Goal: Task Accomplishment & Management: Manage account settings

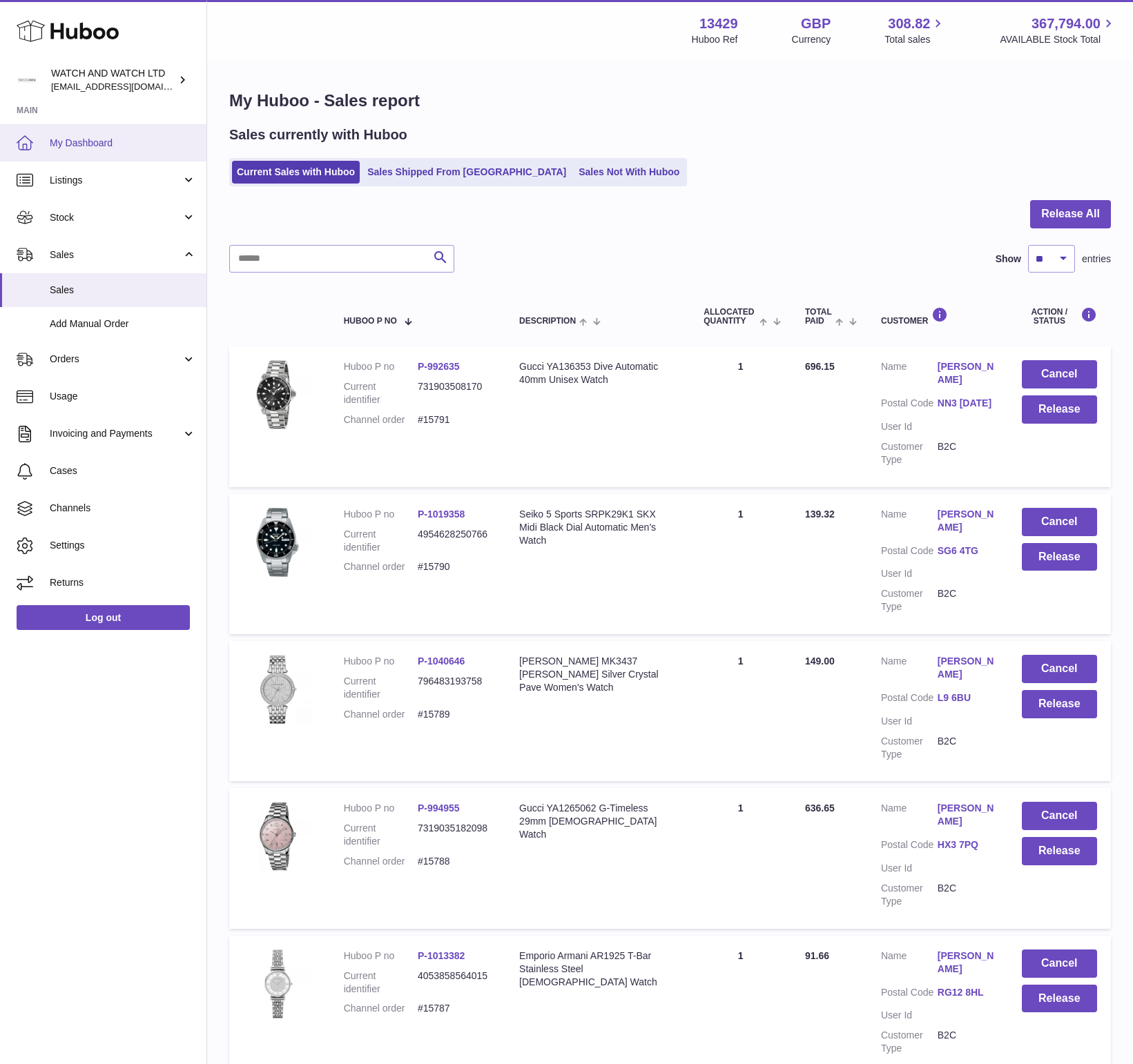
click at [124, 140] on span "My Dashboard" at bounding box center [122, 143] width 146 height 13
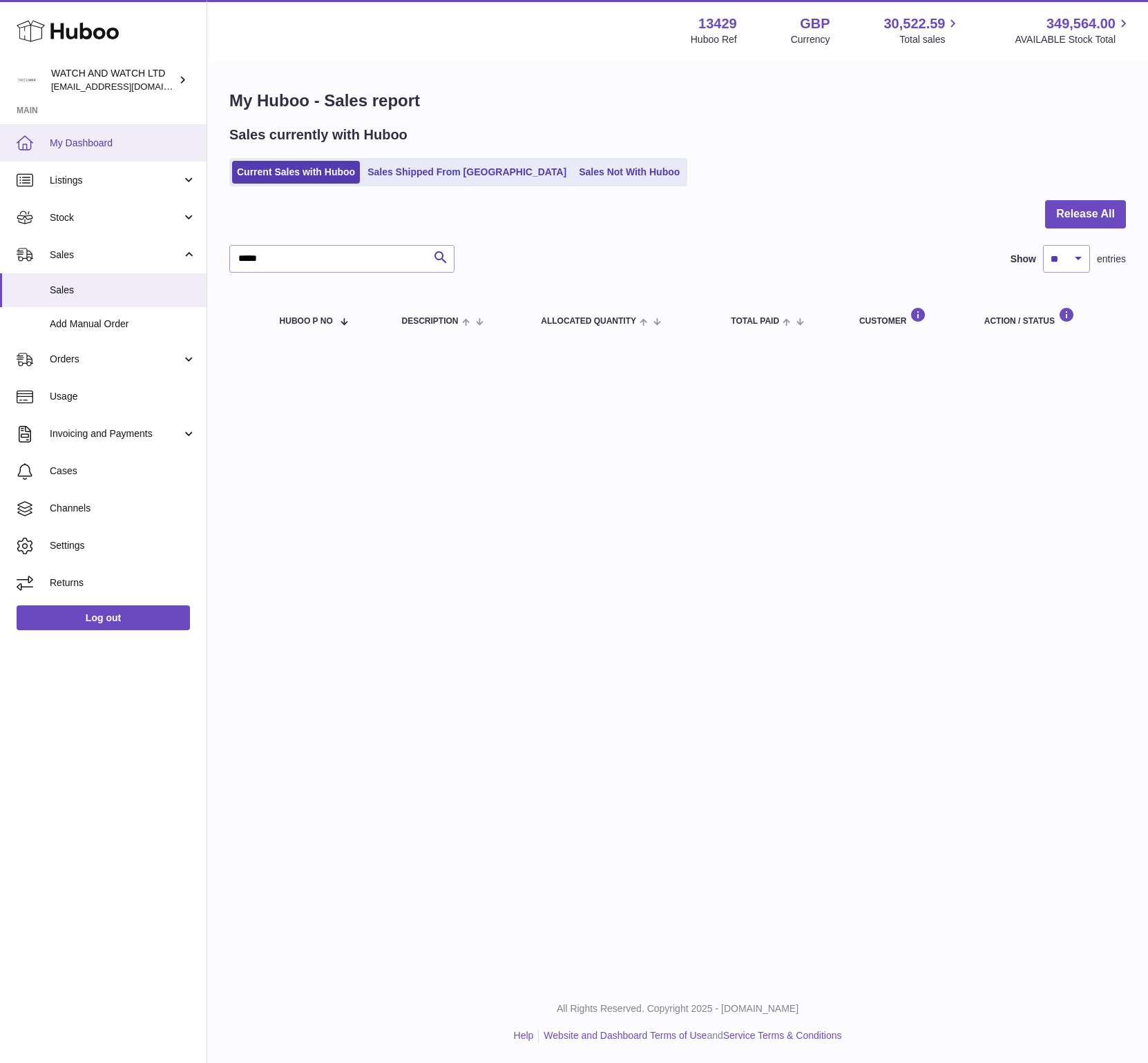
click at [129, 146] on span "My Dashboard" at bounding box center [122, 143] width 146 height 13
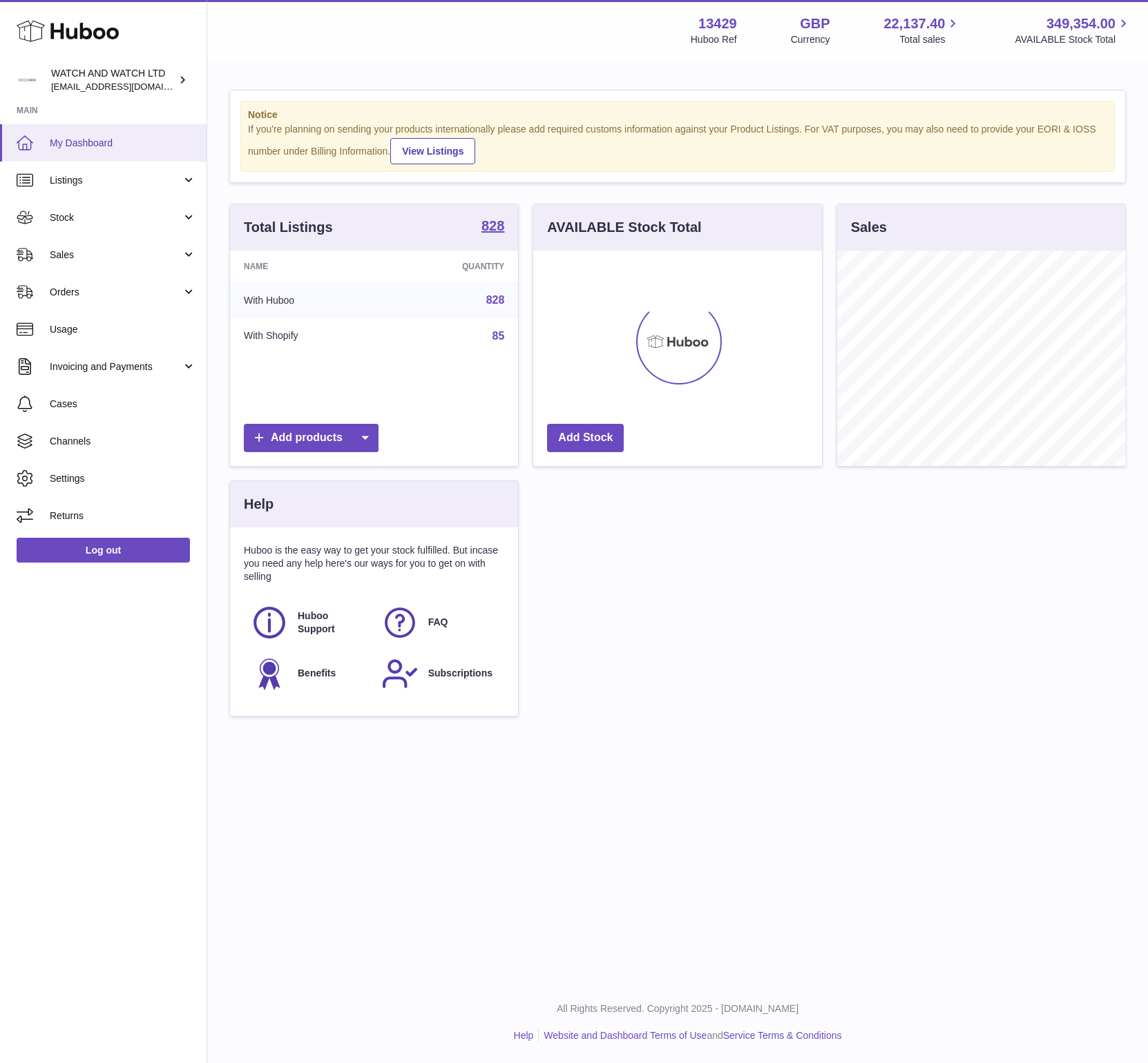
scroll to position [690227, 690472]
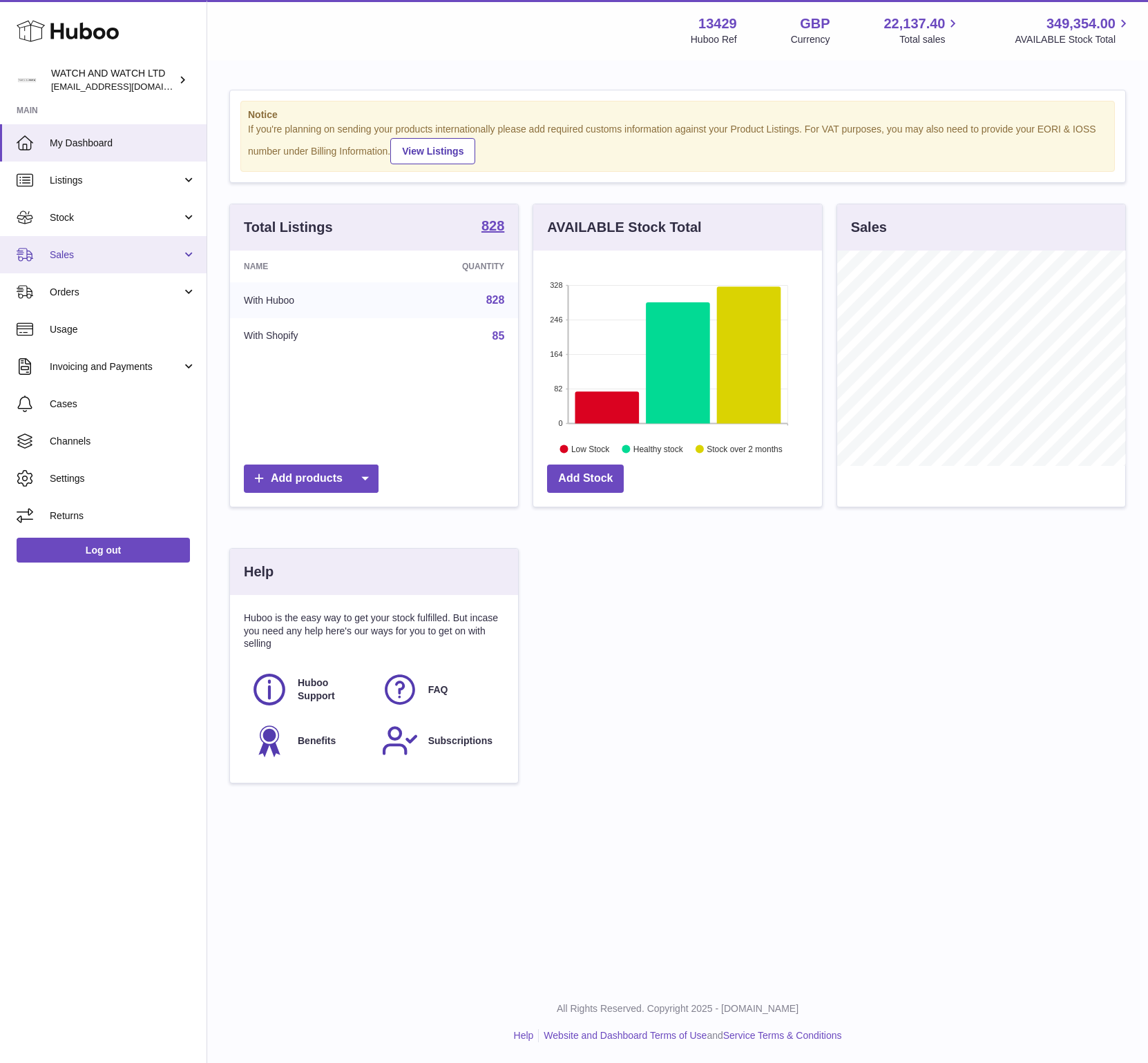
click at [81, 265] on link "Sales" at bounding box center [103, 254] width 207 height 38
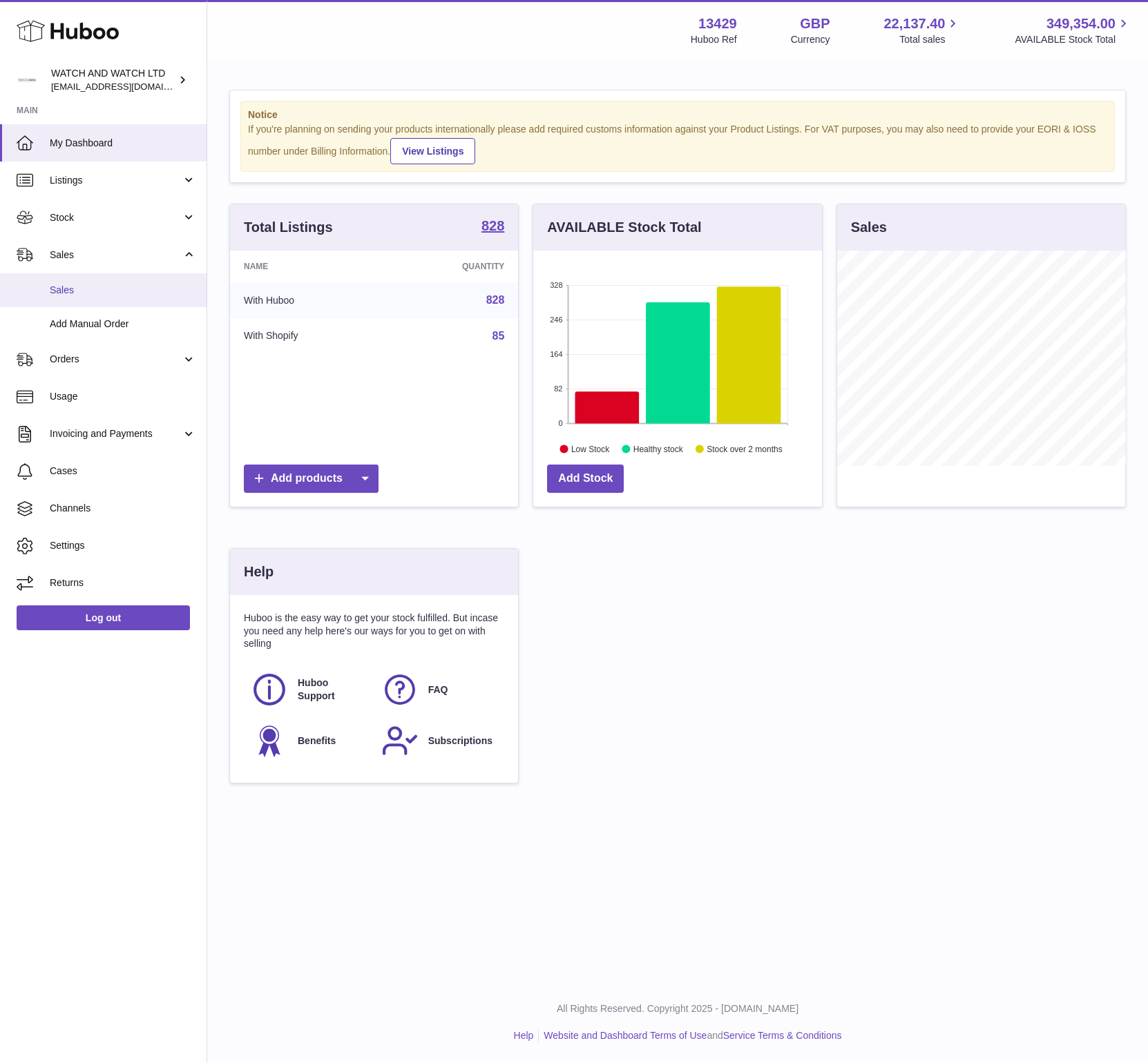
click at [100, 298] on link "Sales" at bounding box center [103, 290] width 207 height 33
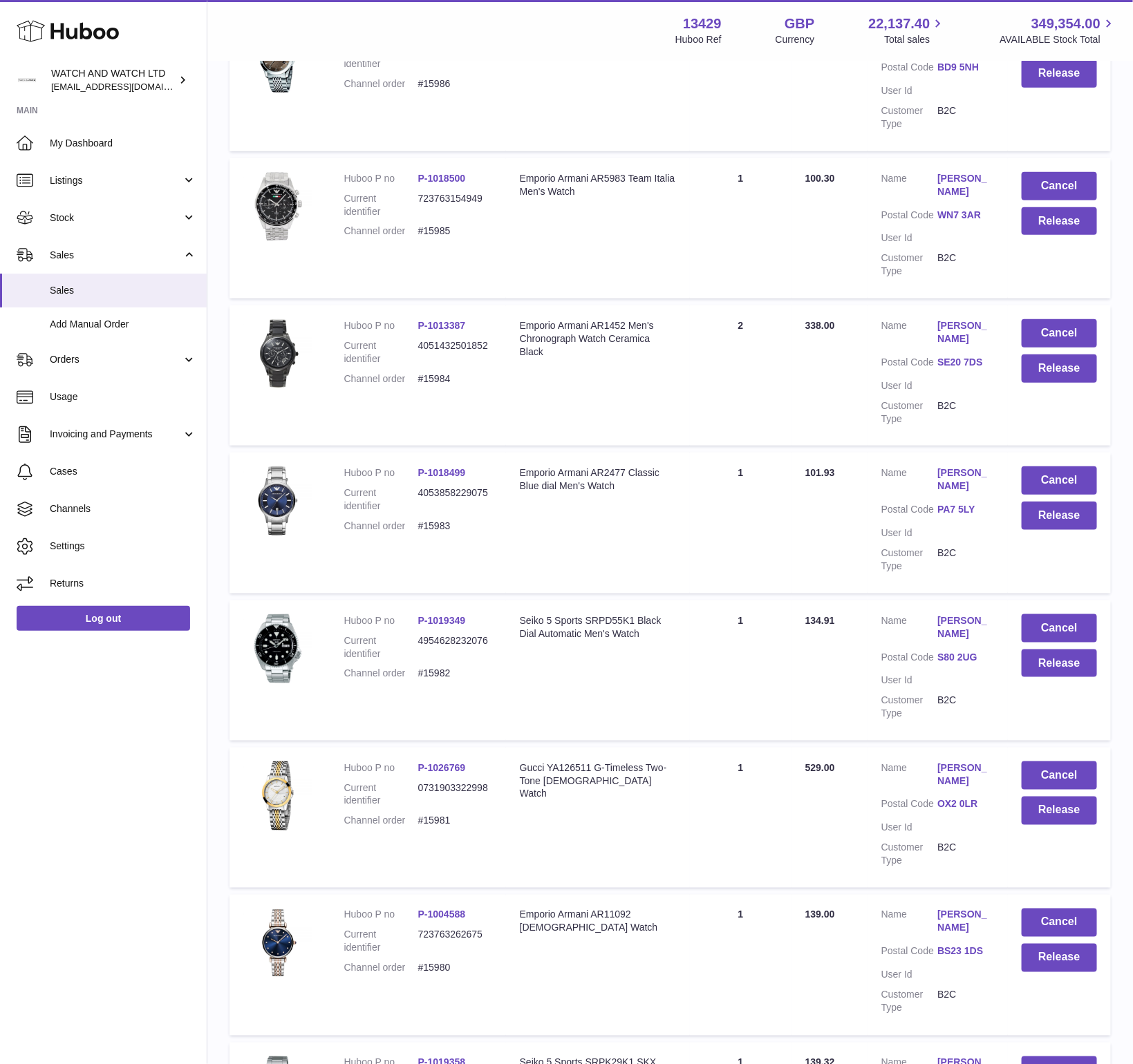
scroll to position [12, 0]
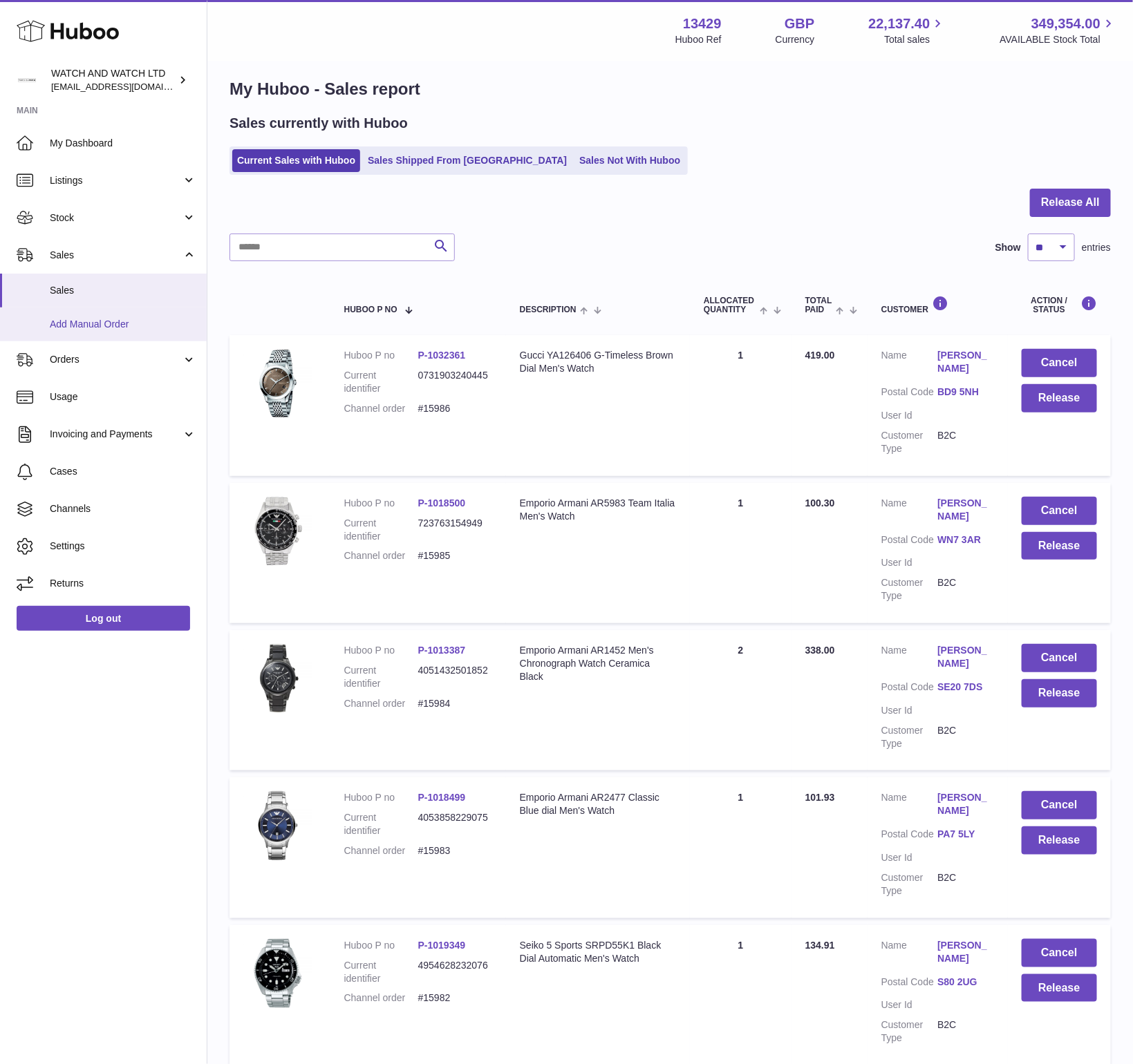
click at [101, 318] on span "Add Manual Order" at bounding box center [122, 325] width 147 height 13
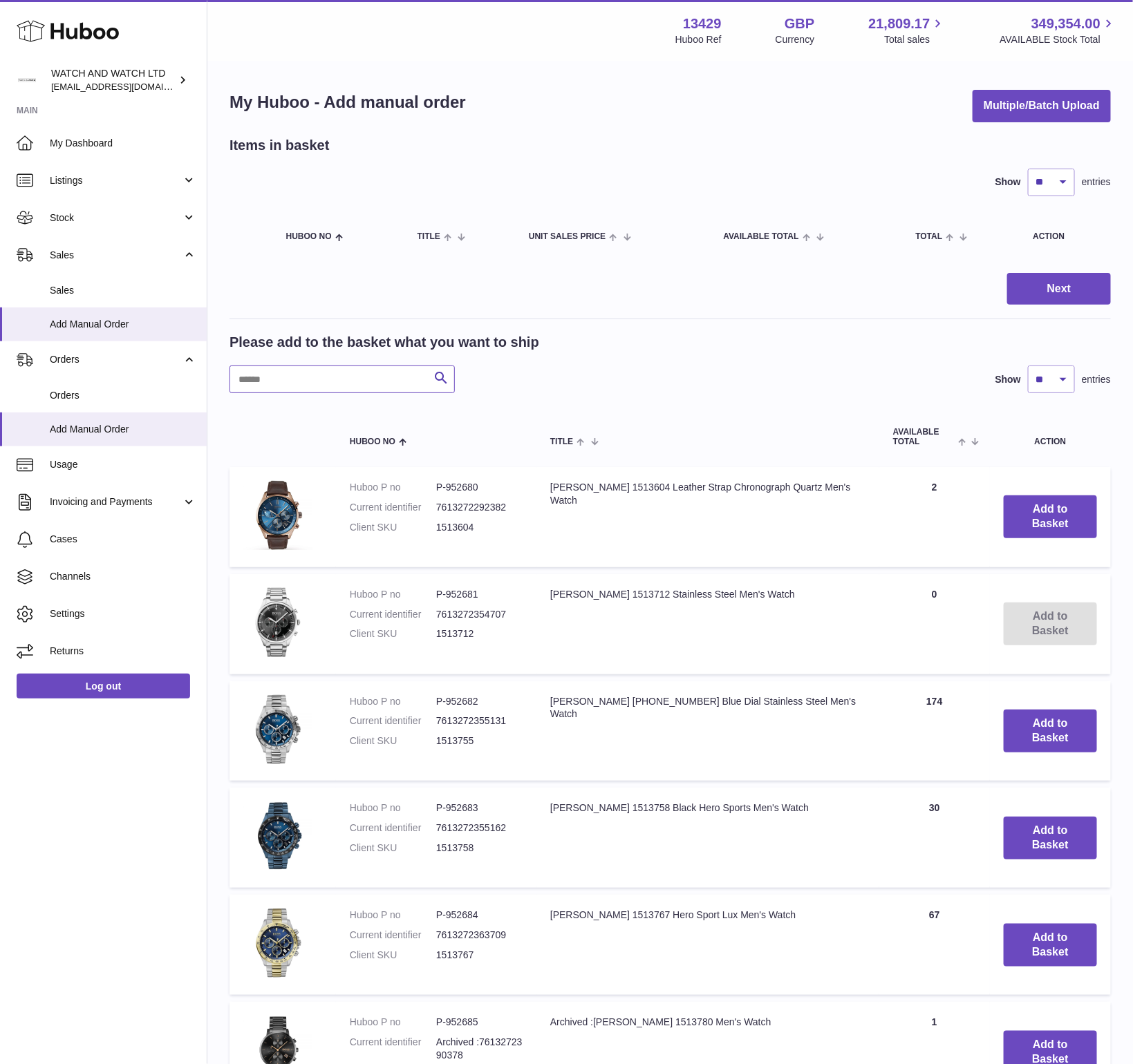
click at [370, 388] on input "text" at bounding box center [342, 379] width 225 height 28
paste input "**********"
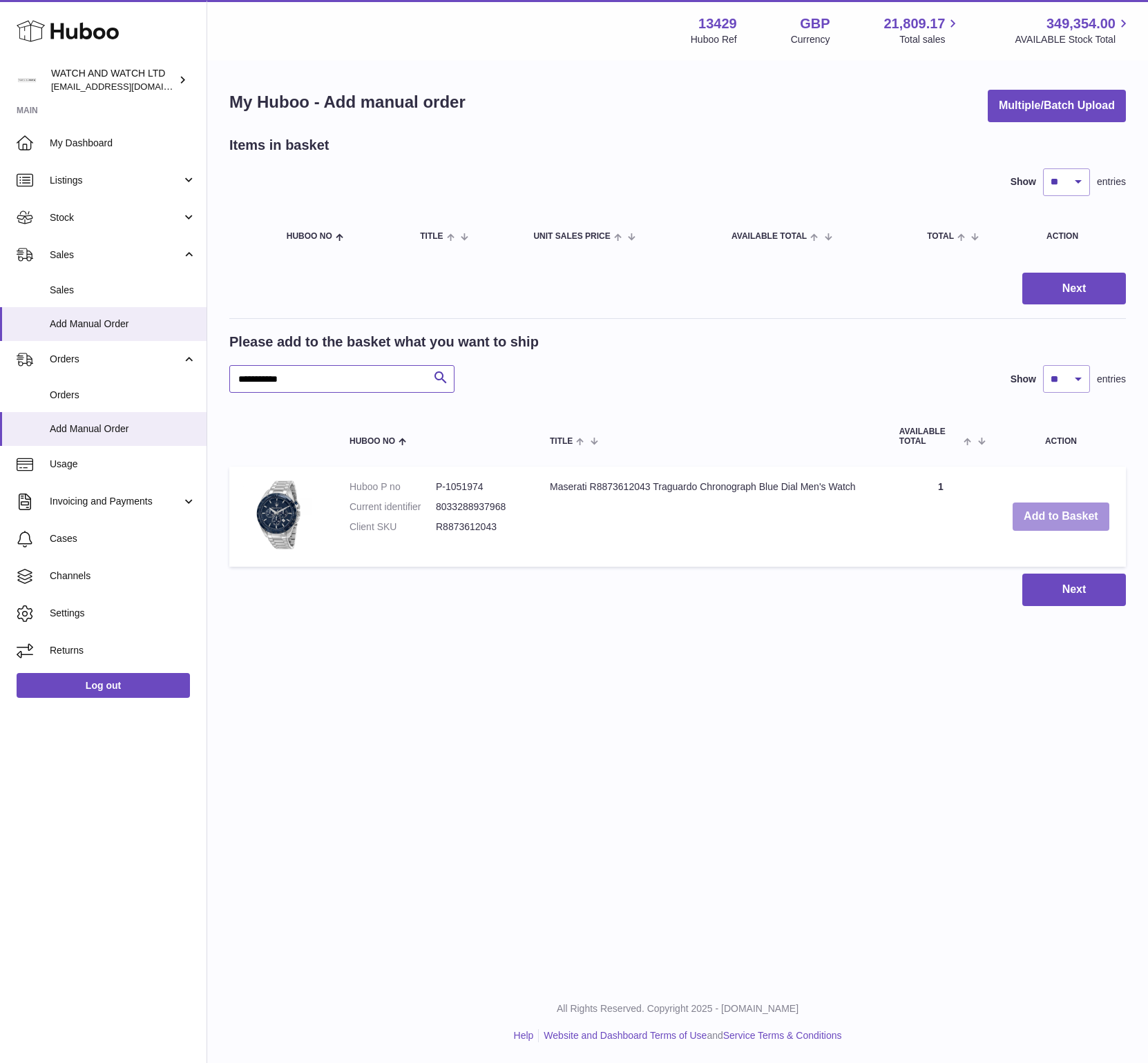
type input "**********"
click at [1055, 516] on button "Add to Basket" at bounding box center [1061, 517] width 97 height 28
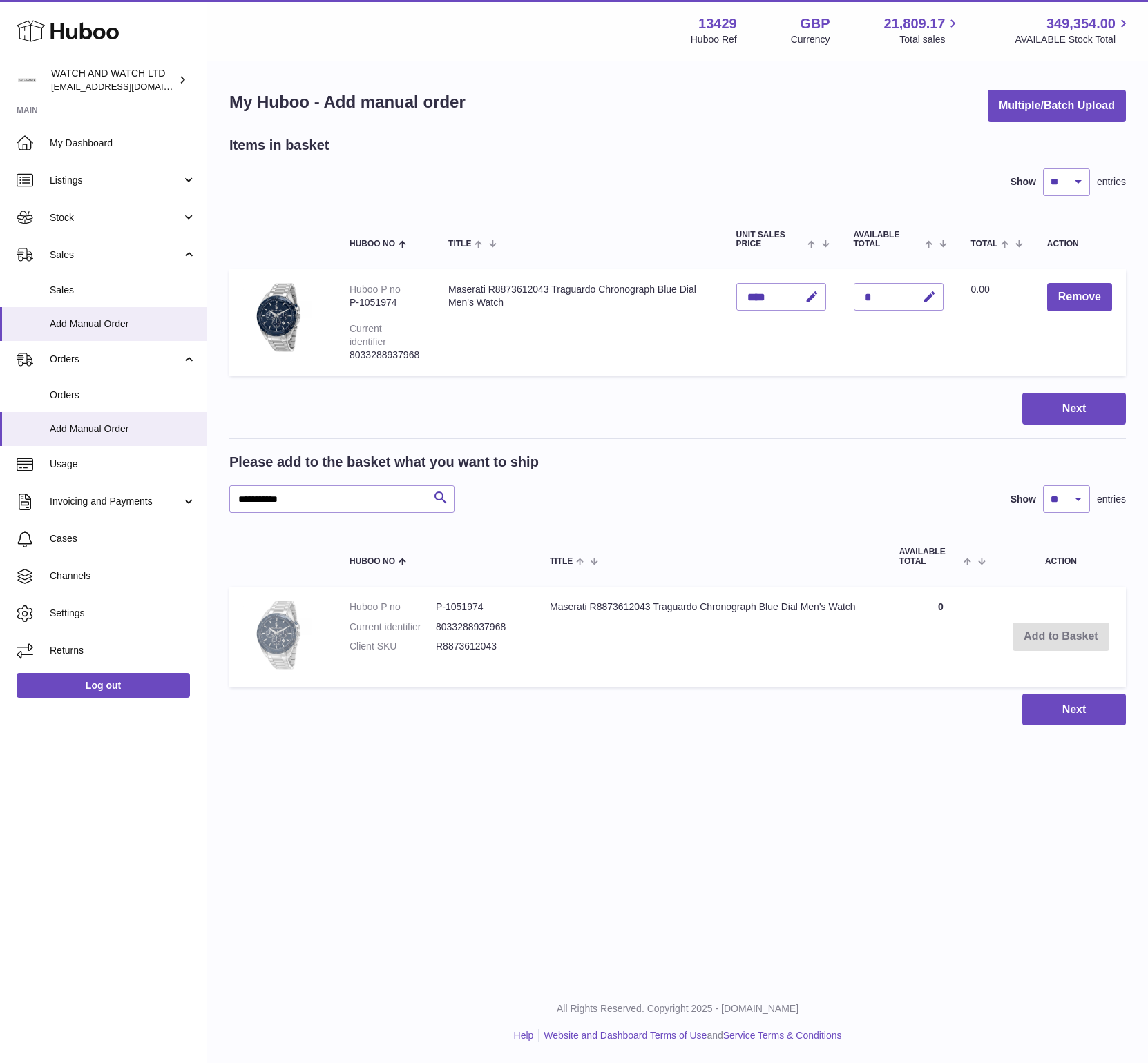
click at [288, 633] on img at bounding box center [278, 635] width 69 height 69
click at [1083, 411] on button "Next" at bounding box center [1074, 409] width 104 height 33
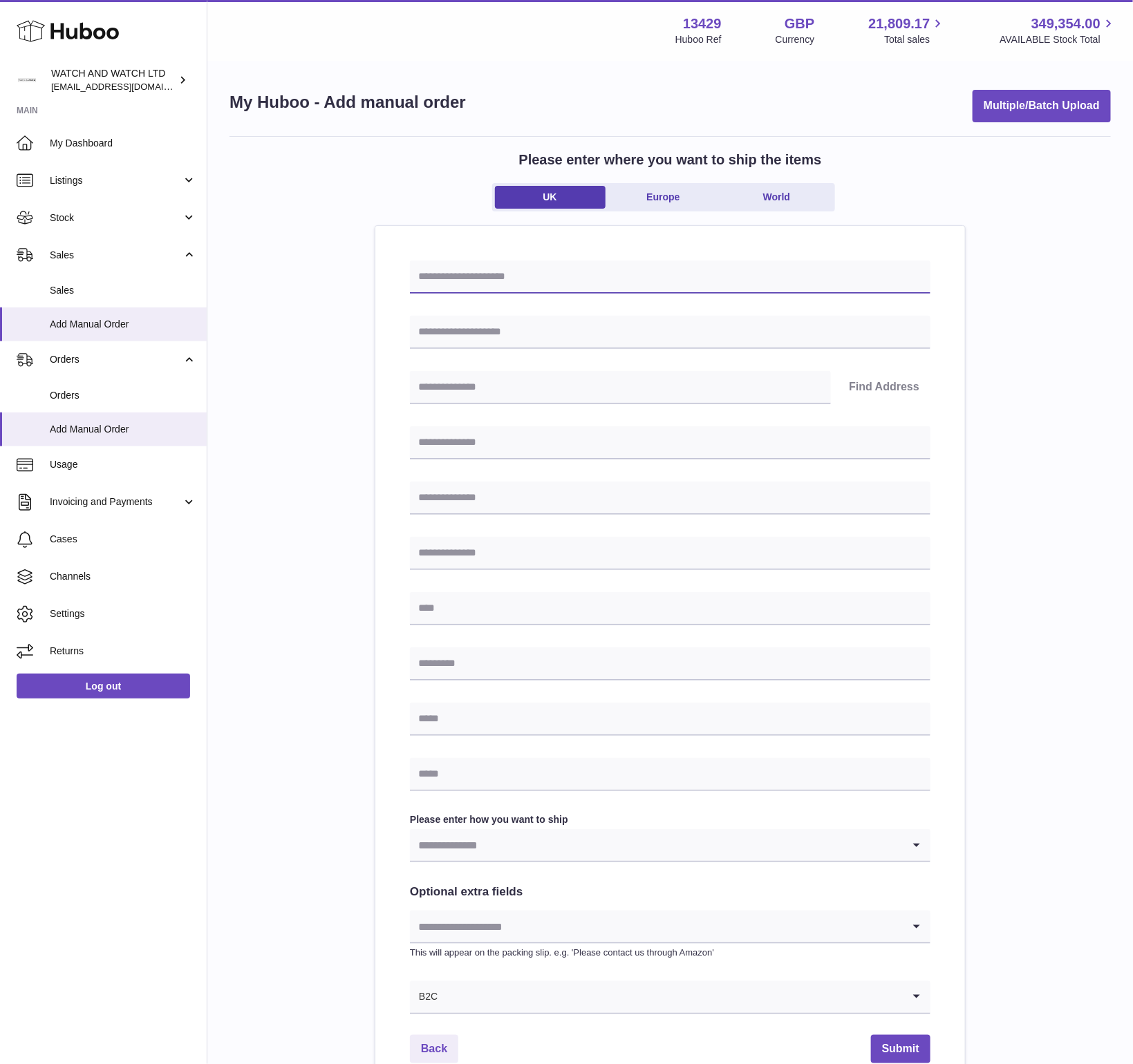
click at [477, 280] on input "text" at bounding box center [671, 277] width 521 height 33
paste input "**********"
type input "**********"
click at [462, 344] on input "text" at bounding box center [671, 332] width 521 height 33
paste input "**********"
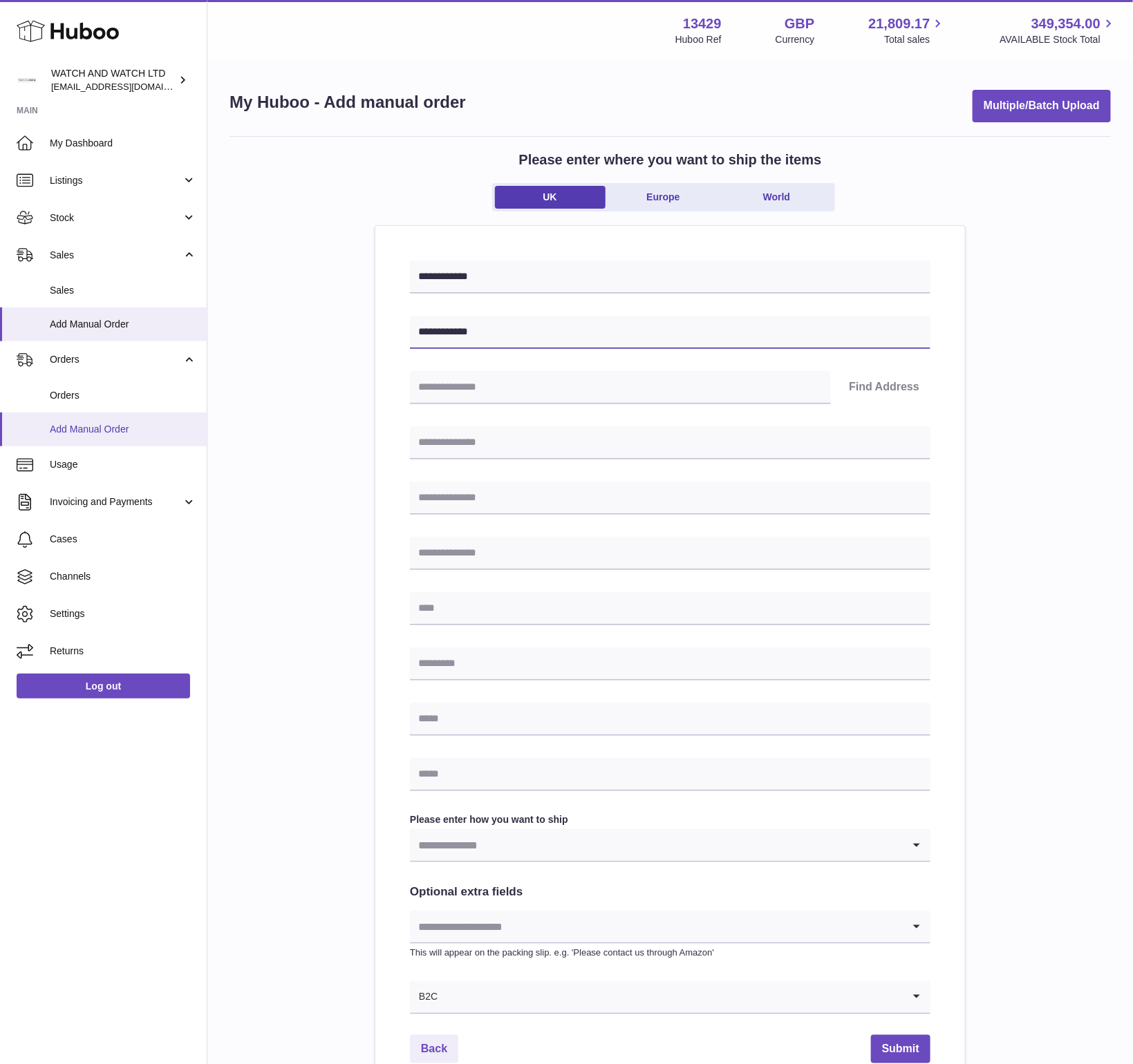
type input "**********"
click at [532, 394] on input "text" at bounding box center [621, 388] width 421 height 33
paste input "********"
type input "********"
click at [899, 387] on button "Find Address" at bounding box center [884, 388] width 93 height 33
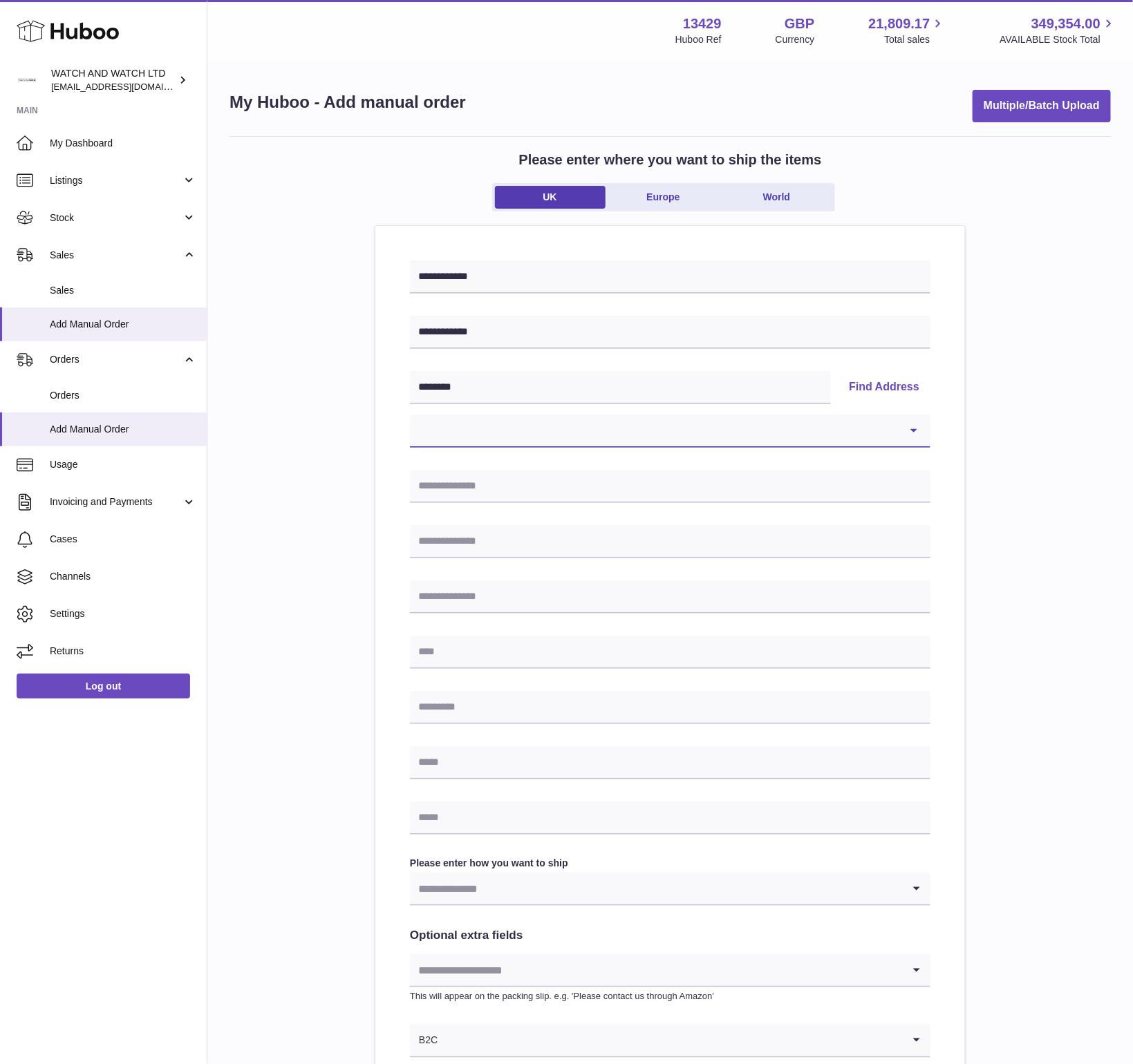
click at [557, 436] on select "**********" at bounding box center [671, 431] width 521 height 33
select select "*"
click at [410, 414] on select "**********" at bounding box center [671, 431] width 521 height 33
type input "**********"
type input "******"
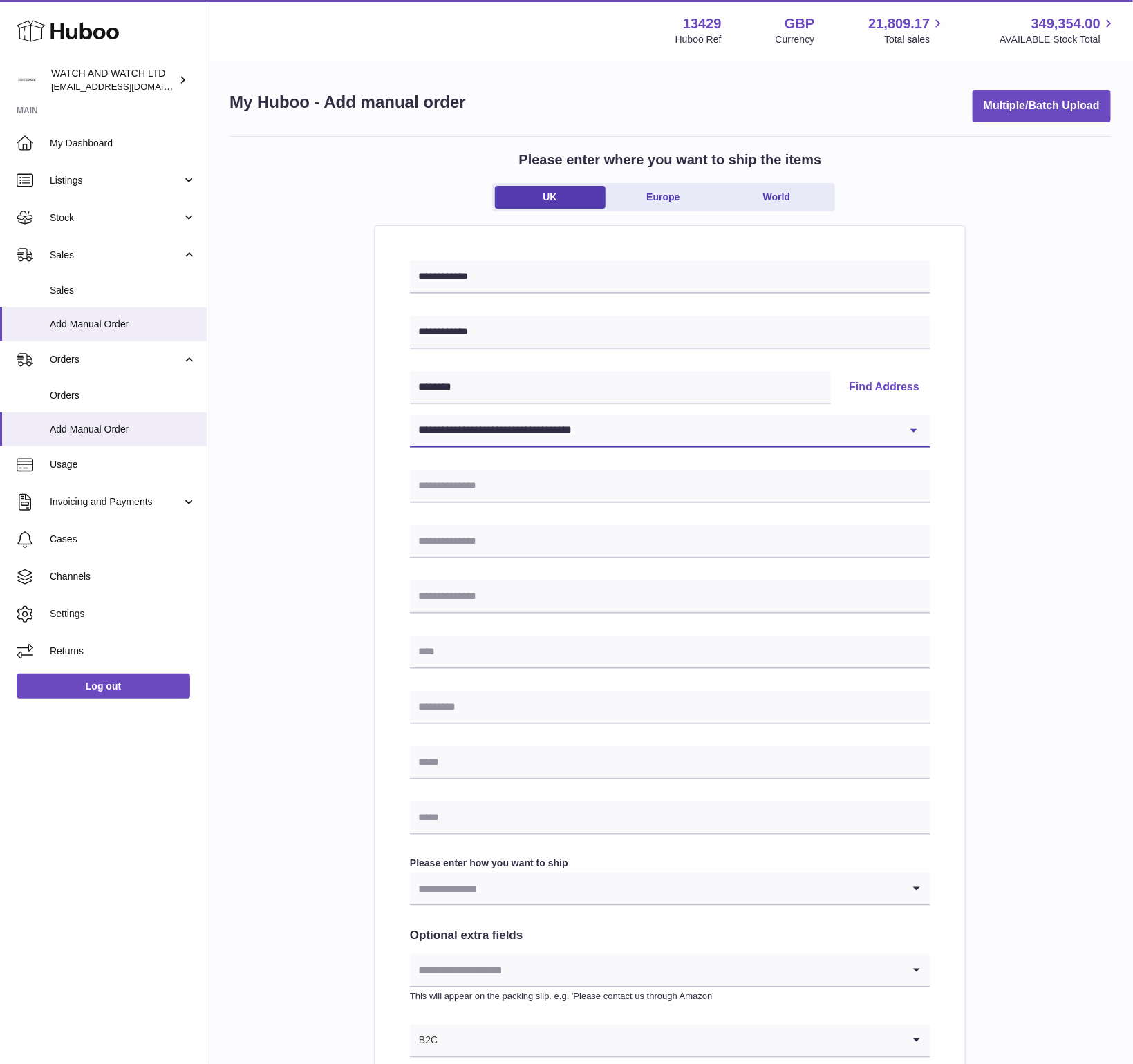
type input "********"
click at [554, 771] on input "text" at bounding box center [671, 763] width 521 height 33
paste input "**********"
type input "**********"
click at [270, 739] on div "**********" at bounding box center [670, 640] width 882 height 1006
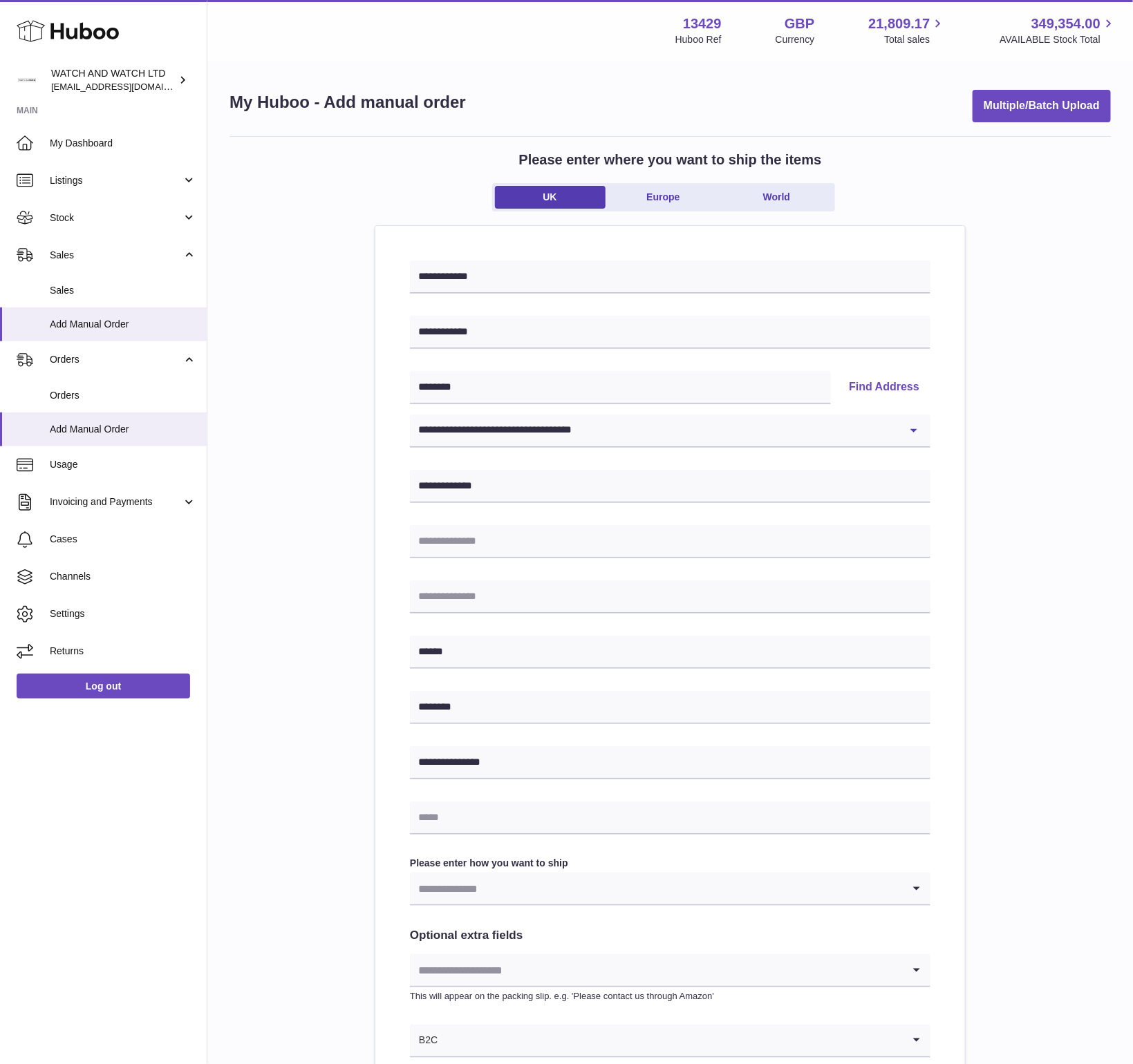
scroll to position [186, 0]
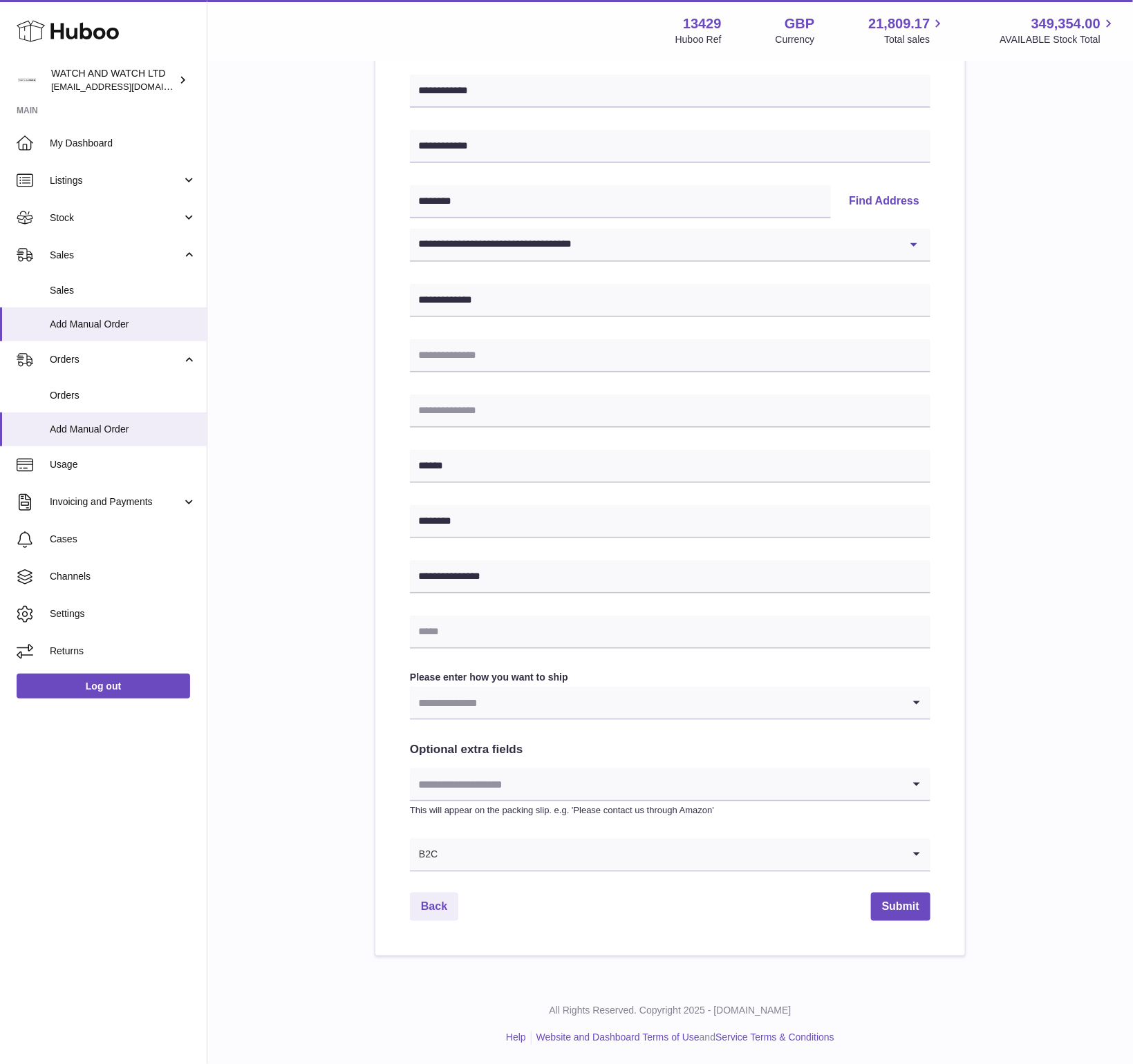
click at [485, 810] on p "This will appear on the packing slip. e.g. 'Please contact us through Amazon'" at bounding box center [671, 810] width 521 height 13
click at [456, 686] on div "Please enter how you want to ship Loading... You require an order to be fulfill…" at bounding box center [671, 696] width 521 height 49
click at [461, 723] on div "**********" at bounding box center [671, 473] width 521 height 798
click at [458, 673] on label "Please enter how you want to ship" at bounding box center [671, 678] width 521 height 13
click at [486, 702] on input "Search for option" at bounding box center [657, 703] width 493 height 32
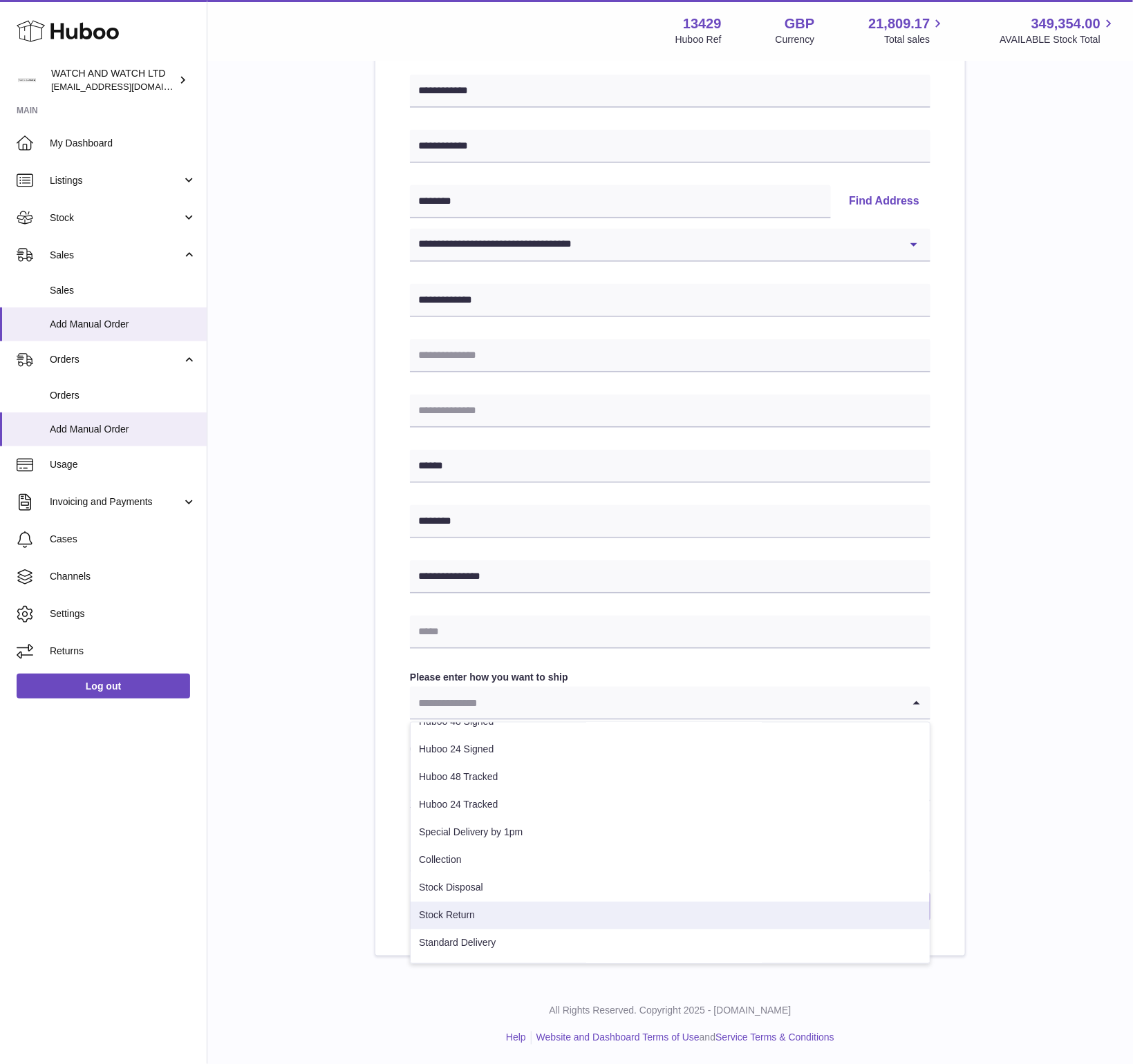
scroll to position [97, 0]
click at [473, 928] on li "Standard Delivery" at bounding box center [670, 918] width 519 height 28
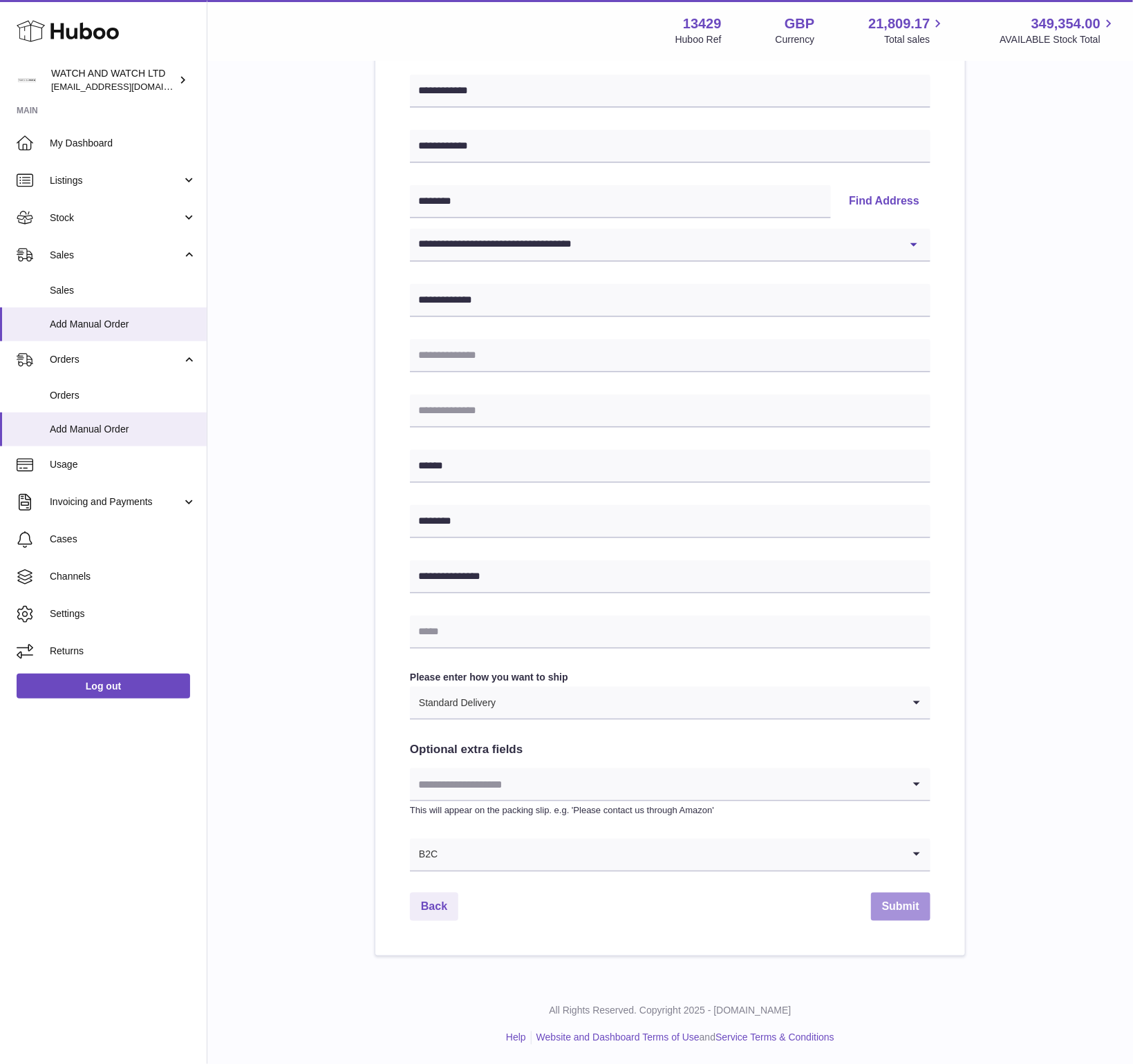
click at [907, 902] on button "Submit" at bounding box center [900, 907] width 59 height 28
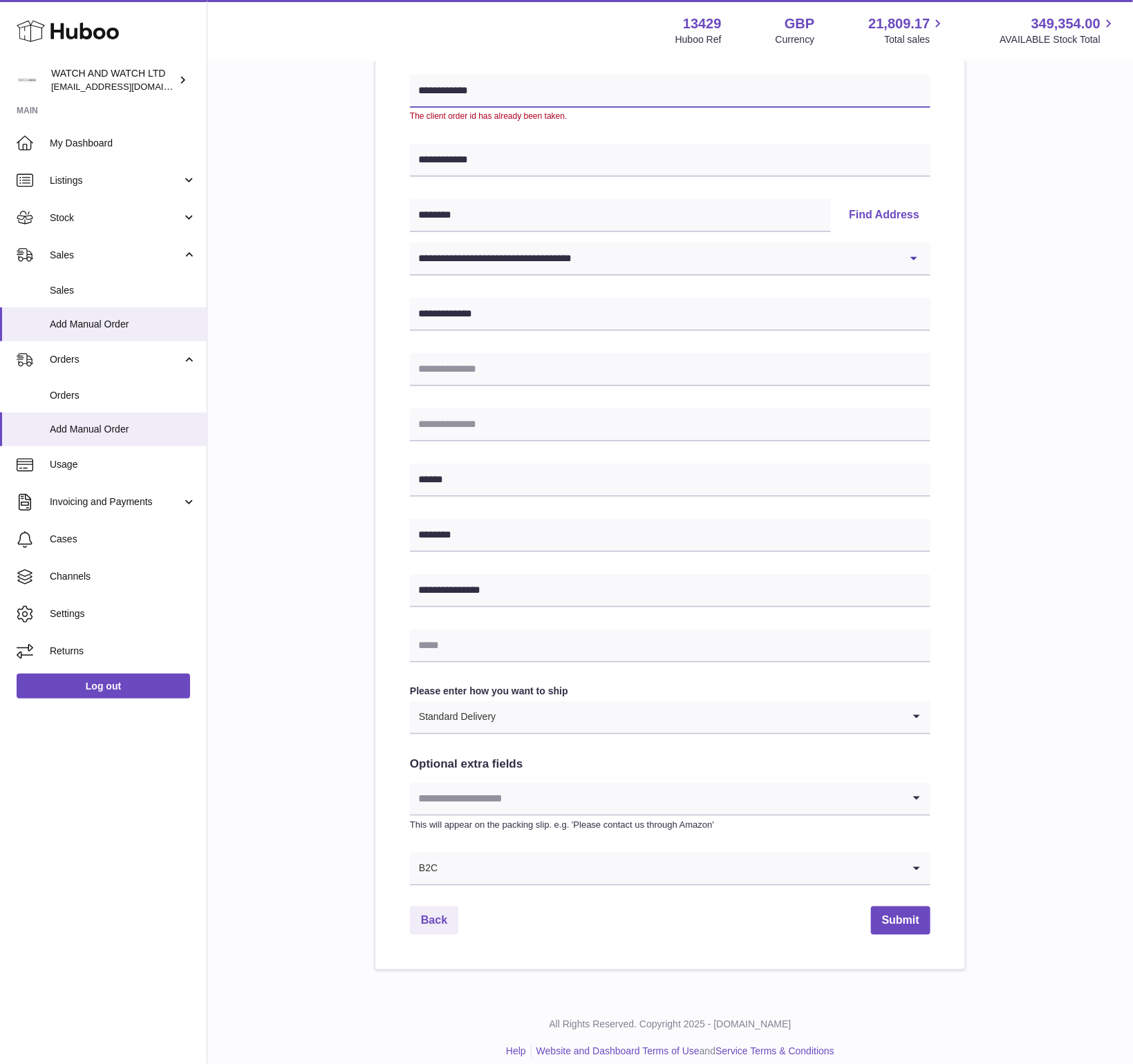
click at [545, 101] on input "**********" at bounding box center [671, 91] width 521 height 33
click at [545, 95] on input "**********" at bounding box center [671, 91] width 521 height 33
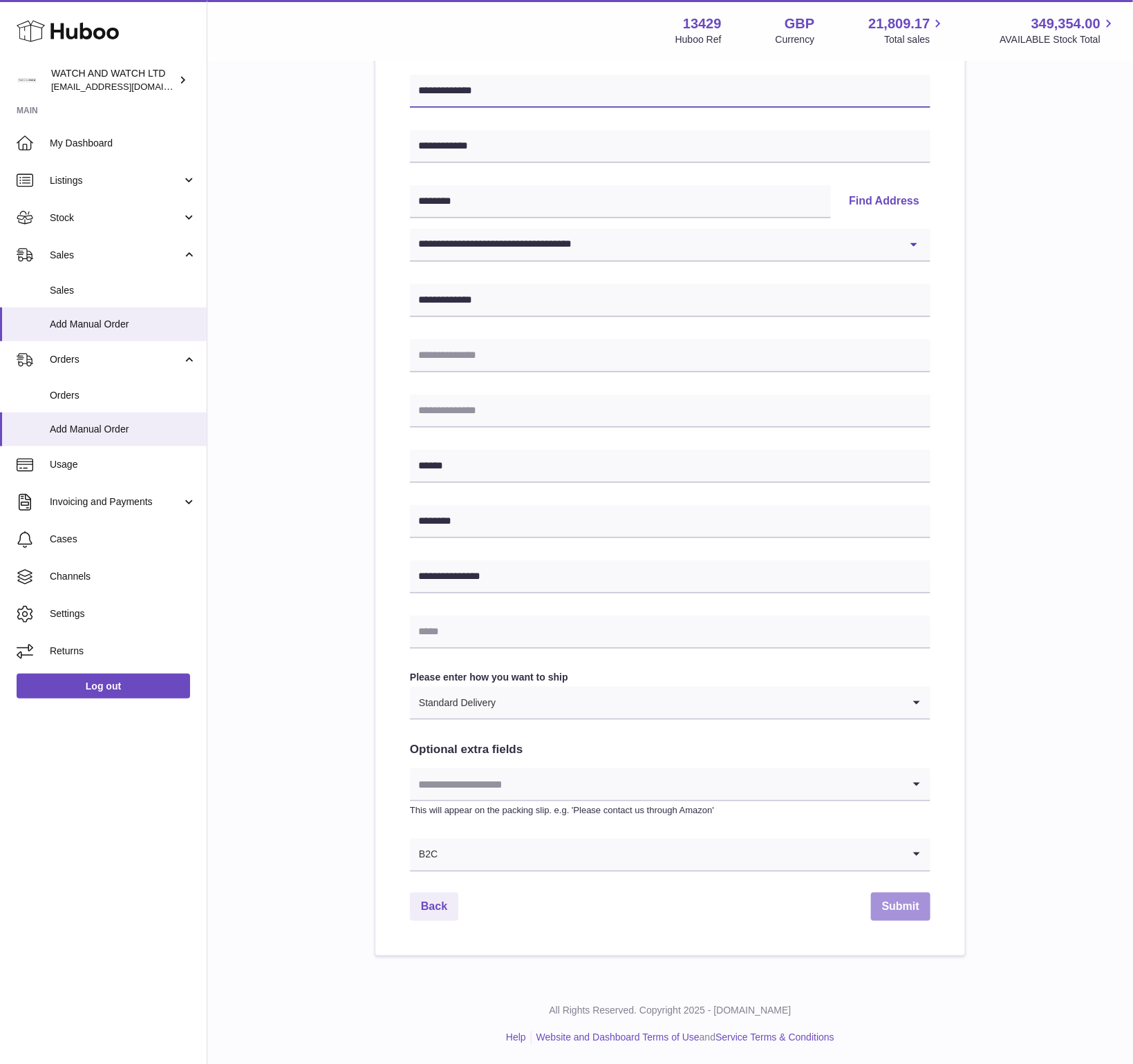
type input "**********"
click at [915, 907] on button "Submit" at bounding box center [900, 907] width 59 height 28
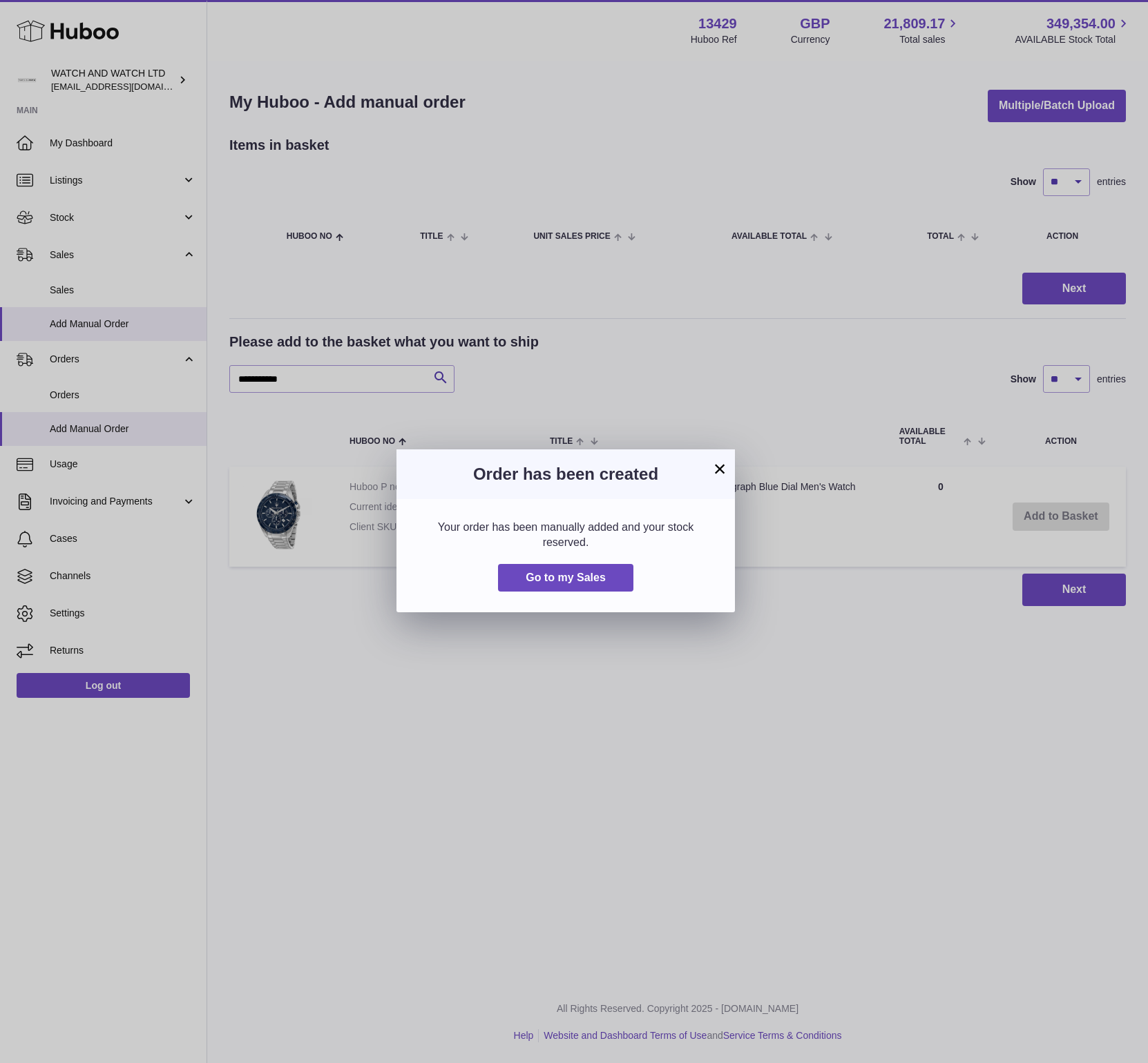
click at [589, 600] on div "Your order has been manually added and your stock reserved. Go to my Sales" at bounding box center [566, 555] width 339 height 113
click at [591, 576] on span "Go to my Sales" at bounding box center [566, 578] width 80 height 12
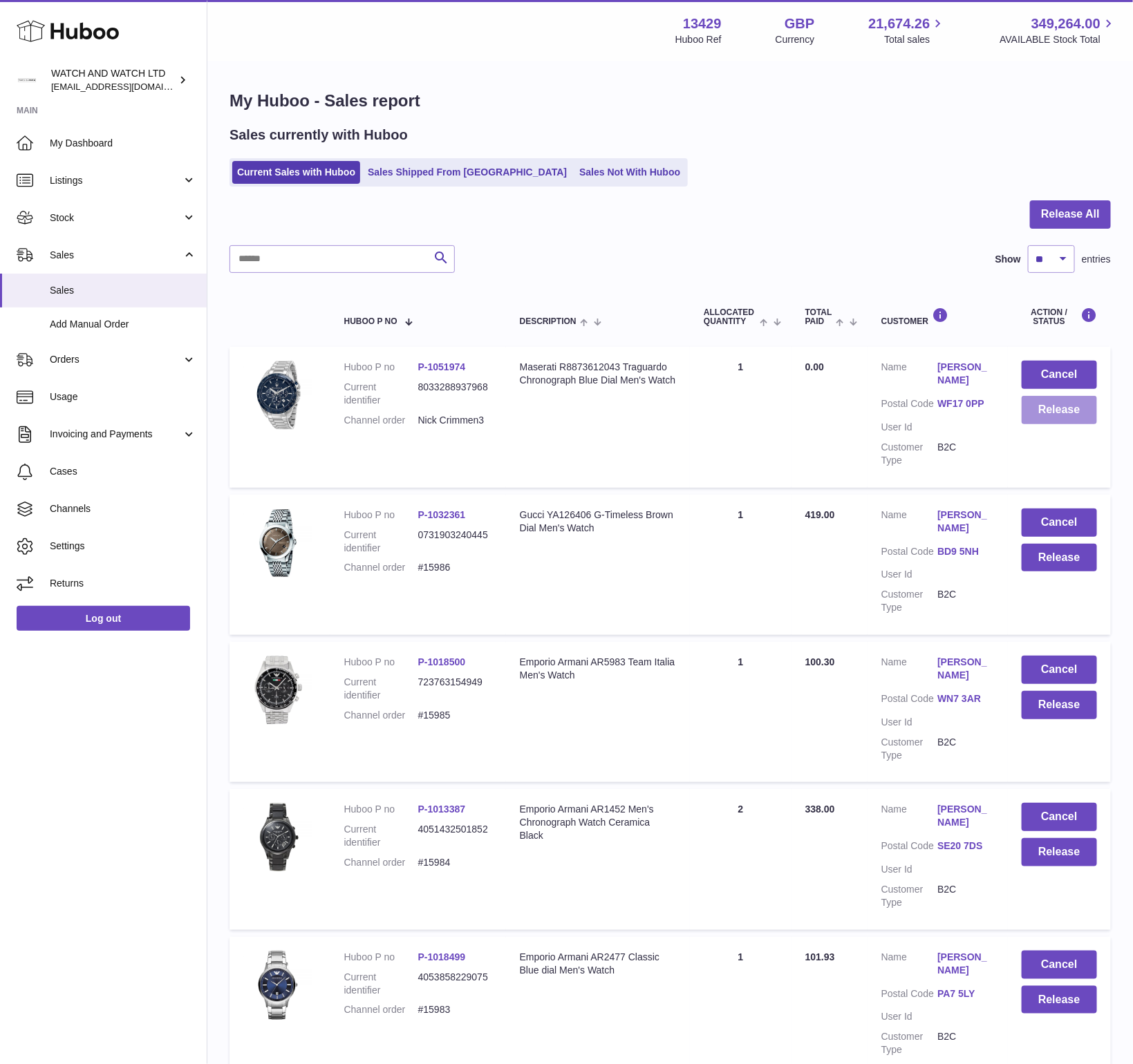
click at [1039, 412] on button "Release" at bounding box center [1059, 410] width 75 height 28
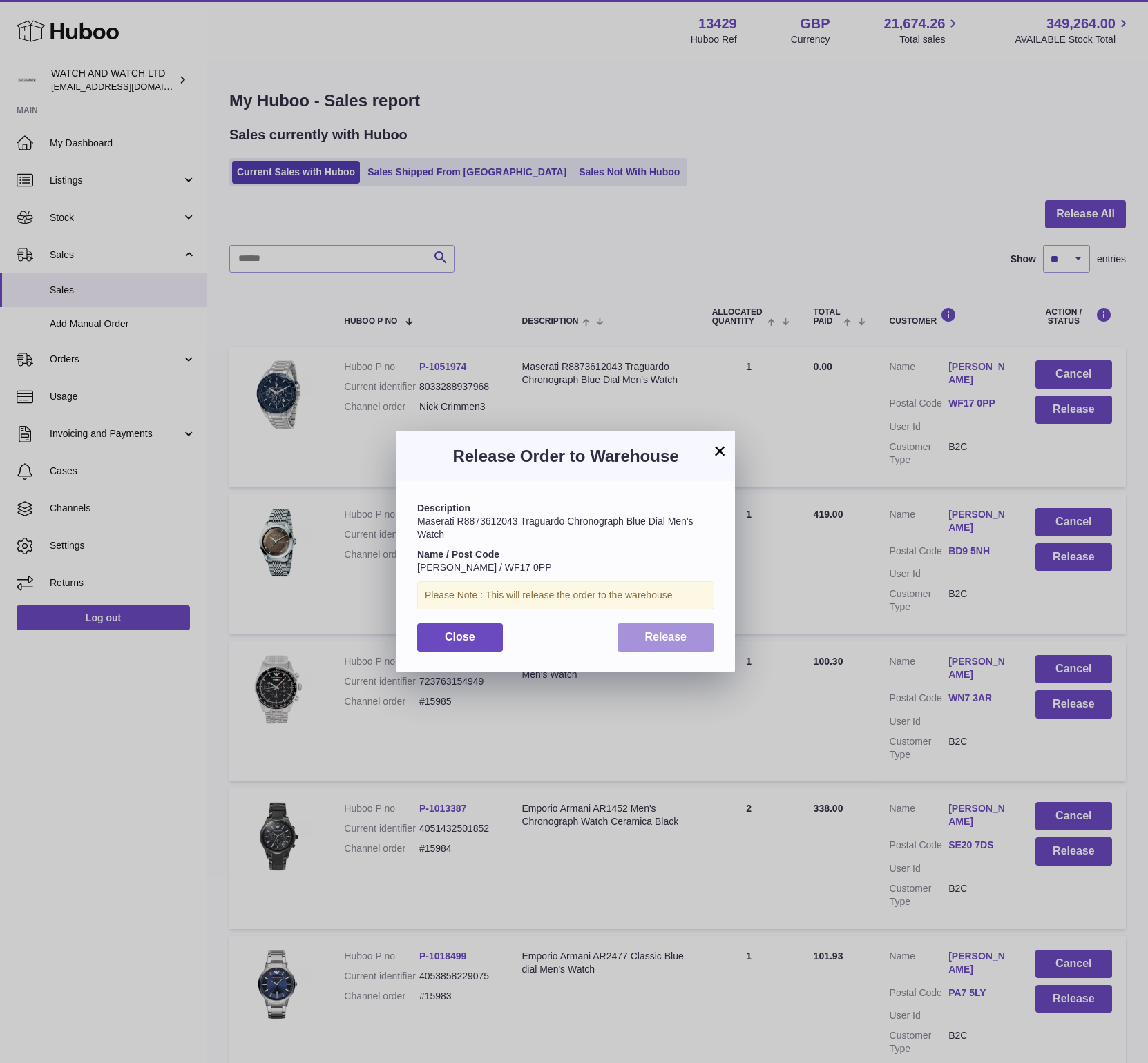
click at [685, 636] on span "Release" at bounding box center [666, 637] width 42 height 12
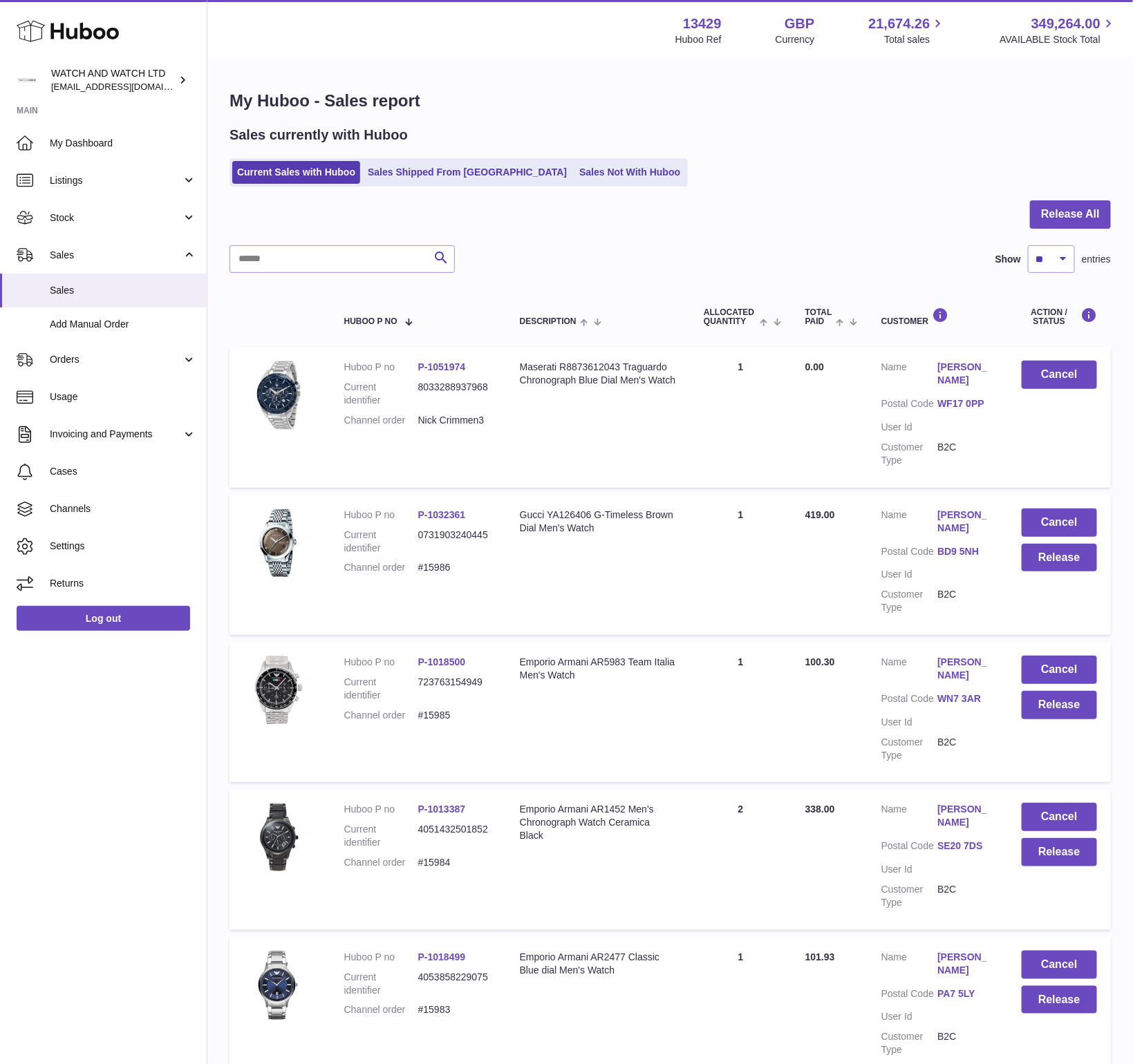
click at [406, 188] on div "My Huboo - Sales report Sales currently with Huboo Current Sales with Huboo Sal…" at bounding box center [670, 973] width 925 height 1822
click at [406, 186] on ul "Current Sales with Huboo Sales Shipped From Huboo Sales Not With Huboo" at bounding box center [458, 172] width 458 height 28
click at [409, 173] on link "Sales Shipped From [GEOGRAPHIC_DATA]" at bounding box center [466, 172] width 209 height 23
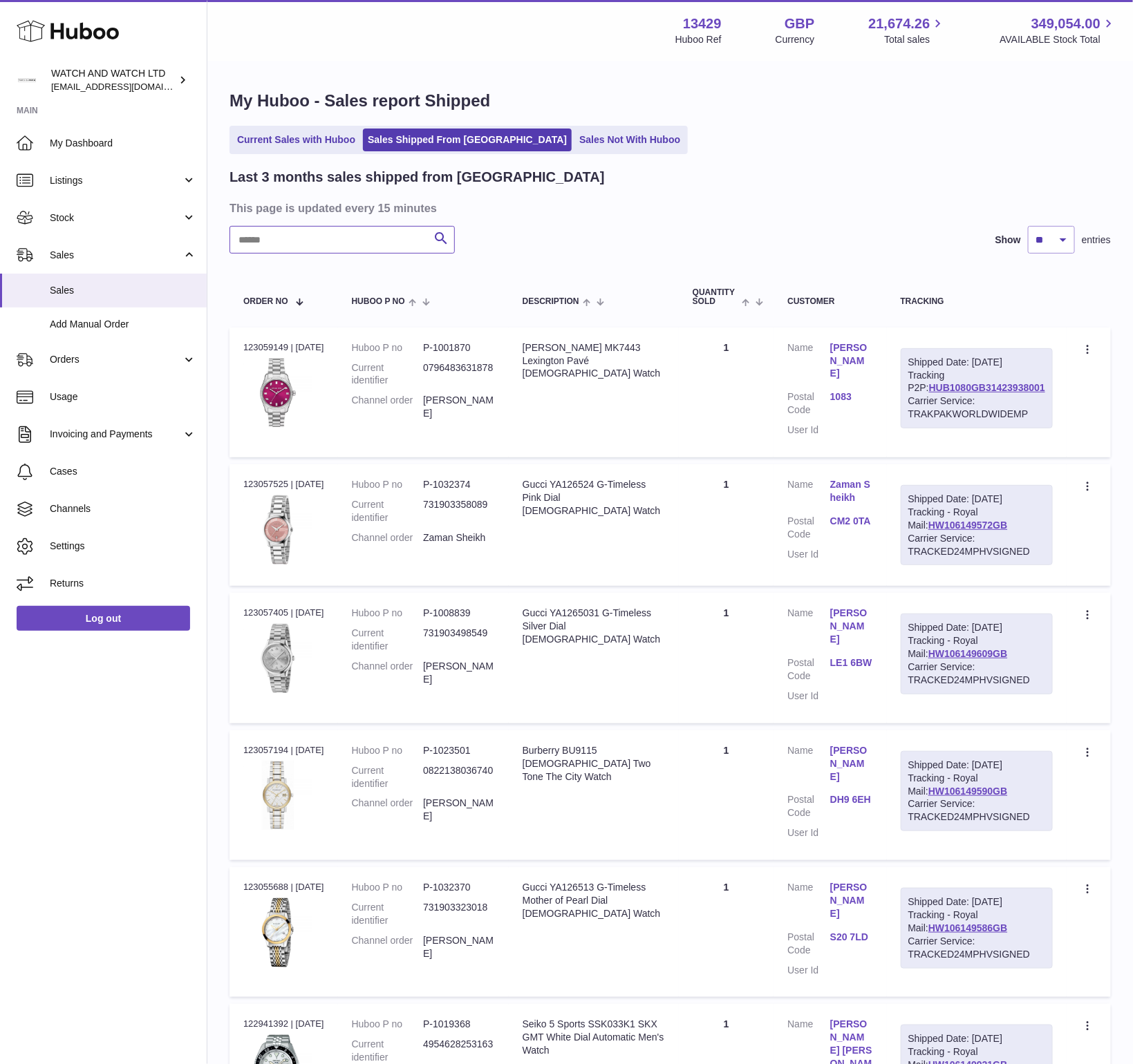
click at [395, 247] on input "text" at bounding box center [342, 239] width 225 height 28
paste input "**********"
type input "**********"
click at [438, 244] on icon "submit" at bounding box center [441, 239] width 17 height 18
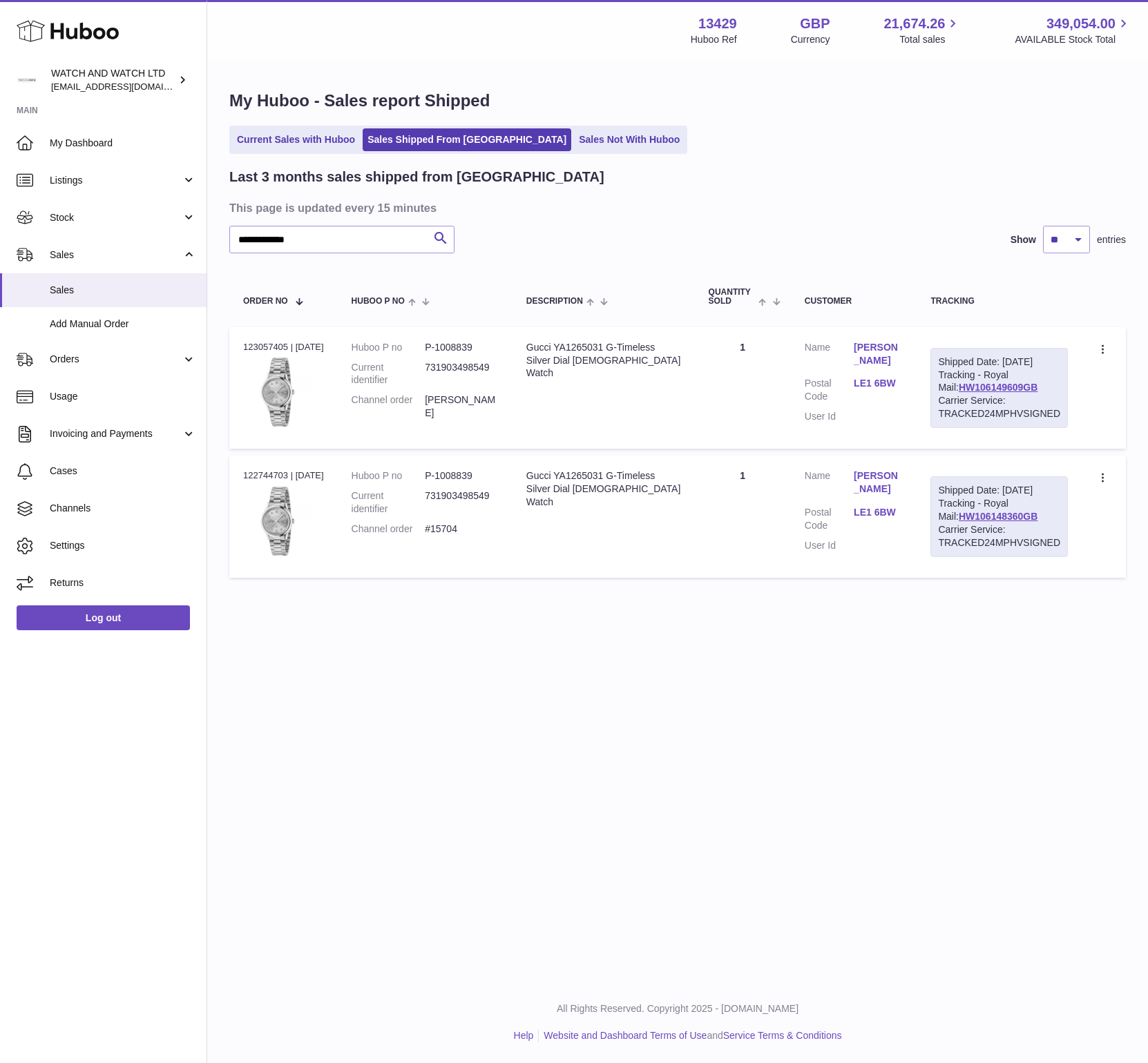
click at [254, 482] on div "Order no 122744703 | 12th Aug" at bounding box center [284, 475] width 81 height 13
copy div "122744703"
click at [269, 342] on div "Order no 123057405 | 18th Aug" at bounding box center [284, 347] width 81 height 13
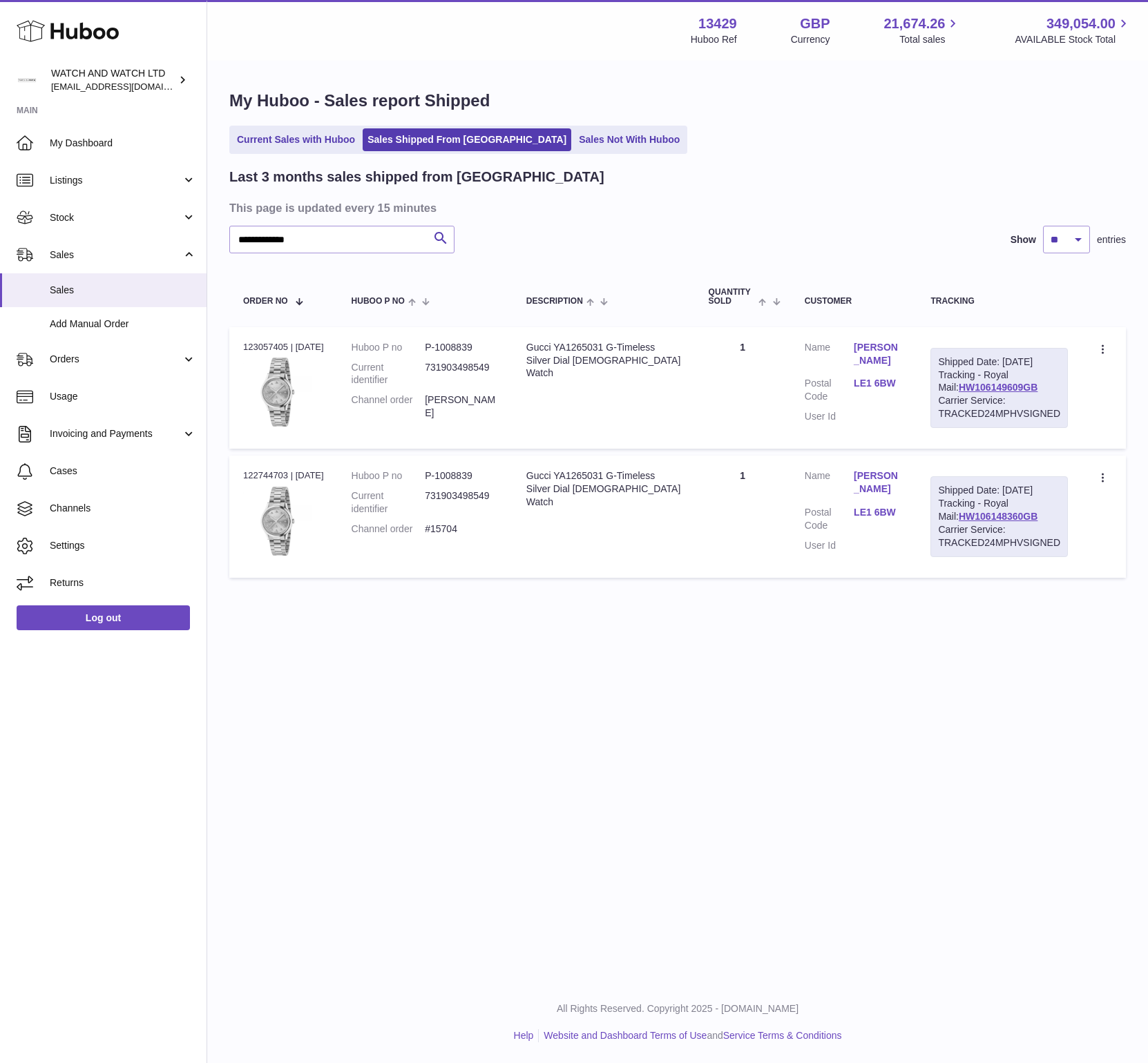
copy div "123057405"
click at [96, 139] on span "My Dashboard" at bounding box center [122, 143] width 146 height 13
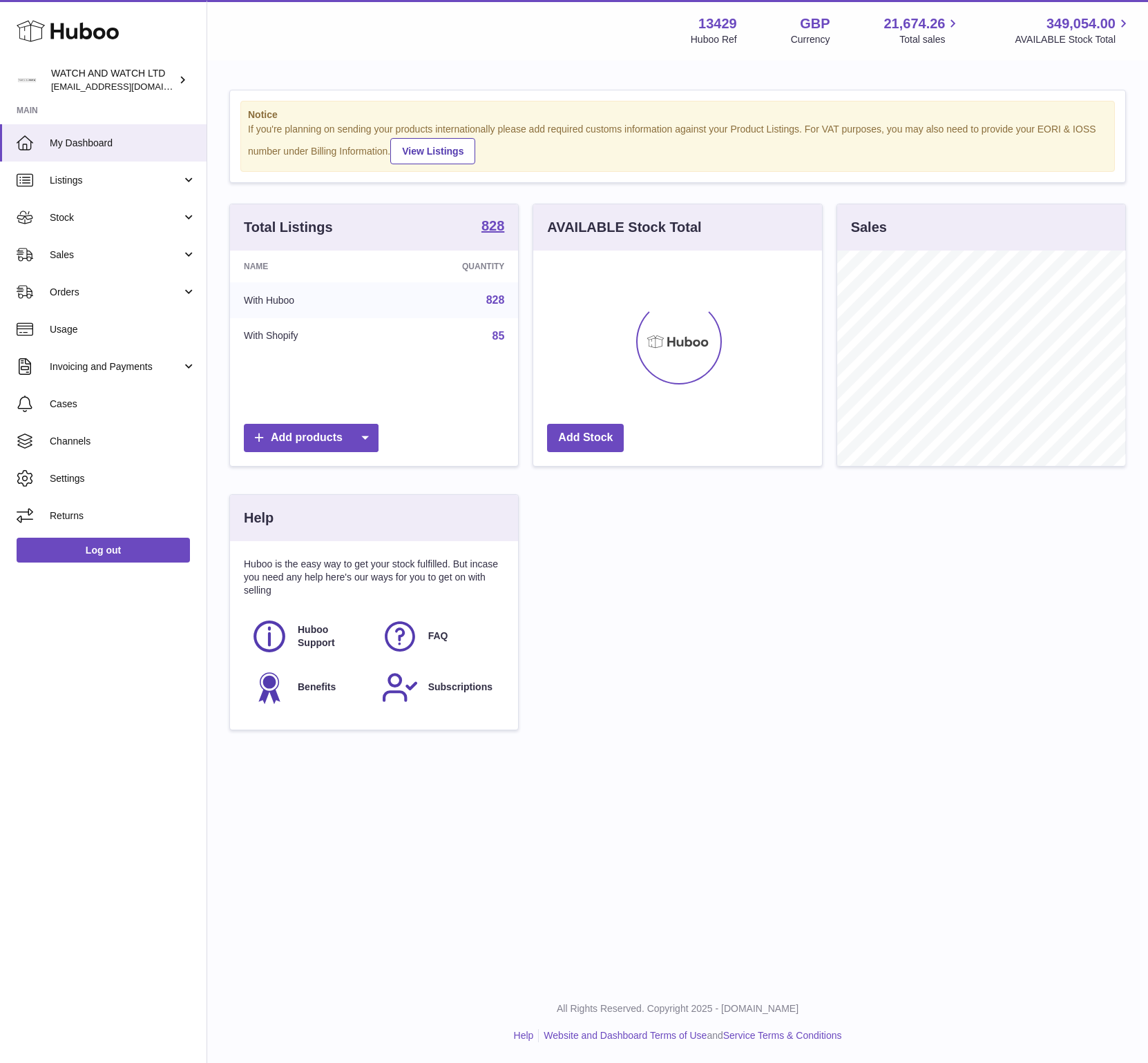
scroll to position [216, 288]
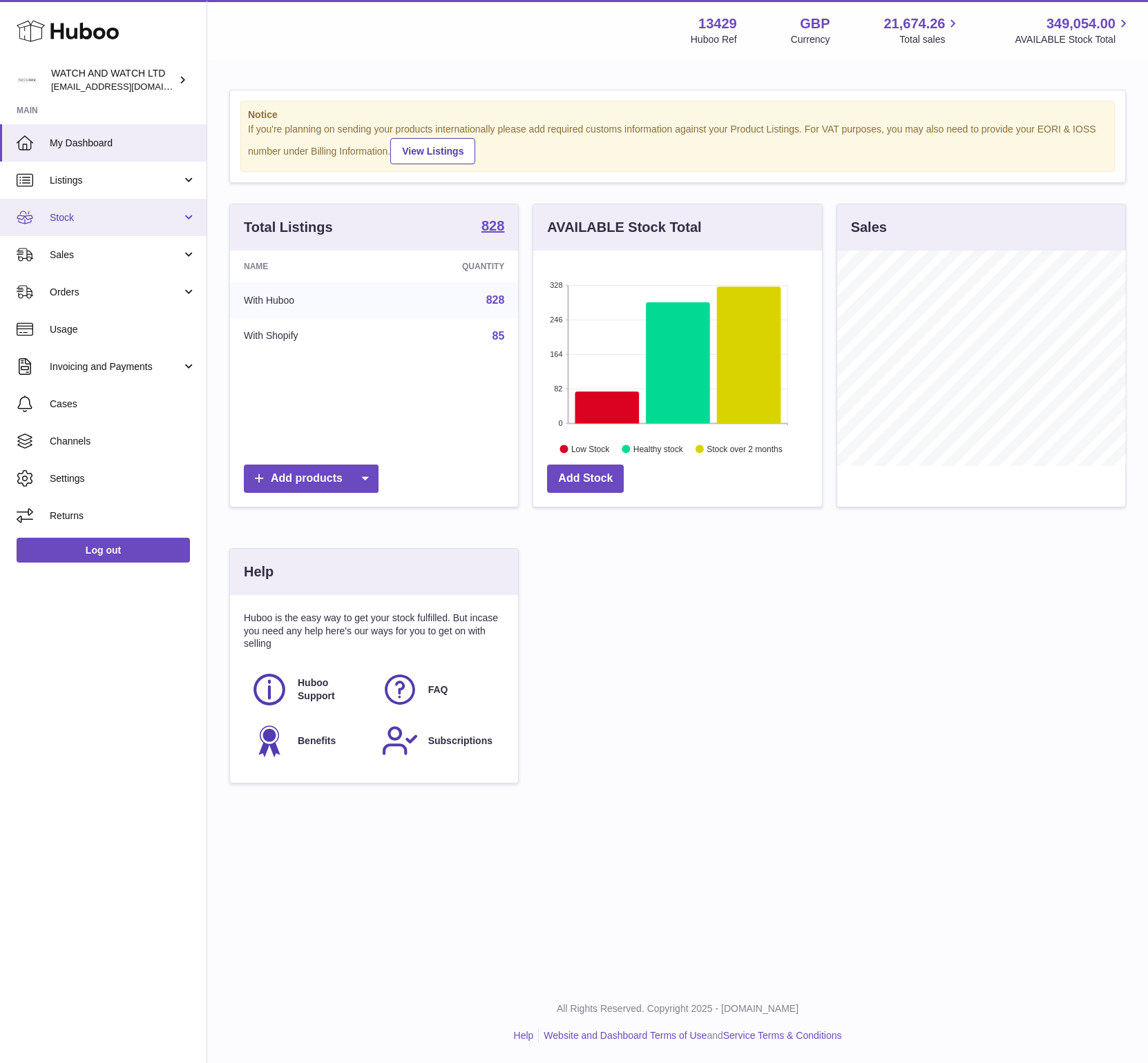
click at [69, 223] on link "Stock" at bounding box center [103, 217] width 207 height 38
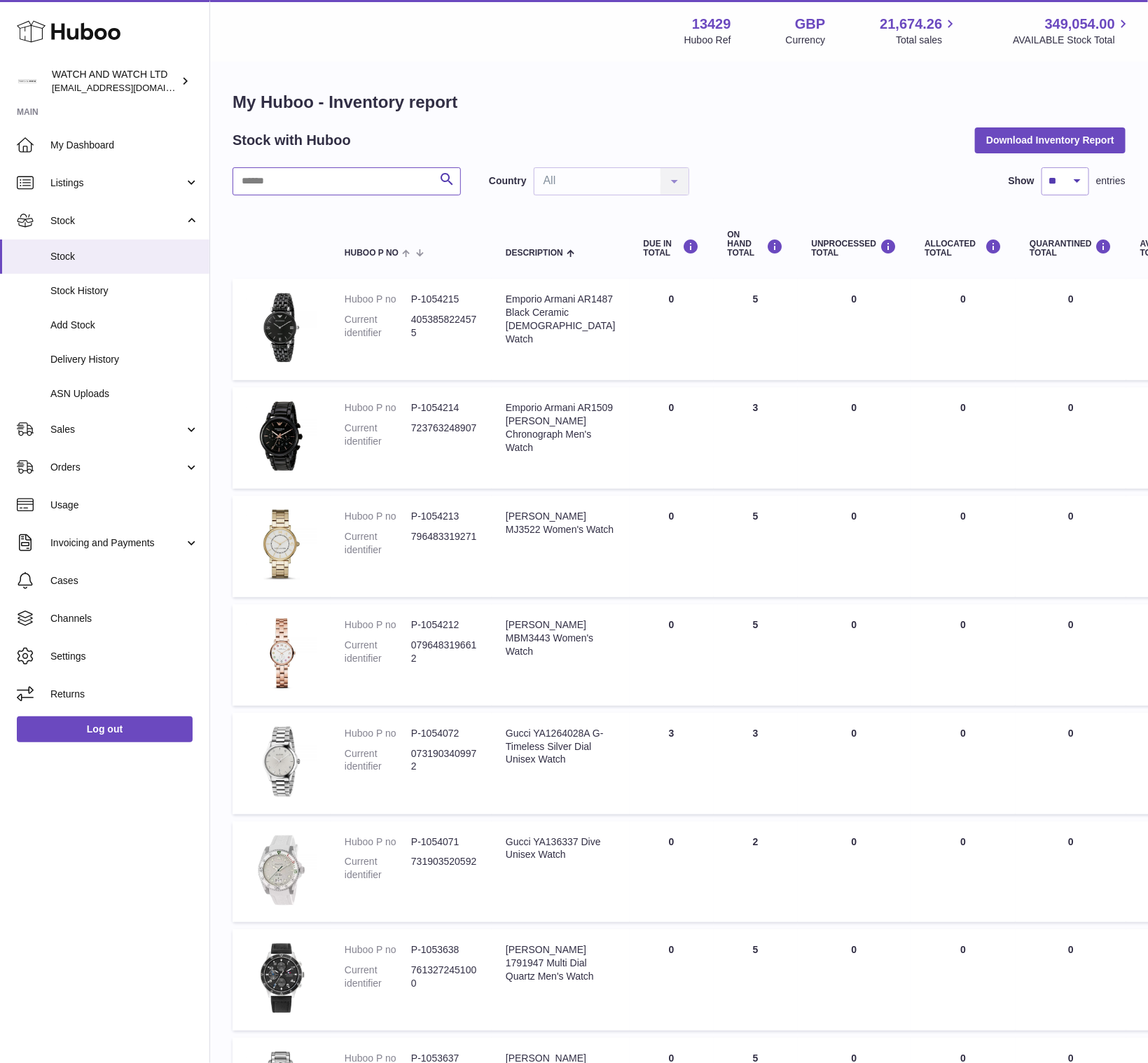
click at [329, 187] on input "text" at bounding box center [346, 181] width 228 height 28
paste input "******"
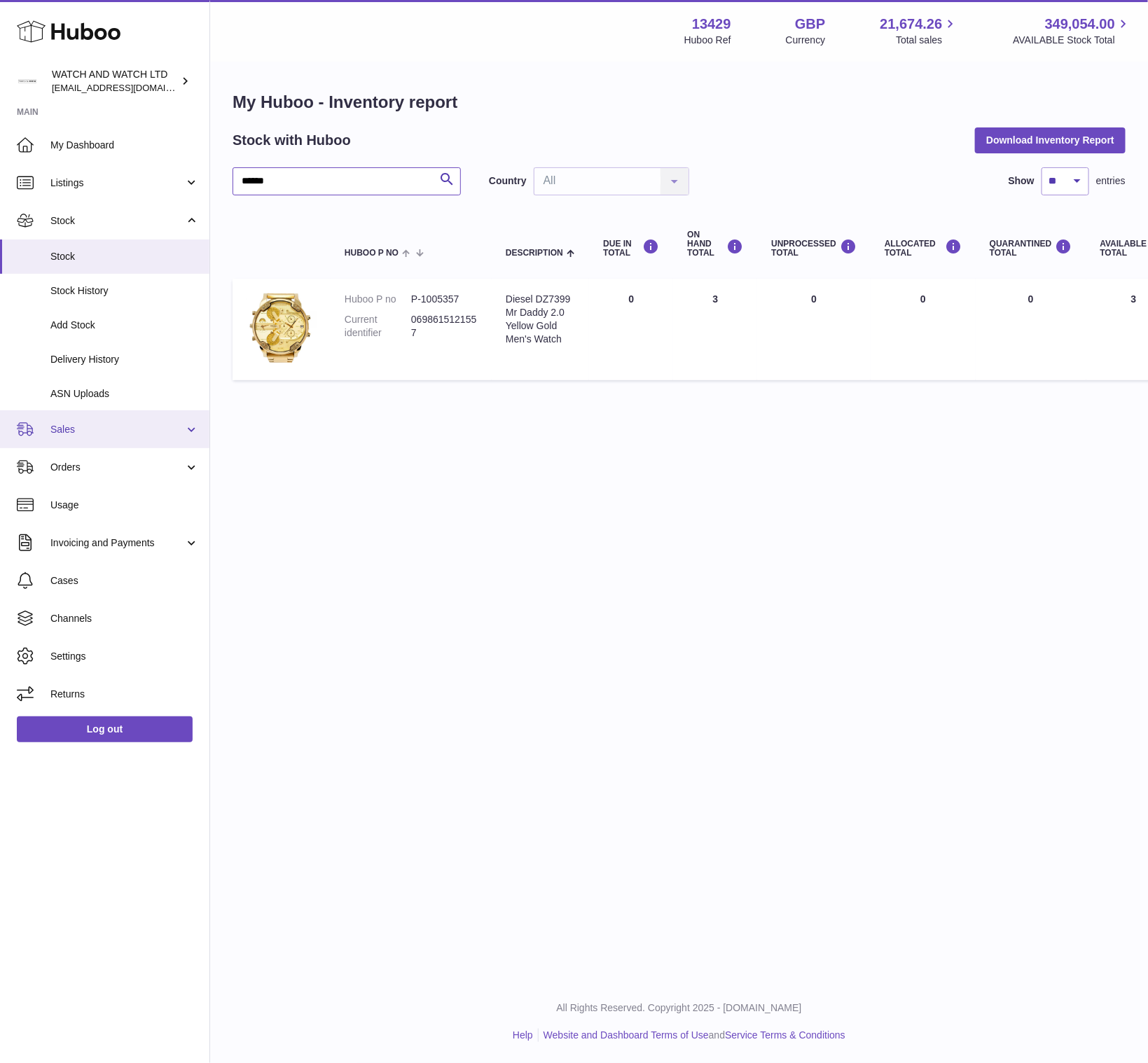
type input "******"
click at [92, 435] on span "Sales" at bounding box center [117, 430] width 134 height 14
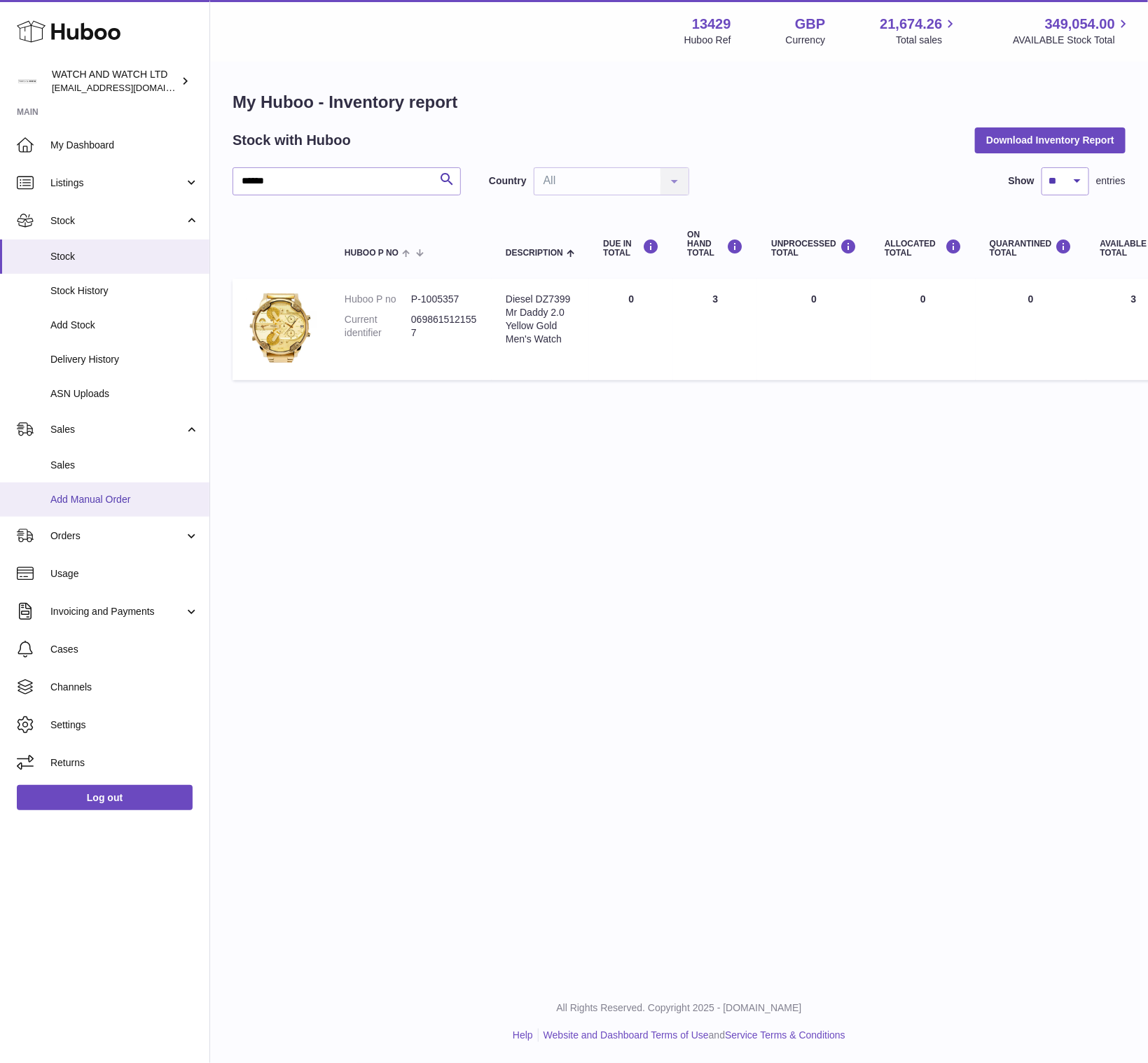
click at [87, 499] on span "Add Manual Order" at bounding box center [124, 500] width 148 height 14
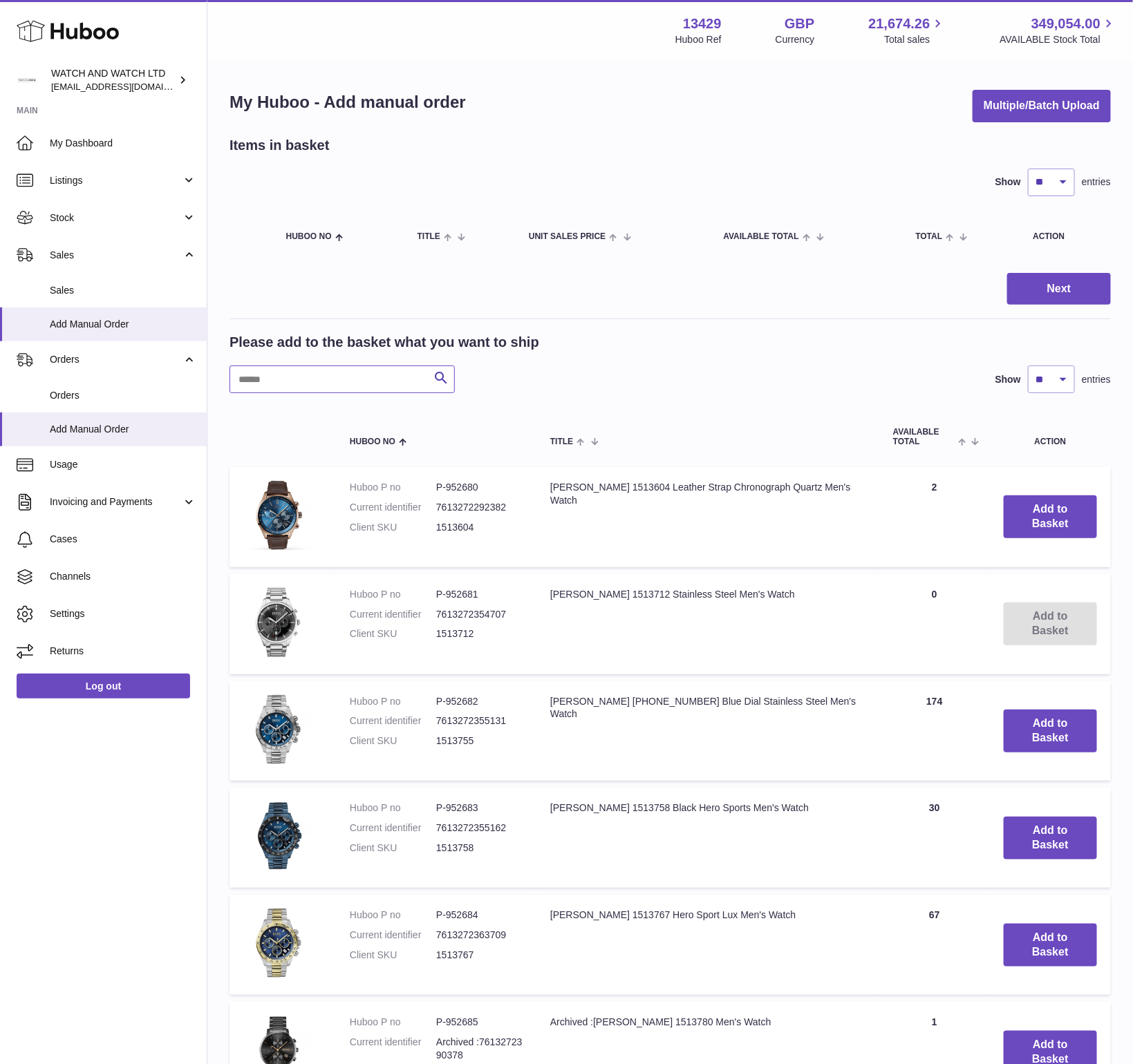
drag, startPoint x: 370, startPoint y: 390, endPoint x: 425, endPoint y: 379, distance: 56.1
click at [370, 390] on input "text" at bounding box center [342, 379] width 225 height 28
paste input "******"
click at [425, 379] on input "******" at bounding box center [342, 379] width 225 height 28
type input "******"
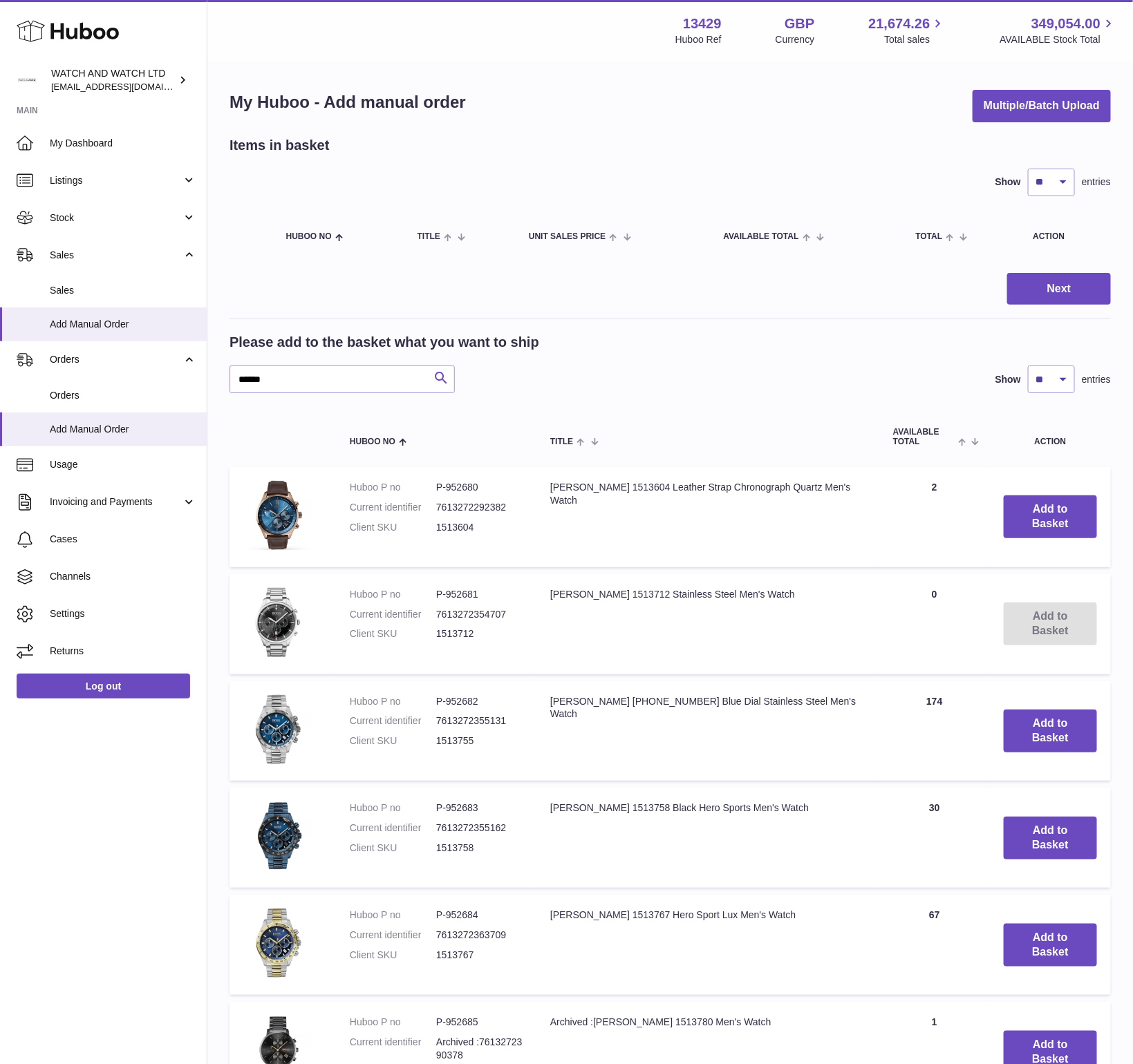
click at [444, 380] on icon "submit" at bounding box center [441, 378] width 17 height 18
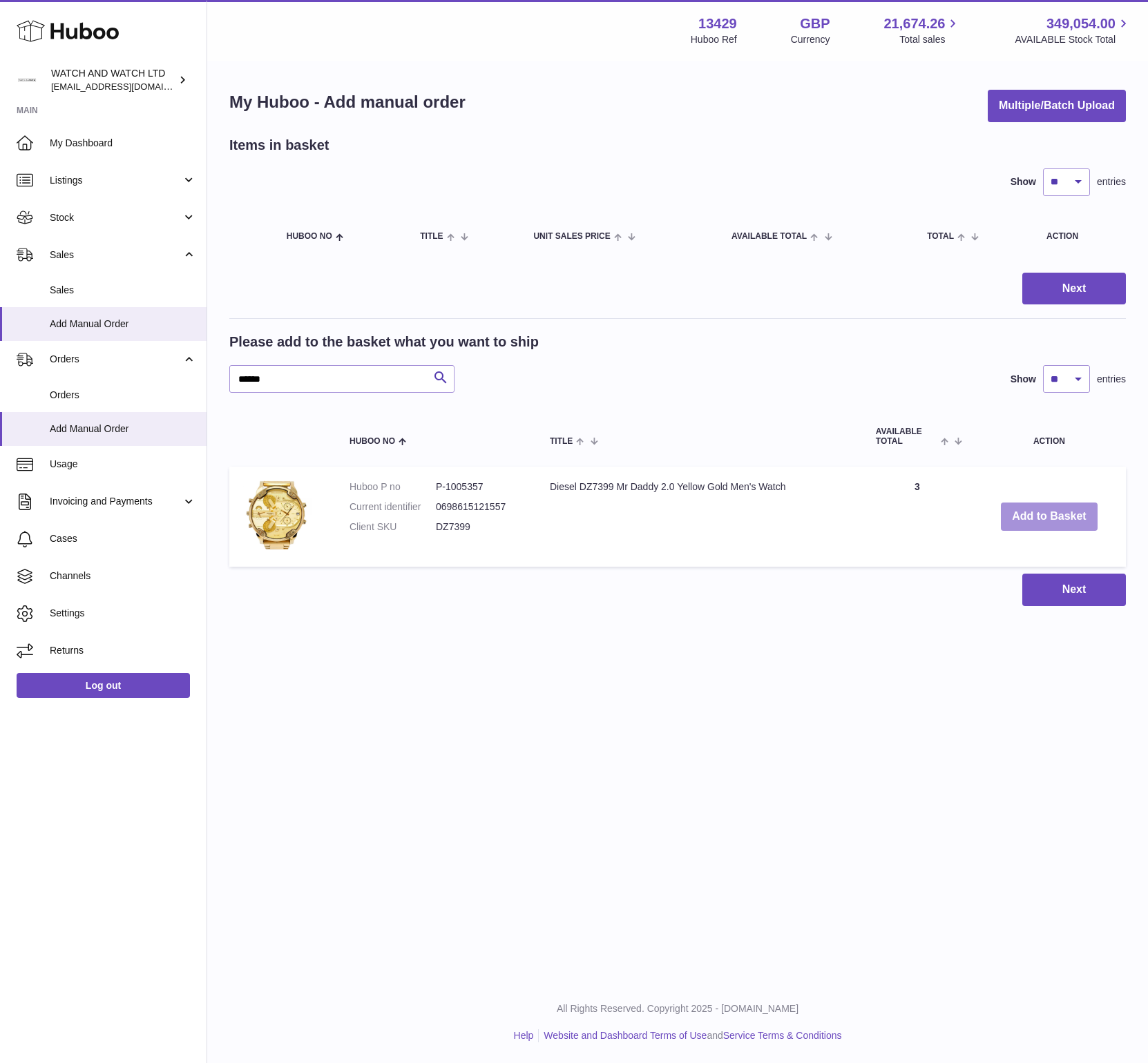
click at [1033, 520] on button "Add to Basket" at bounding box center [1049, 517] width 97 height 28
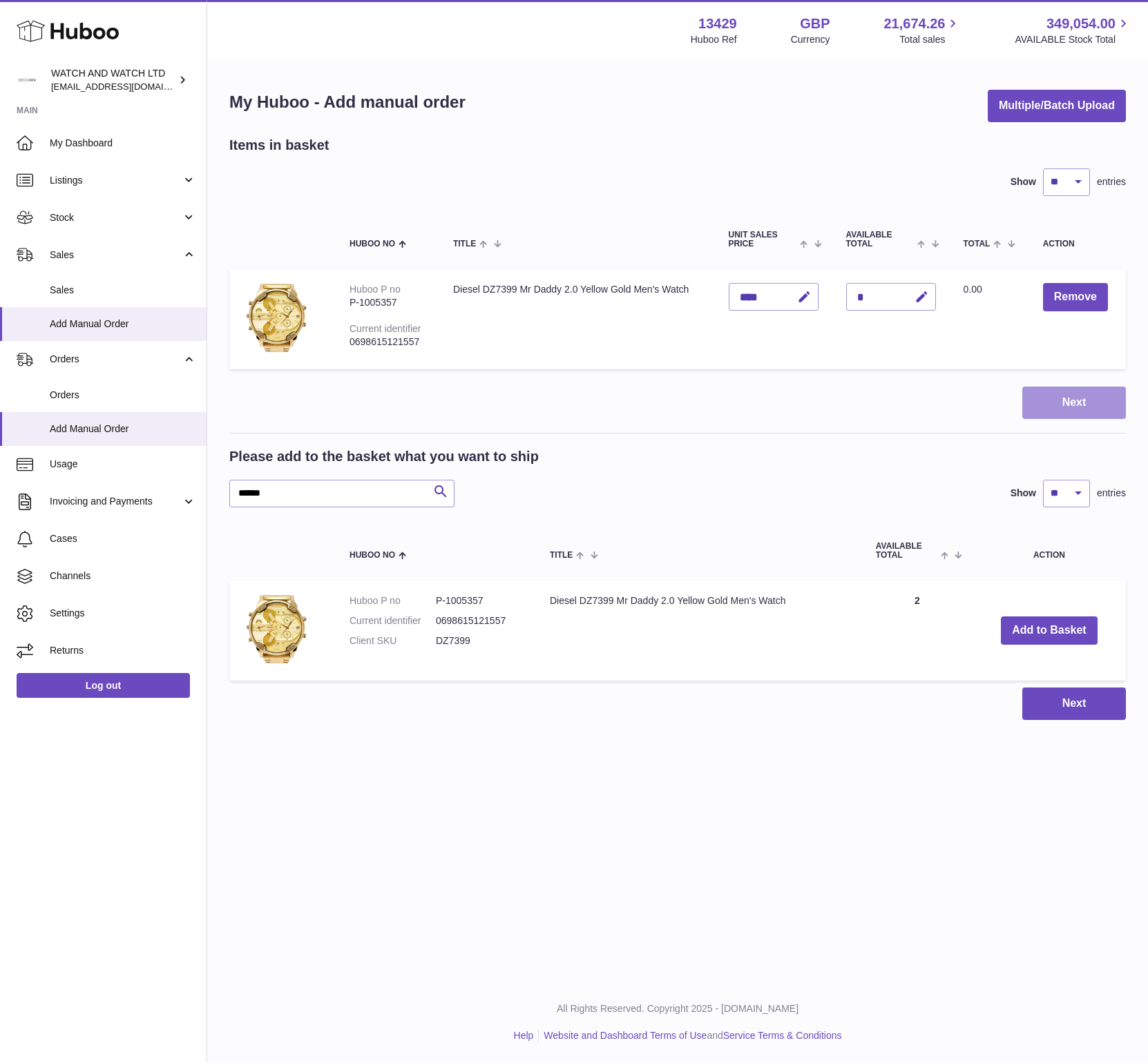
click at [1053, 404] on button "Next" at bounding box center [1074, 402] width 104 height 33
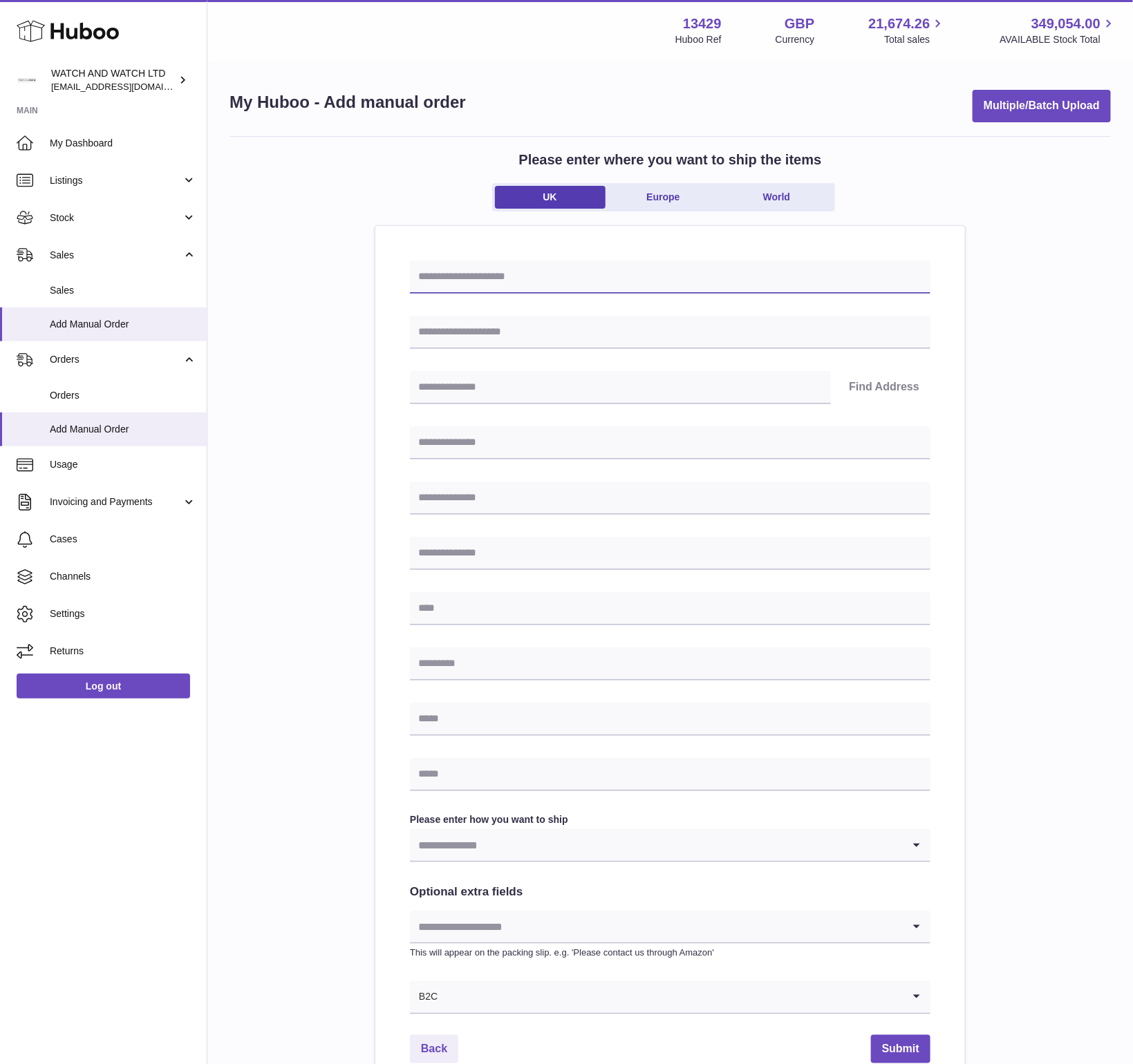
click at [545, 288] on input "text" at bounding box center [671, 277] width 521 height 33
paste input "**********"
type input "**********"
click at [460, 341] on input "text" at bounding box center [671, 332] width 521 height 33
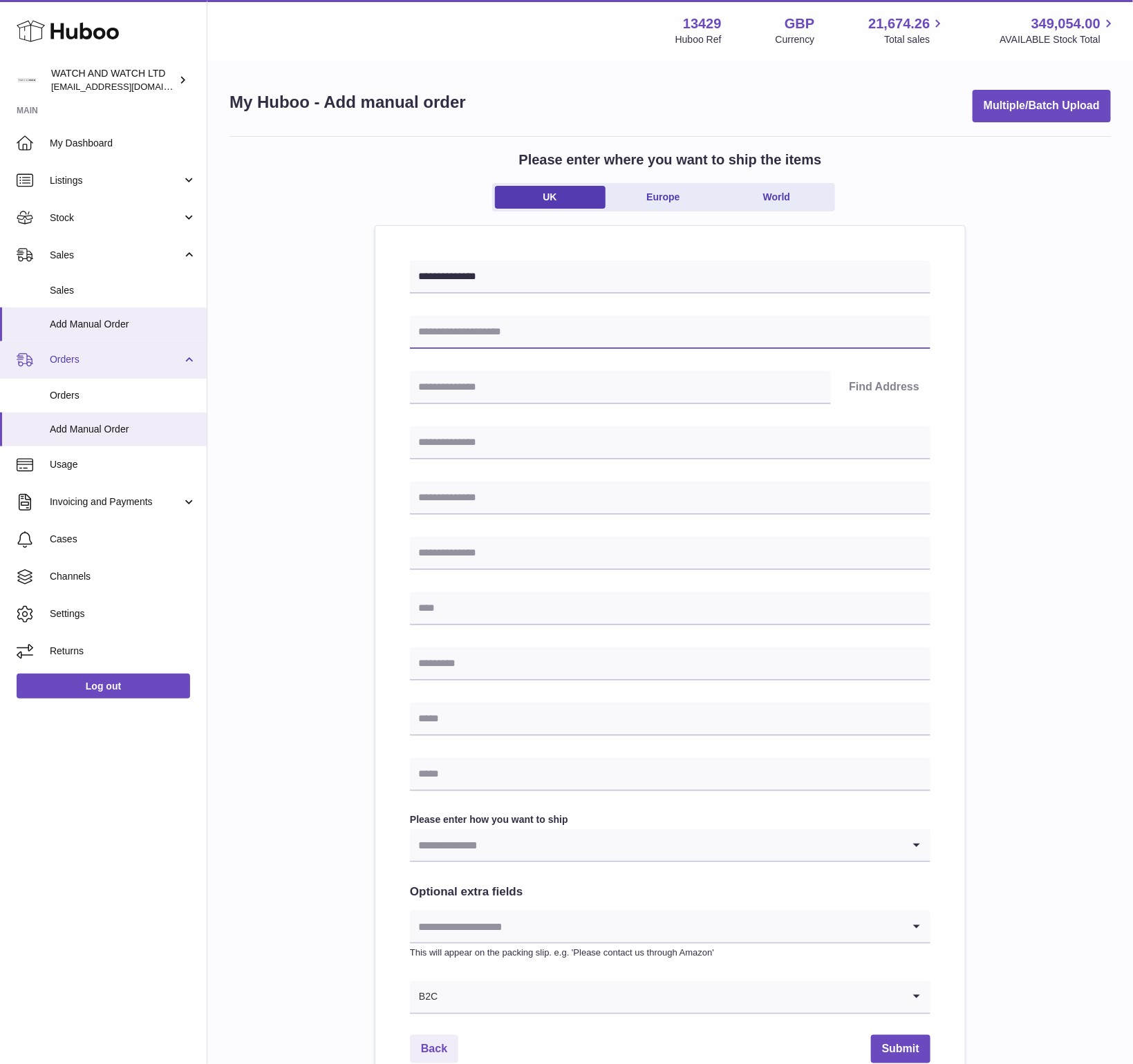
paste input "**********"
type input "**********"
click at [840, 398] on div "Find Address" at bounding box center [671, 388] width 521 height 33
click at [776, 388] on input "text" at bounding box center [621, 388] width 421 height 33
paste input "********"
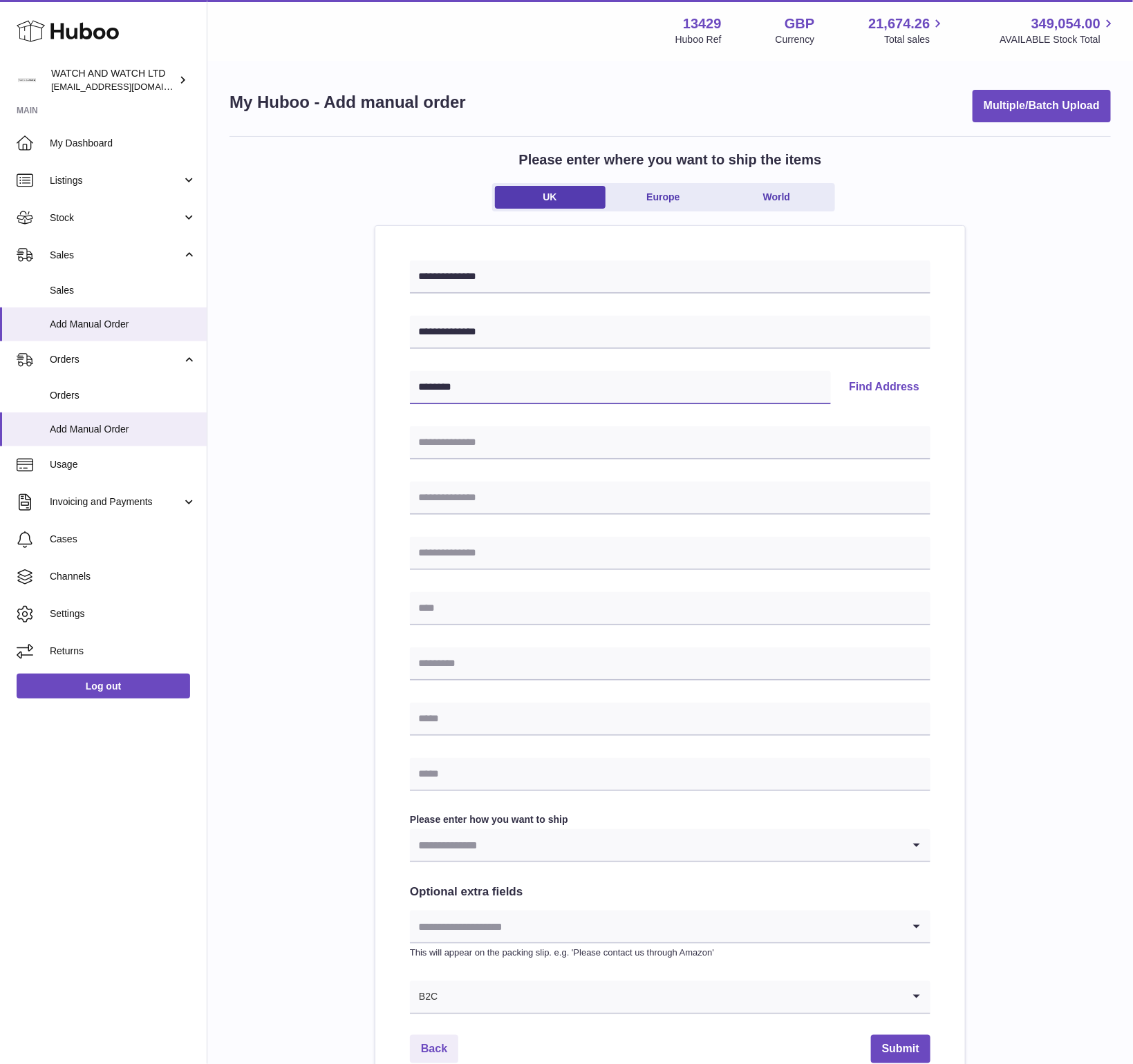
type input "********"
click at [909, 392] on button "Find Address" at bounding box center [884, 388] width 93 height 33
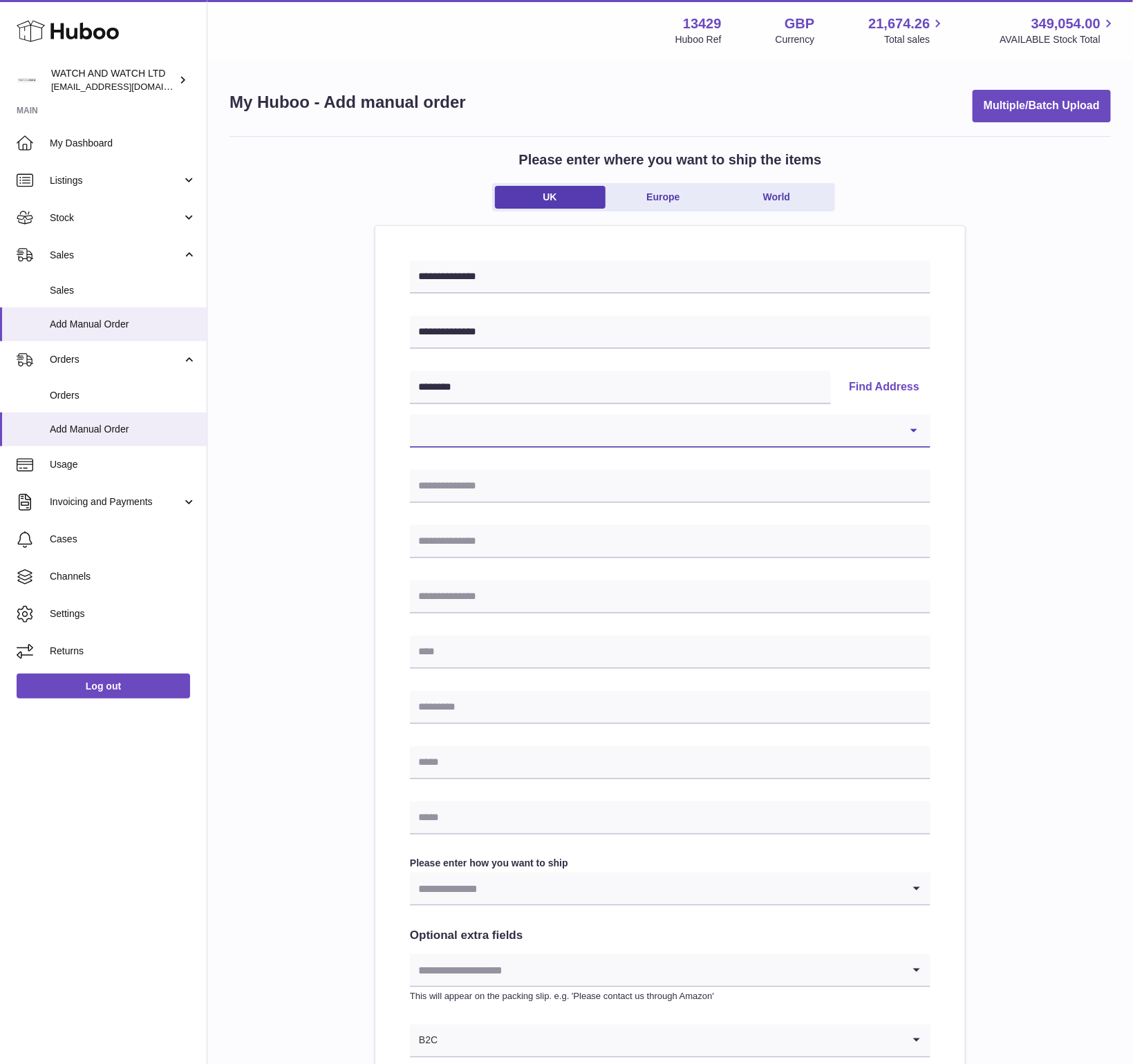
click at [536, 426] on select "**********" at bounding box center [671, 431] width 521 height 33
select select "*"
click at [410, 414] on select "**********" at bounding box center [671, 431] width 521 height 33
type input "**********"
type input "****"
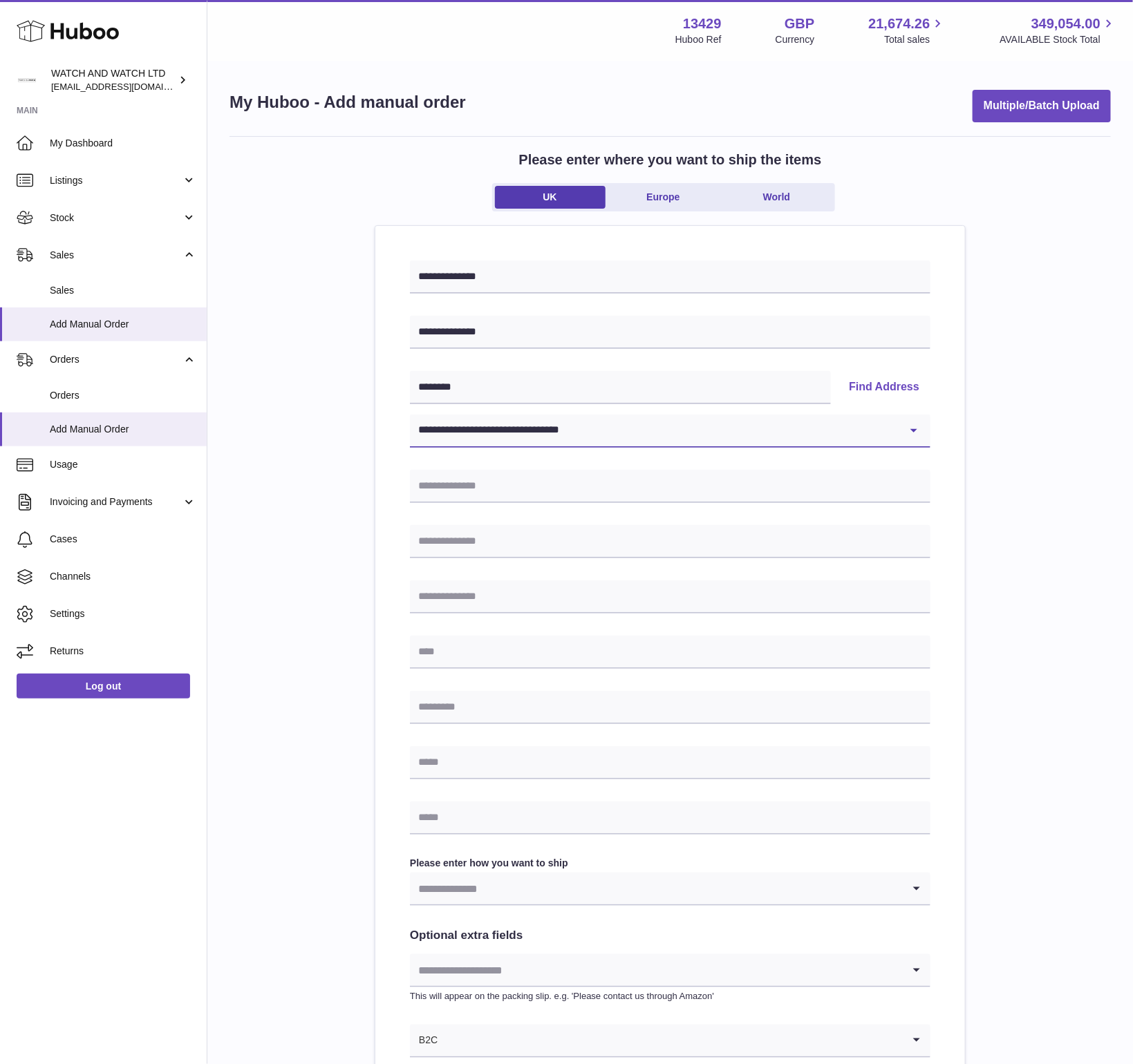
type input "********"
click at [538, 763] on input "text" at bounding box center [671, 763] width 521 height 33
paste input "**********"
type input "**********"
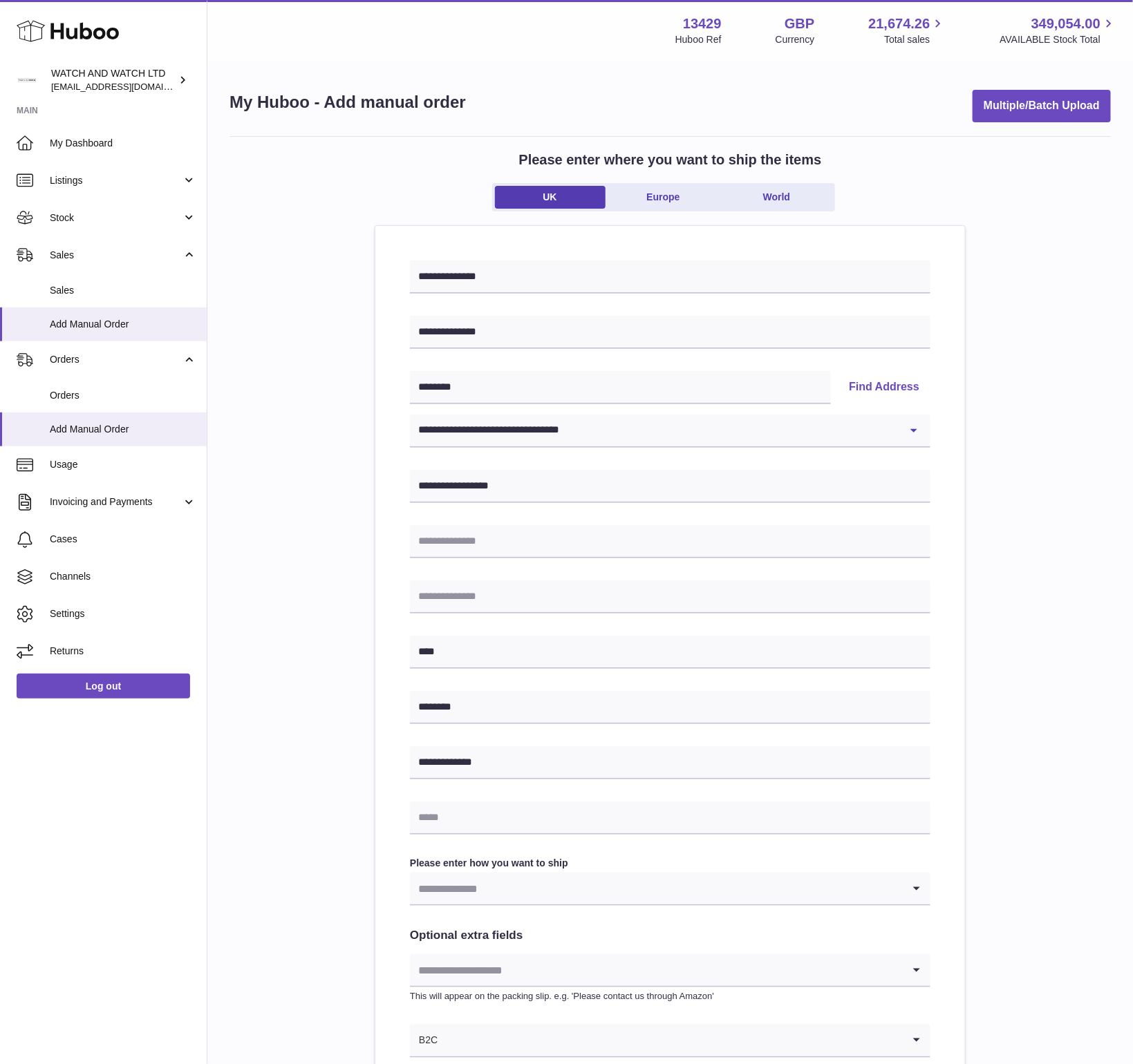
drag, startPoint x: 340, startPoint y: 794, endPoint x: 374, endPoint y: 822, distance: 44.0
click at [347, 801] on div "**********" at bounding box center [670, 640] width 882 height 1006
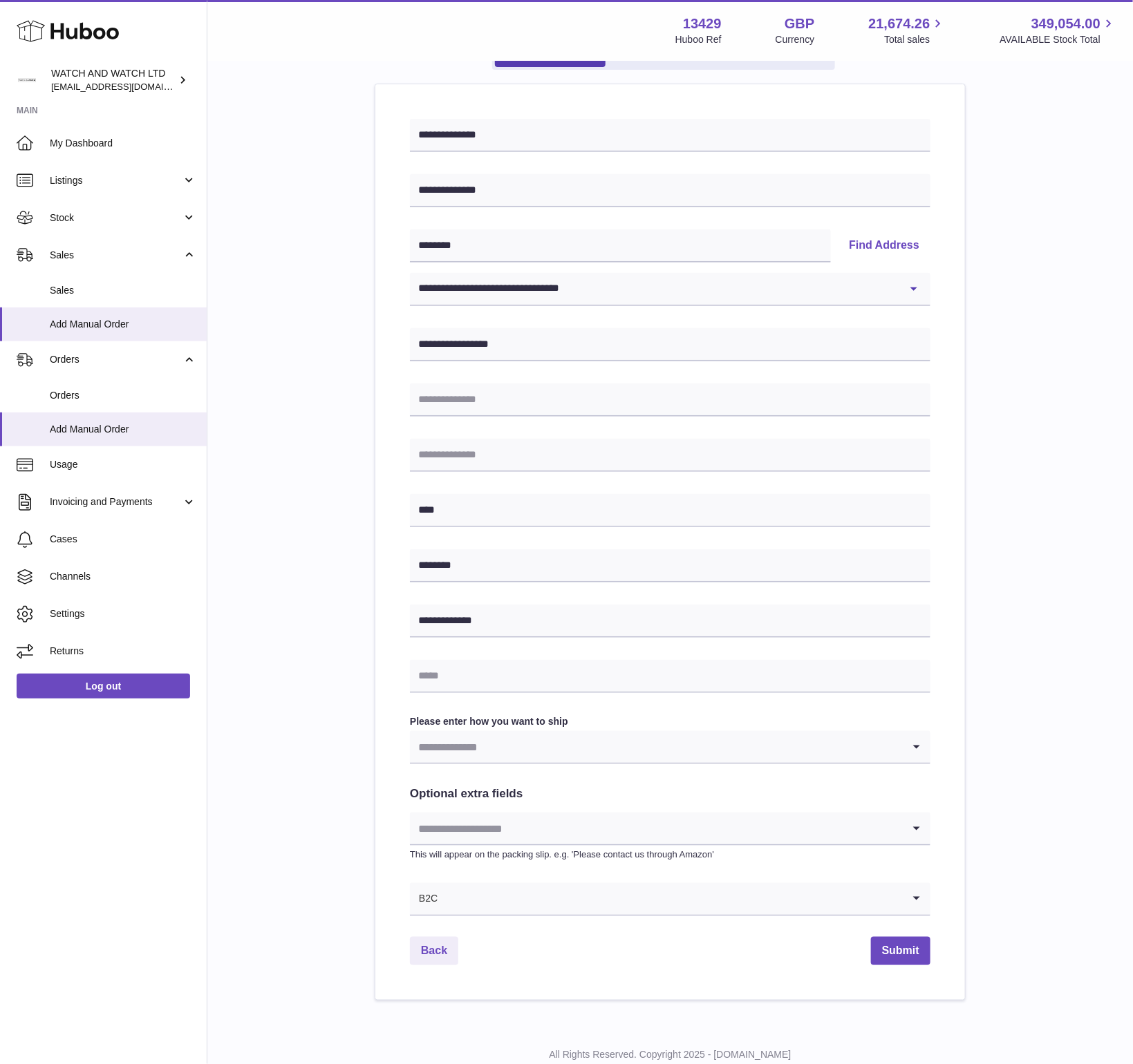
scroll to position [186, 0]
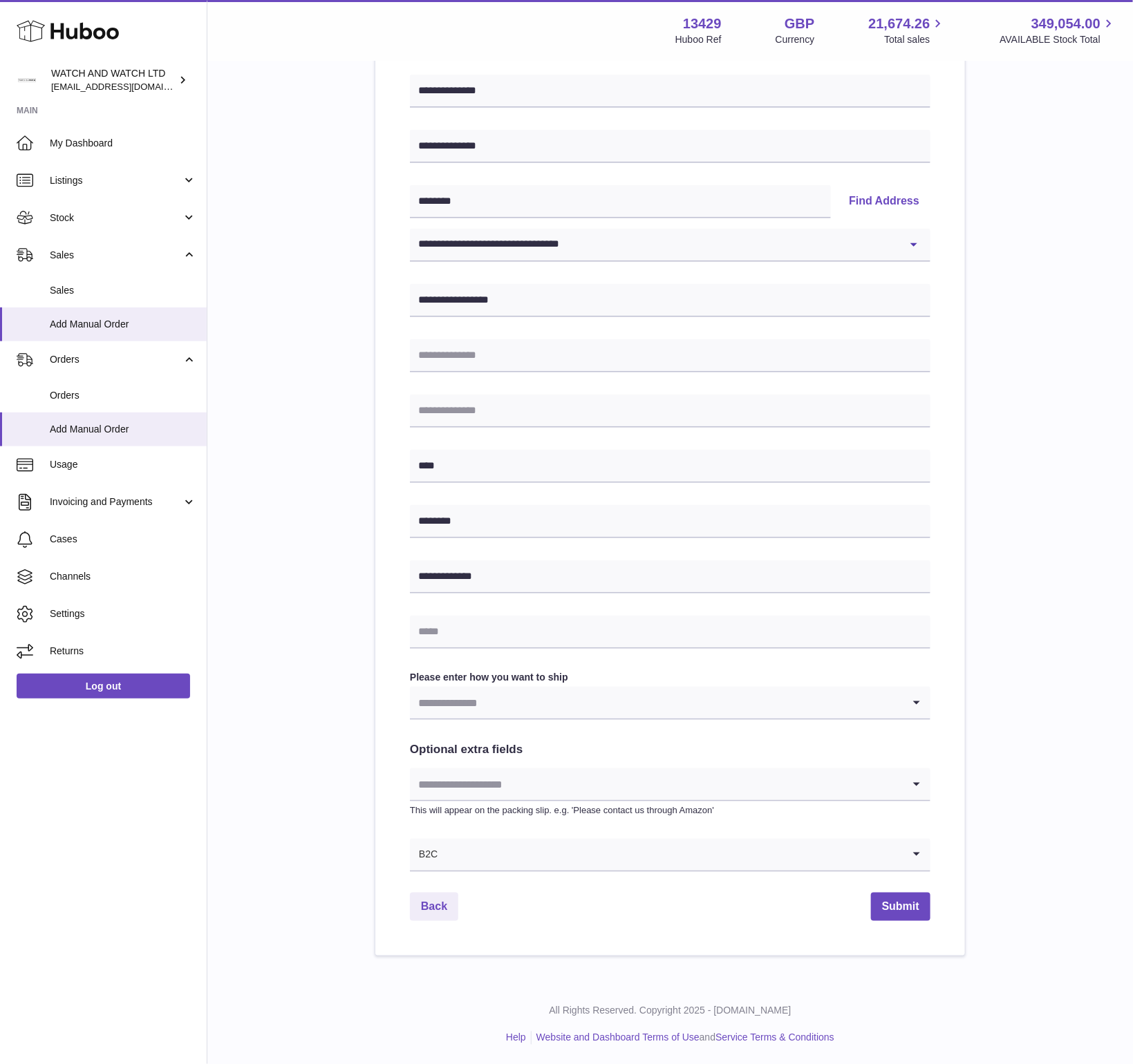
click at [483, 680] on label "Please enter how you want to ship" at bounding box center [671, 678] width 521 height 13
click at [489, 707] on input "Search for option" at bounding box center [657, 703] width 493 height 32
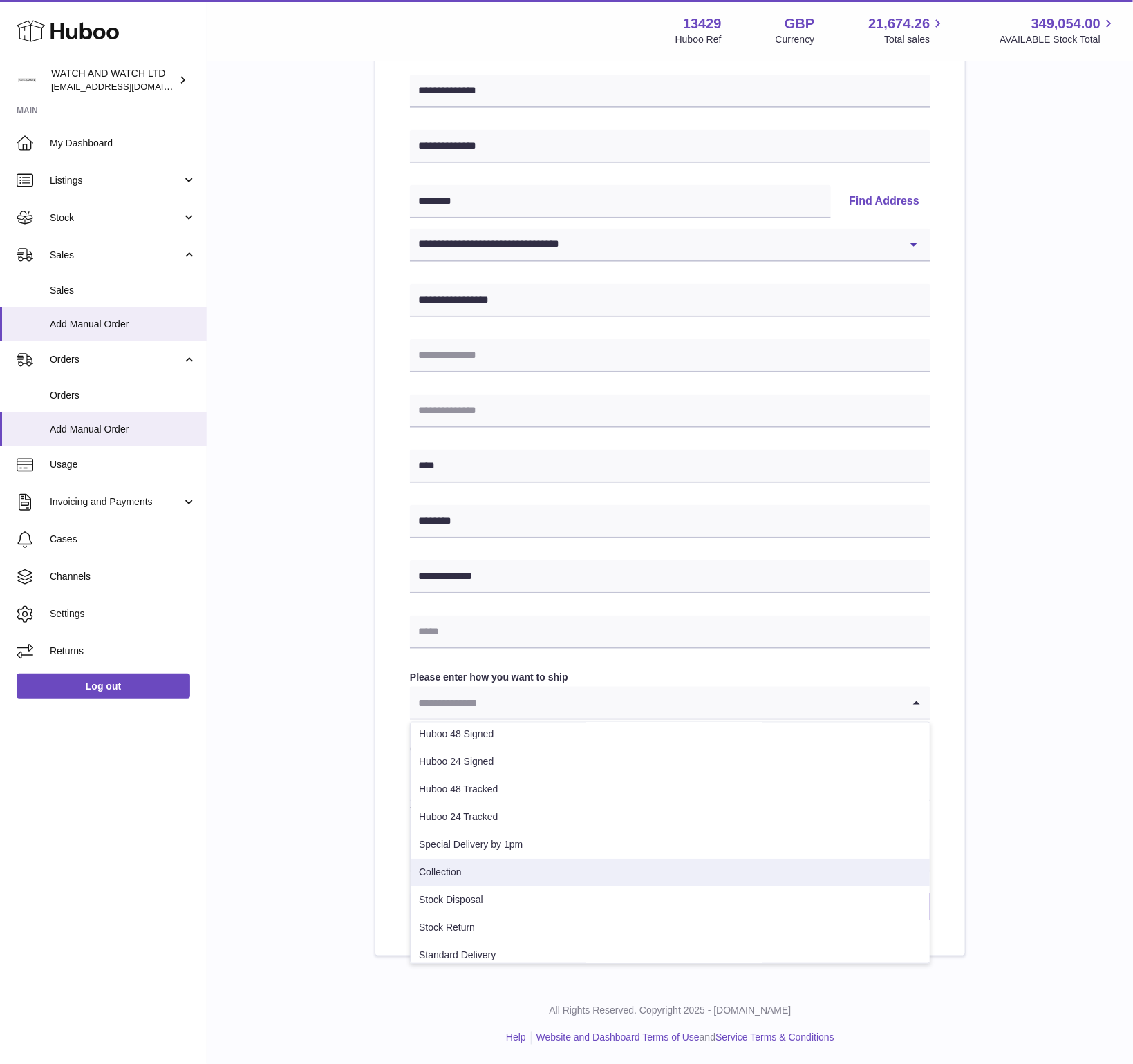
scroll to position [97, 0]
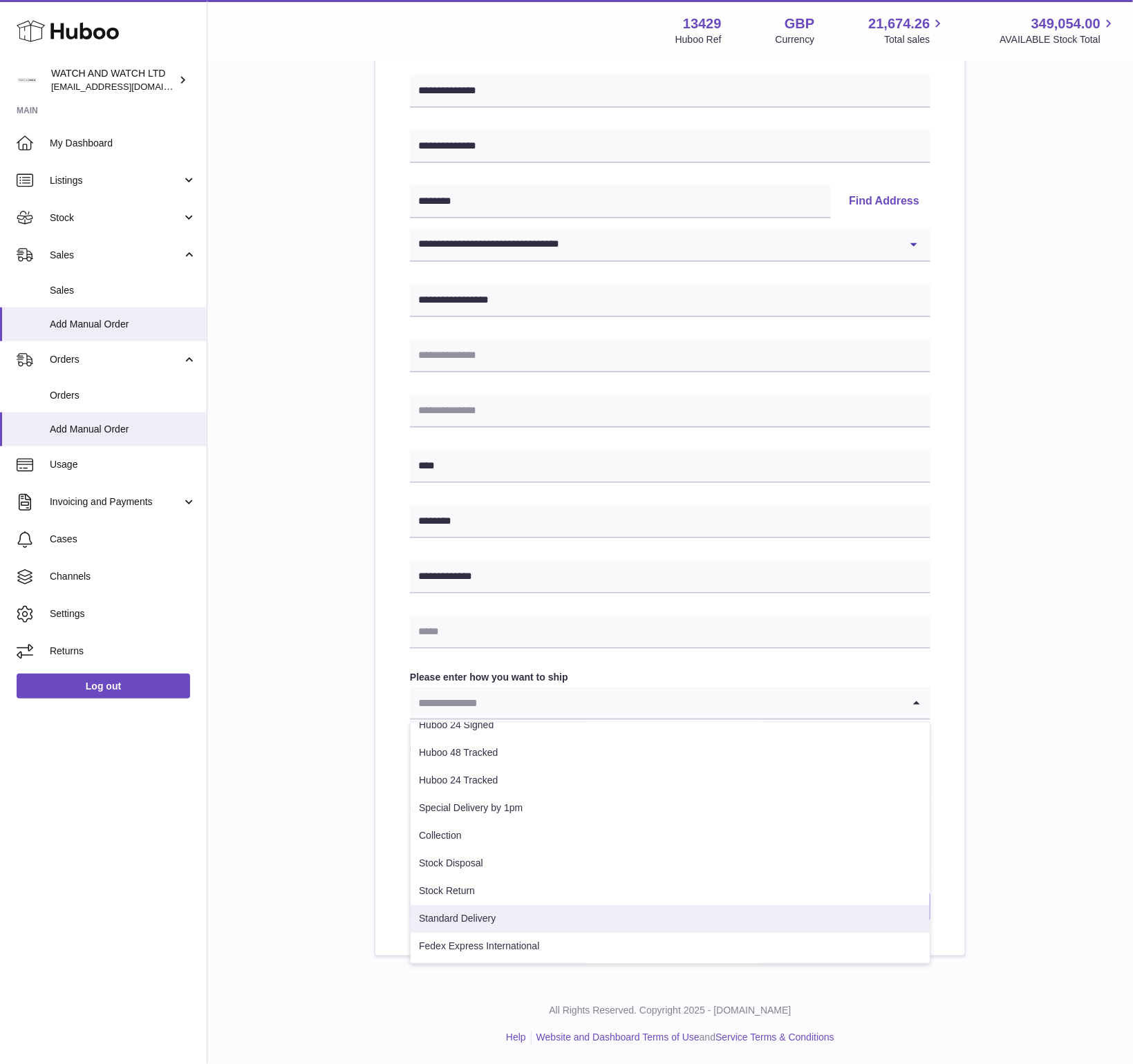
click at [476, 925] on li "Standard Delivery" at bounding box center [670, 918] width 519 height 28
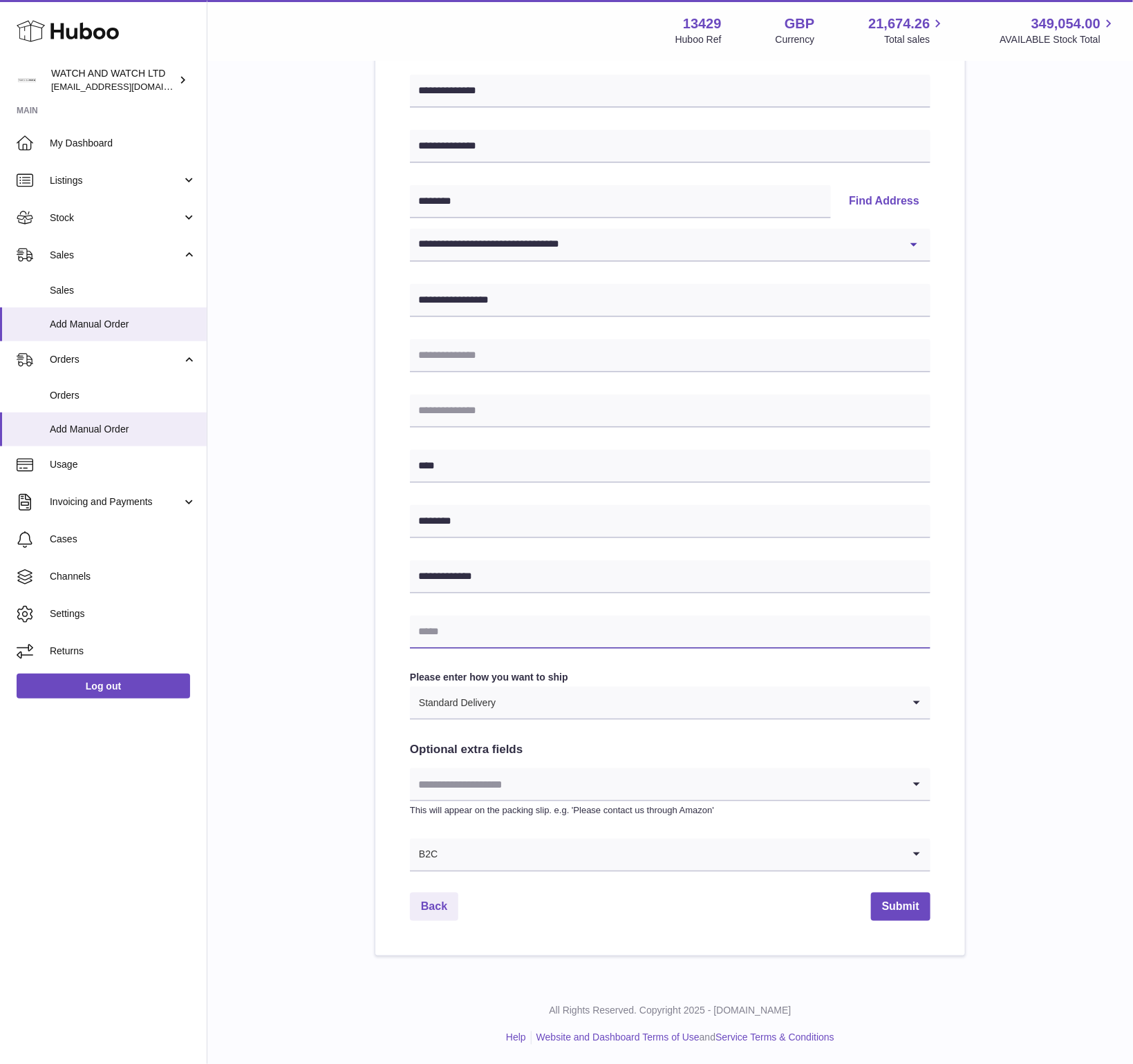
click at [533, 627] on input "text" at bounding box center [671, 633] width 521 height 33
paste input "**********"
type input "**********"
click at [909, 907] on button "Submit" at bounding box center [900, 907] width 59 height 28
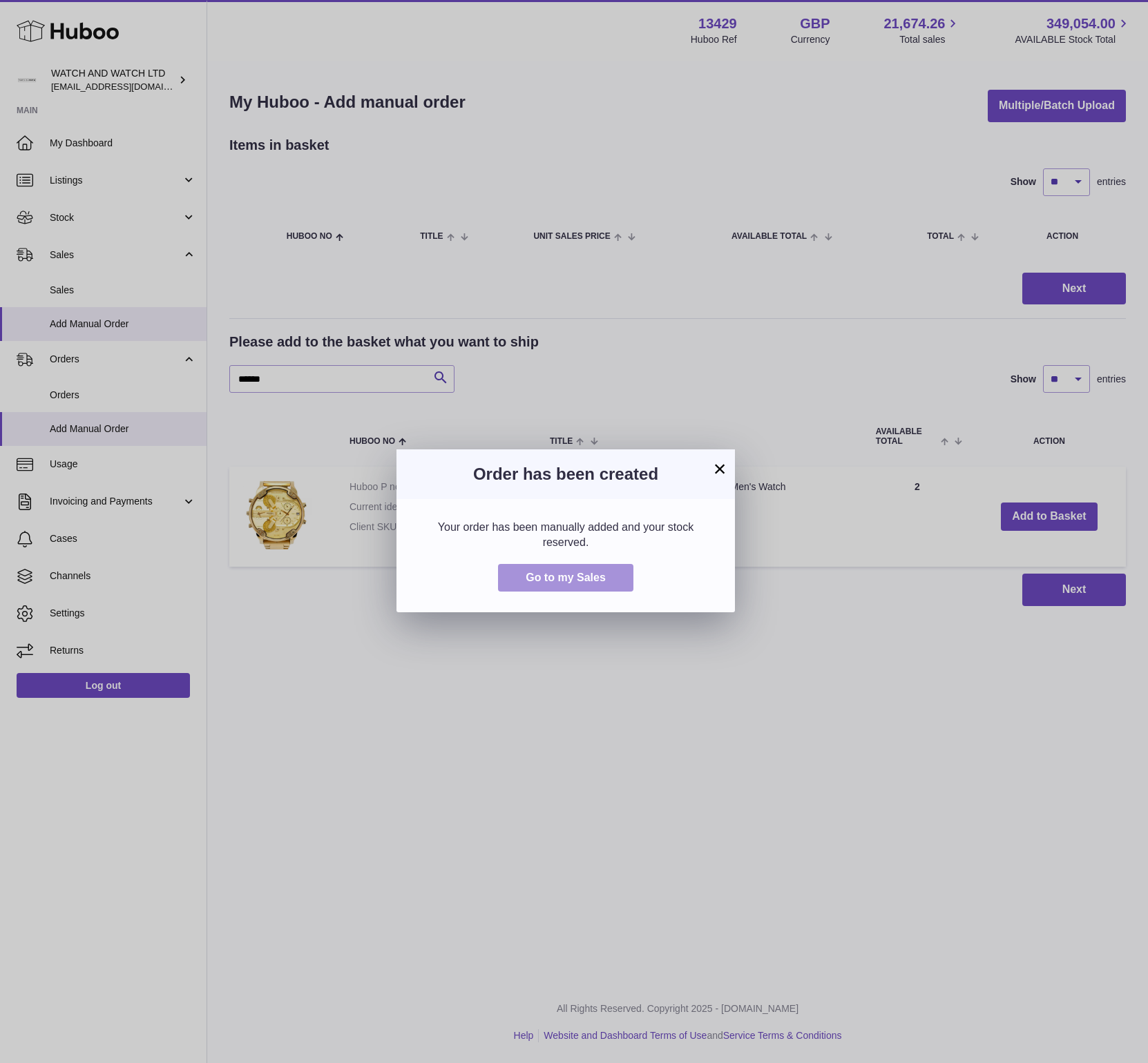
click at [530, 579] on span "Go to my Sales" at bounding box center [566, 578] width 80 height 12
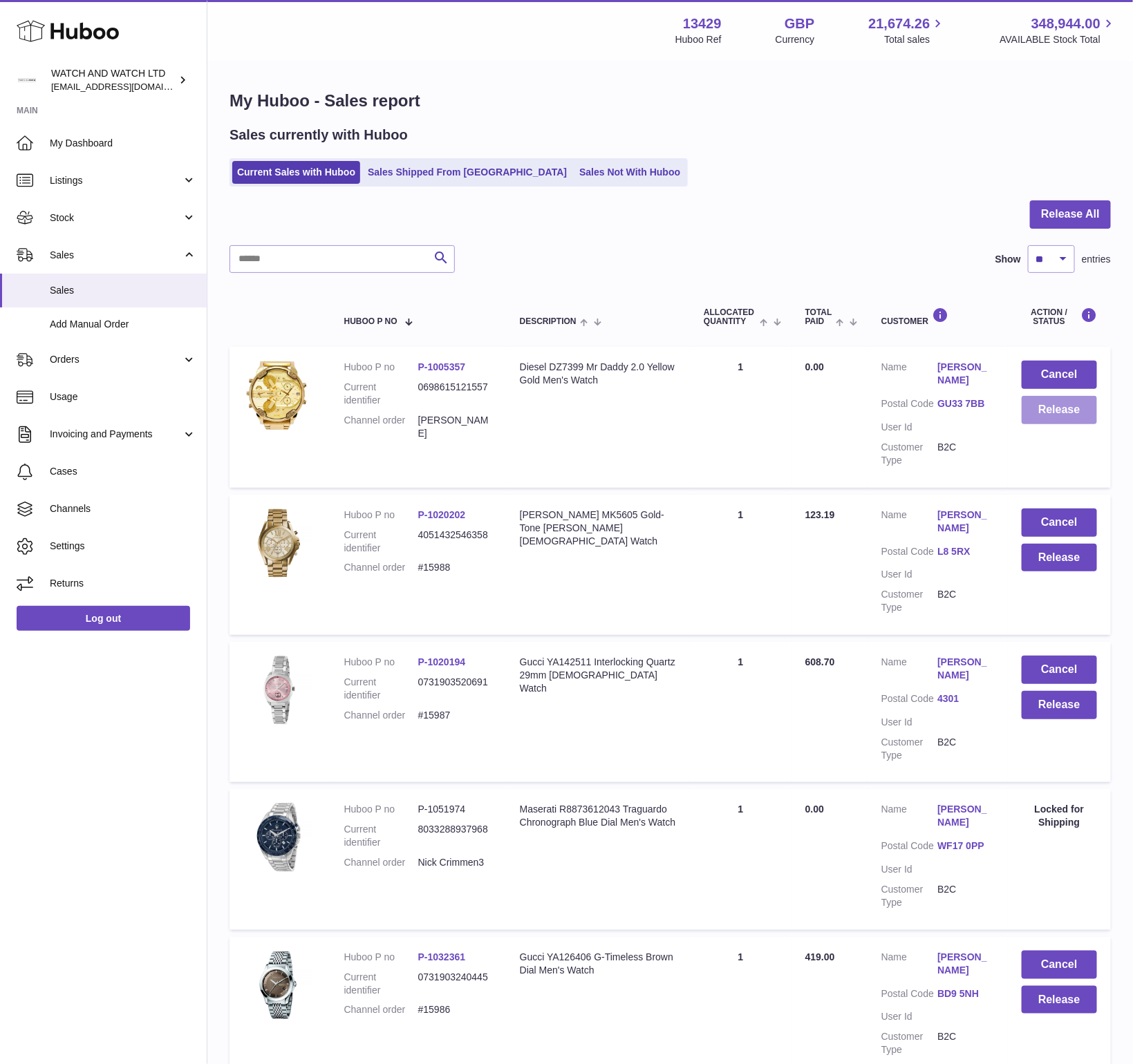
click at [1047, 401] on button "Release" at bounding box center [1059, 410] width 75 height 28
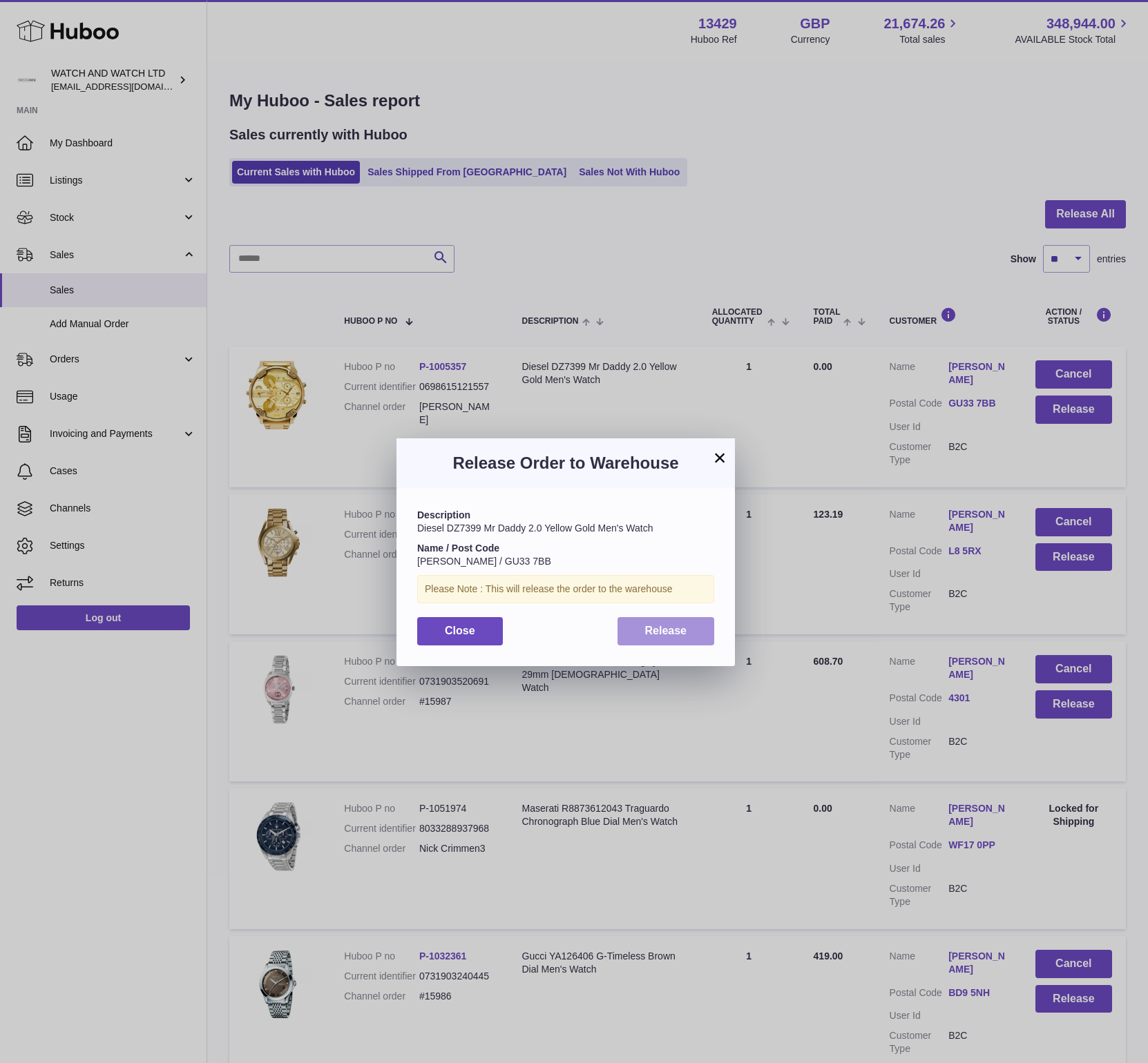
click at [639, 630] on button "Release" at bounding box center [666, 631] width 97 height 28
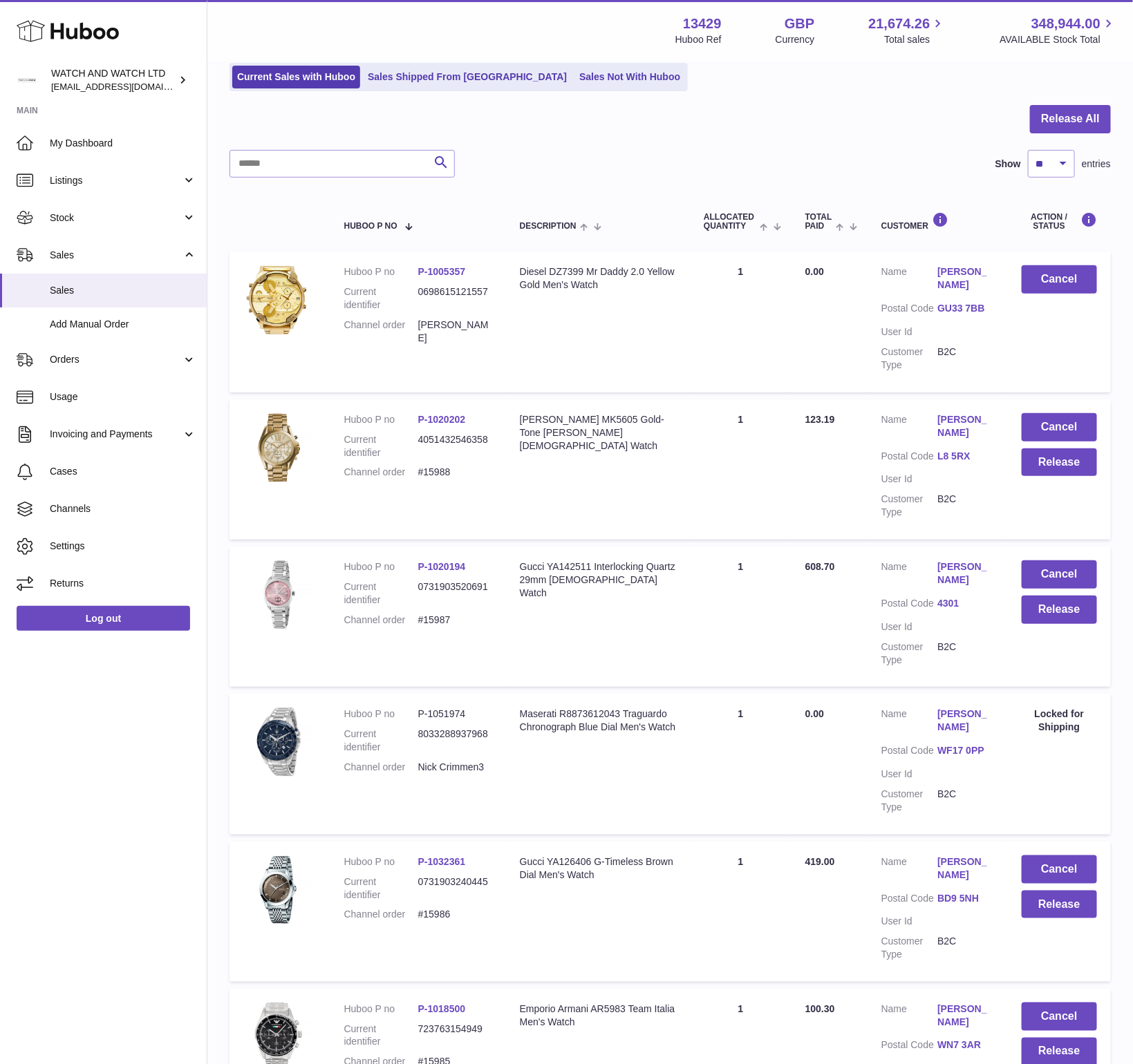
scroll to position [115, 0]
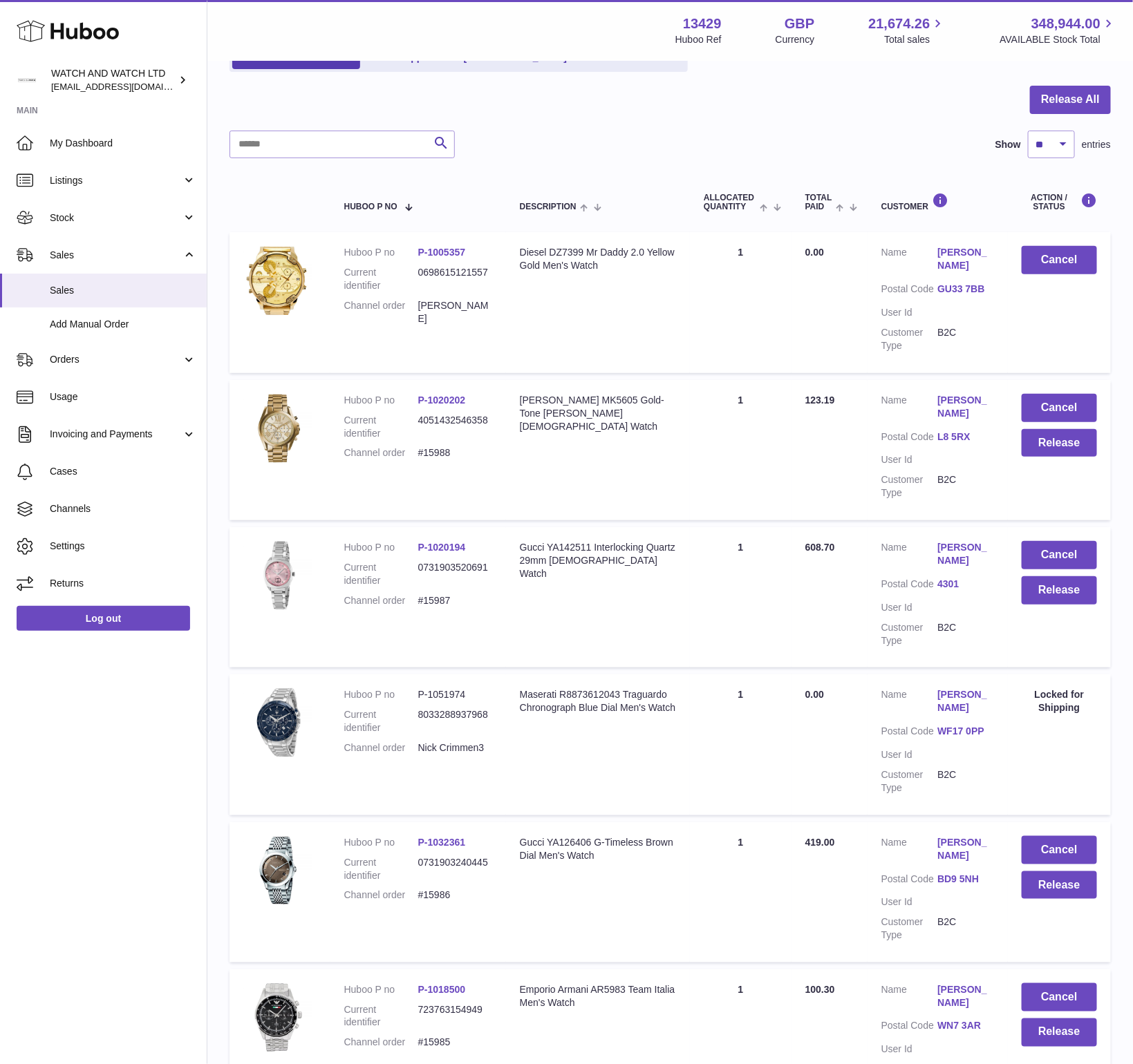
click at [634, 476] on td "Description [PERSON_NAME] MK5605 Gold-Tone [PERSON_NAME] [DEMOGRAPHIC_DATA] Wat…" at bounding box center [598, 450] width 184 height 141
click at [1042, 549] on button "Cancel" at bounding box center [1059, 555] width 75 height 28
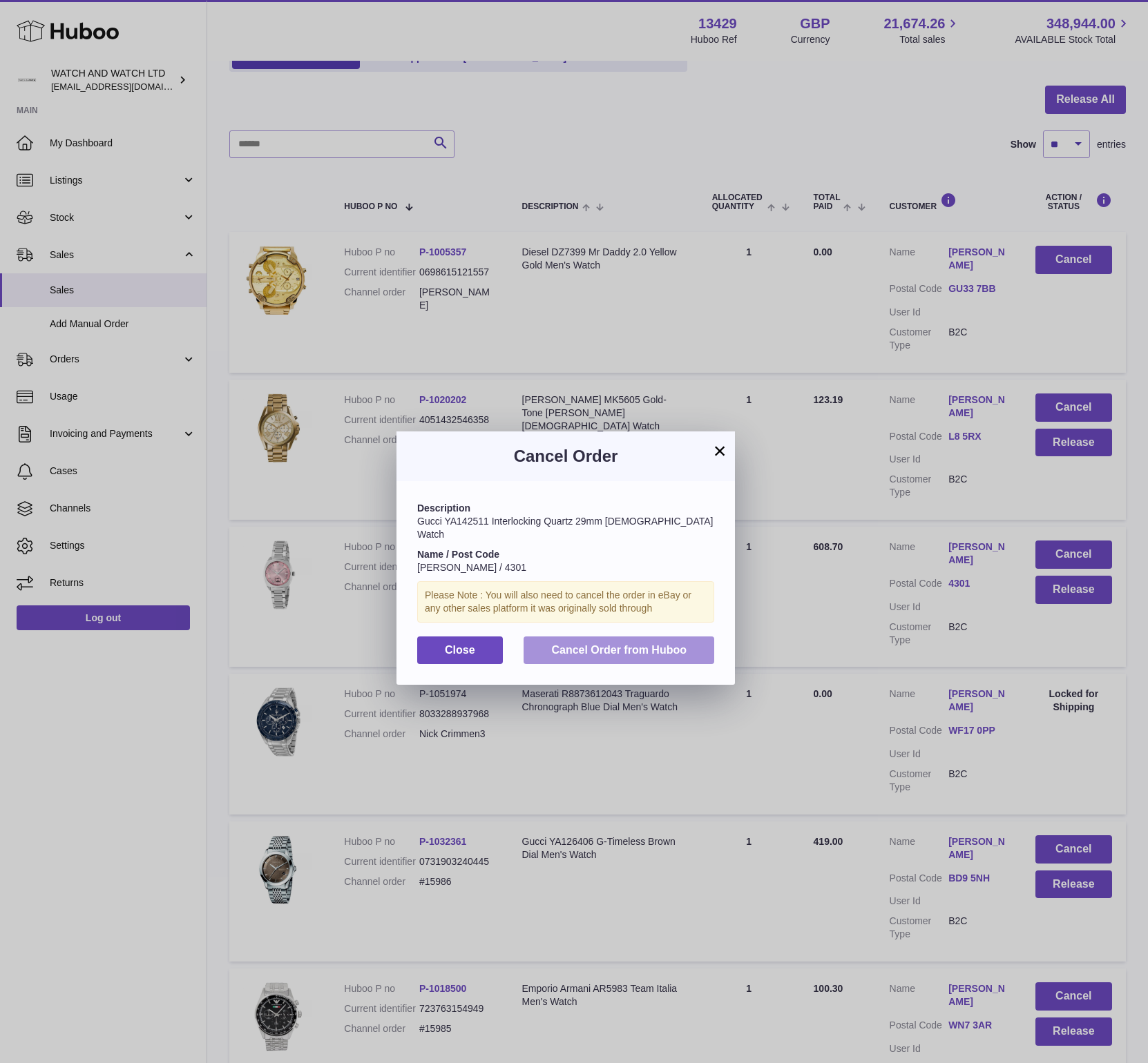
click at [612, 644] on span "Cancel Order from Huboo" at bounding box center [619, 650] width 136 height 12
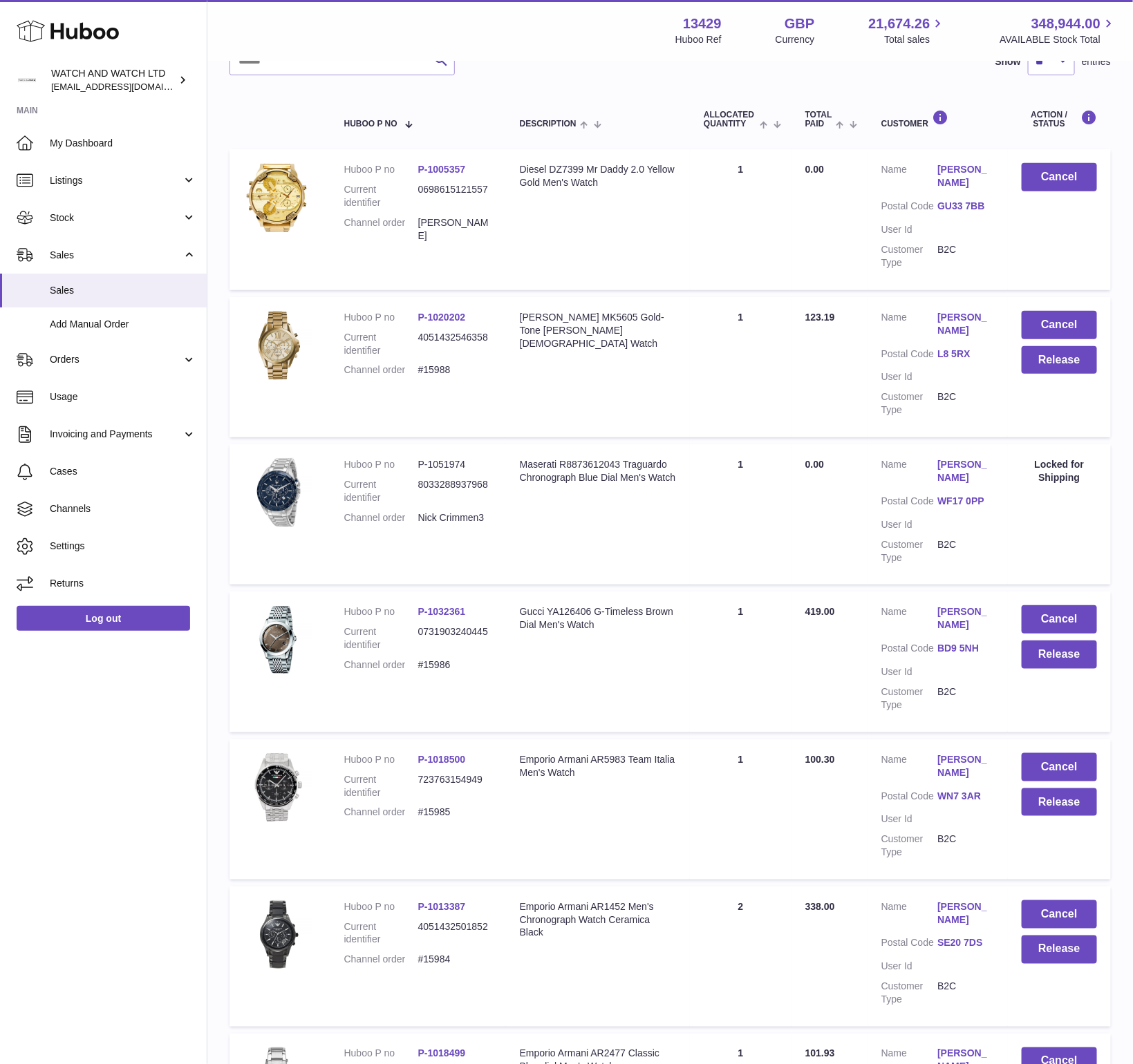
scroll to position [0, 0]
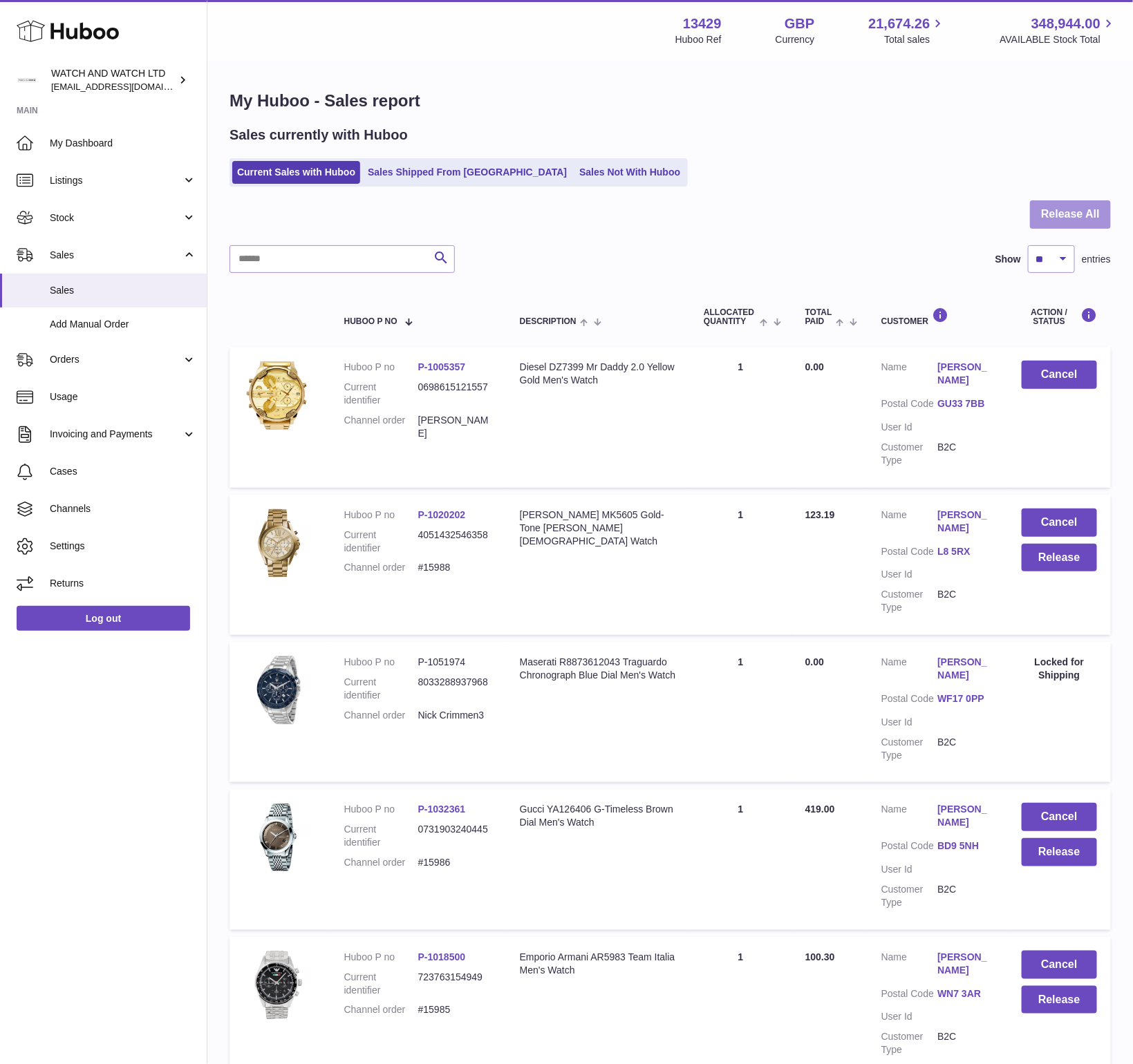
click at [1060, 218] on button "Release All" at bounding box center [1070, 214] width 81 height 28
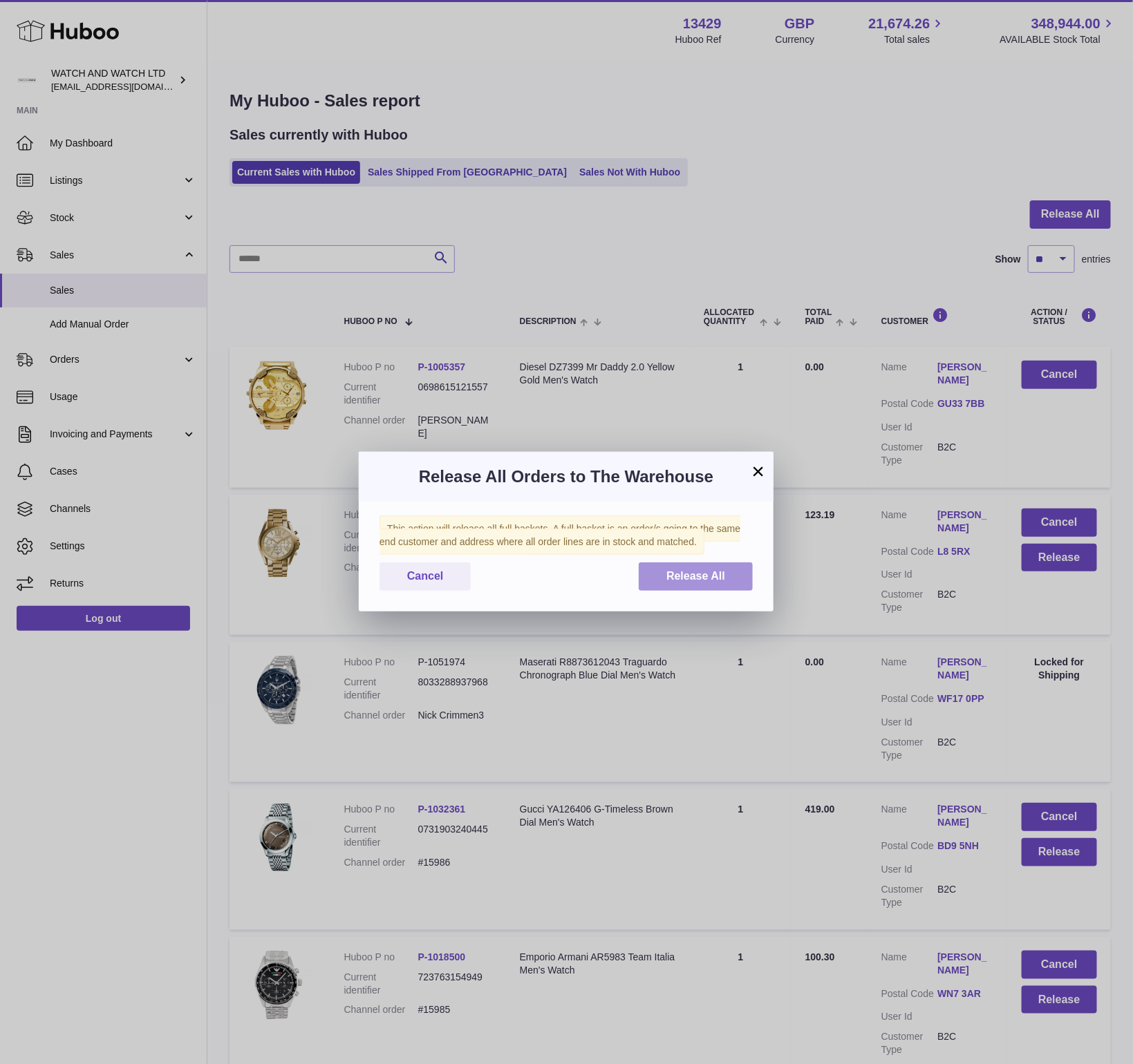
click at [684, 574] on span "Release All" at bounding box center [696, 576] width 59 height 12
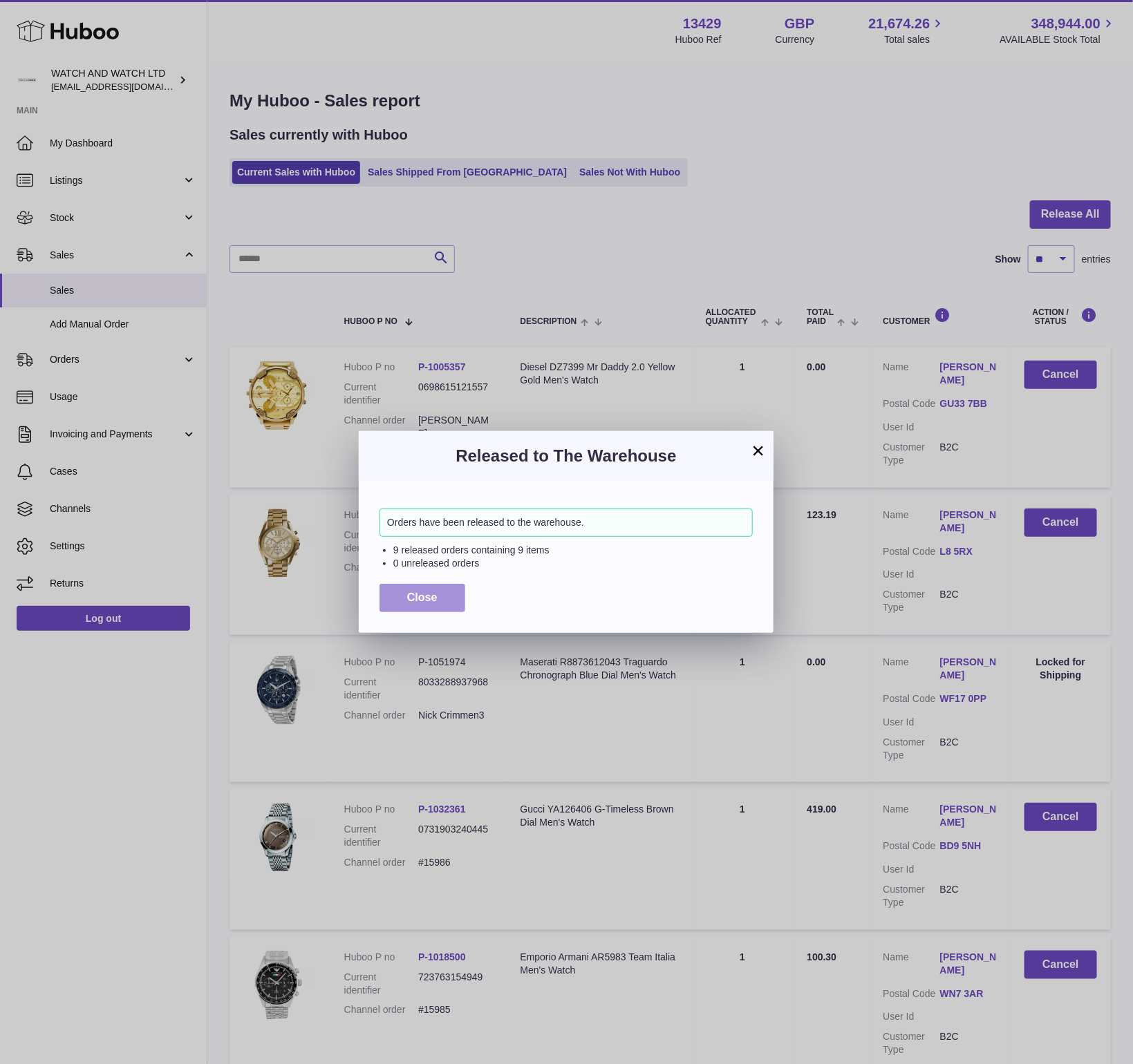
click at [432, 605] on button "Close" at bounding box center [422, 599] width 85 height 28
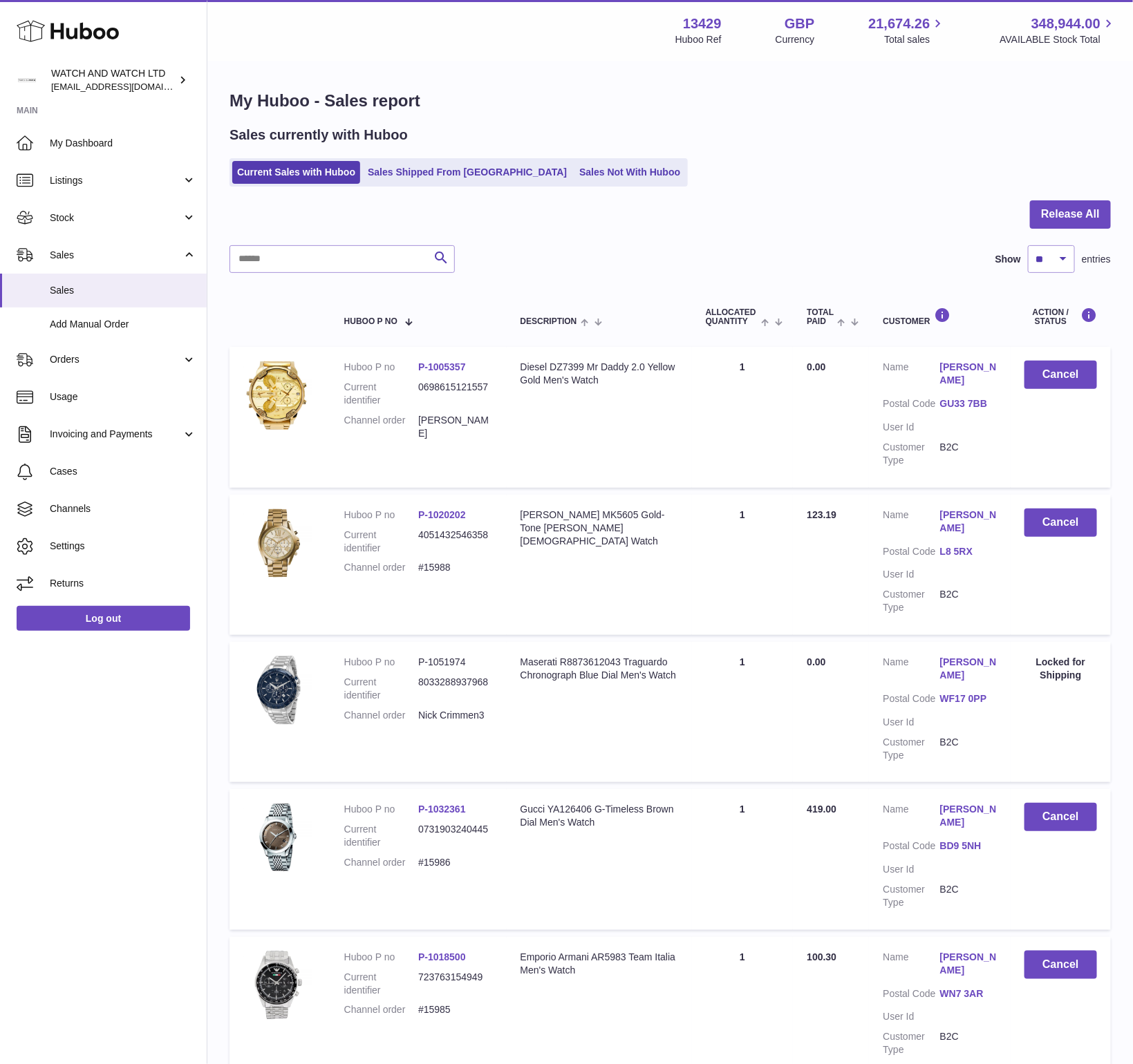
click at [112, 117] on strong "Main" at bounding box center [103, 114] width 207 height 19
click at [114, 129] on link "My Dashboard" at bounding box center [103, 143] width 207 height 38
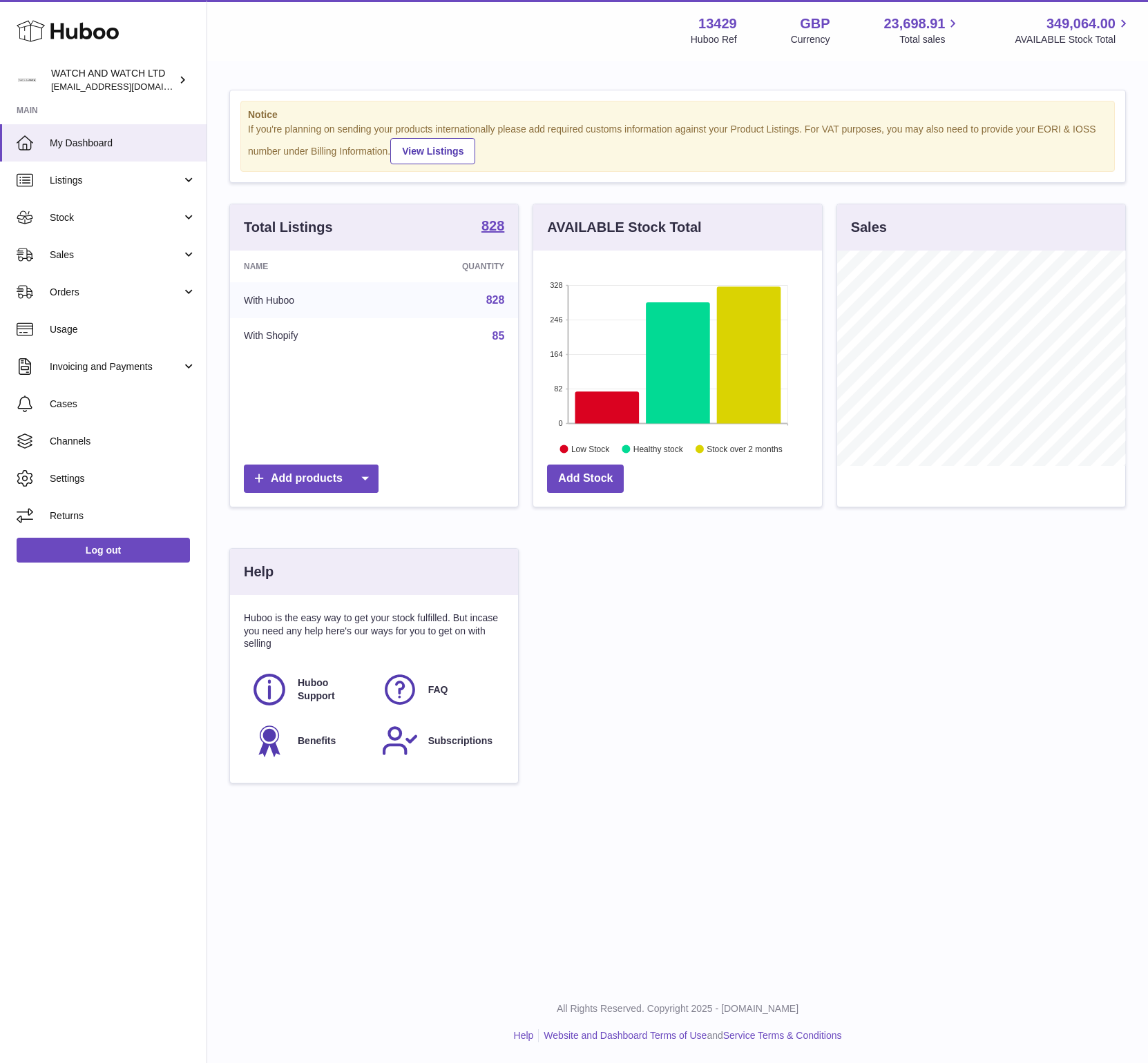
scroll to position [216, 288]
click at [371, 48] on div "Menu Huboo 13429 Huboo Ref GBP Currency 23,698.91 Total sales 349,064.00 AVAILA…" at bounding box center [678, 30] width 940 height 61
click at [44, 152] on link "My Dashboard" at bounding box center [103, 143] width 207 height 38
click at [691, 610] on div "Total Listings 828 Name Quantity With Huboo 828 With Shopify 85 Add products AV…" at bounding box center [678, 501] width 910 height 594
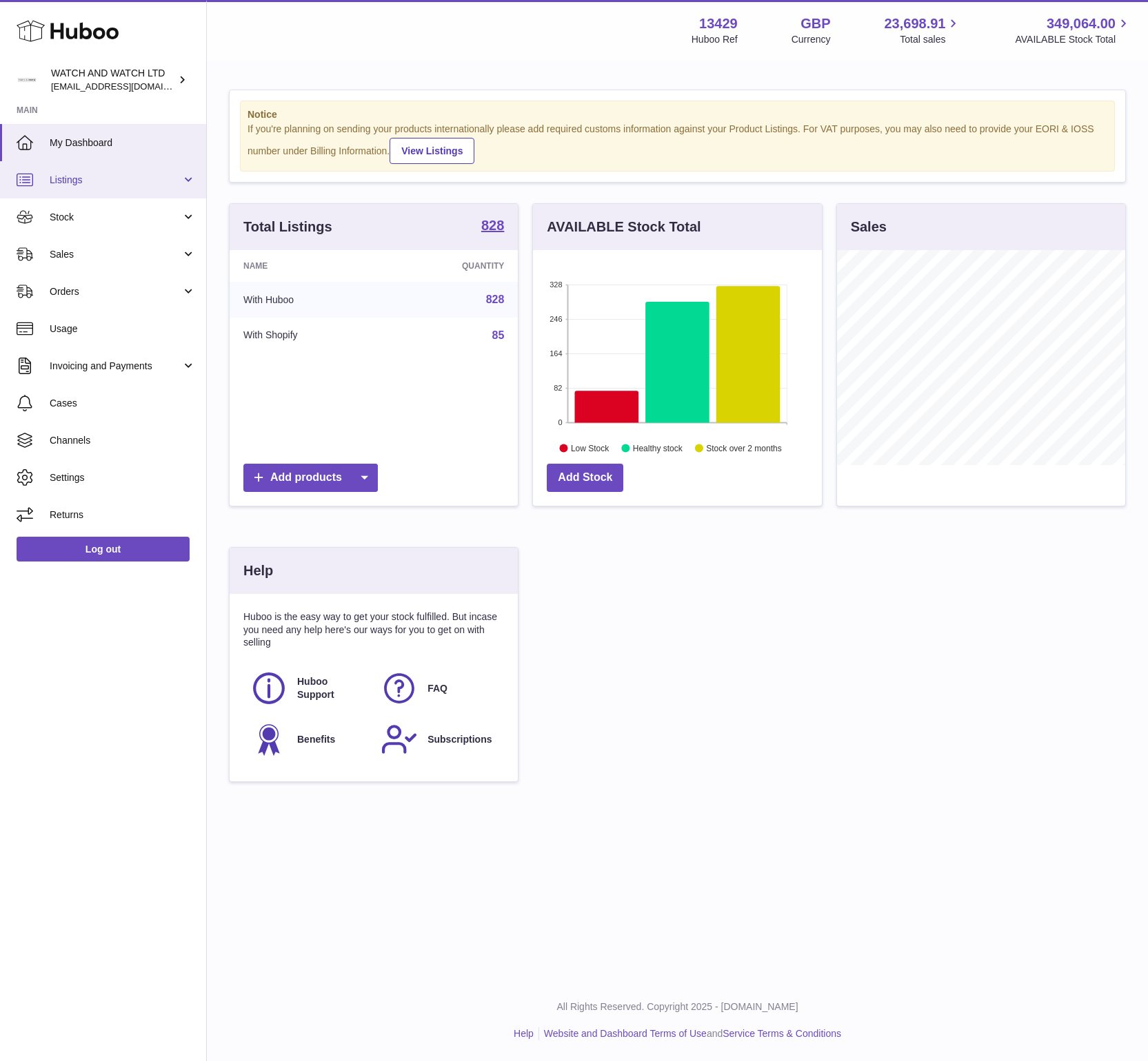
scroll to position [215, 289]
click at [296, 9] on div "Menu Huboo 13429 Huboo Ref GBP Currency 23,698.91 Total sales 349,064.00 AVAILA…" at bounding box center [677, 30] width 941 height 61
click at [395, 128] on div "If you're planning on sending your products internationally please add required…" at bounding box center [676, 144] width 859 height 42
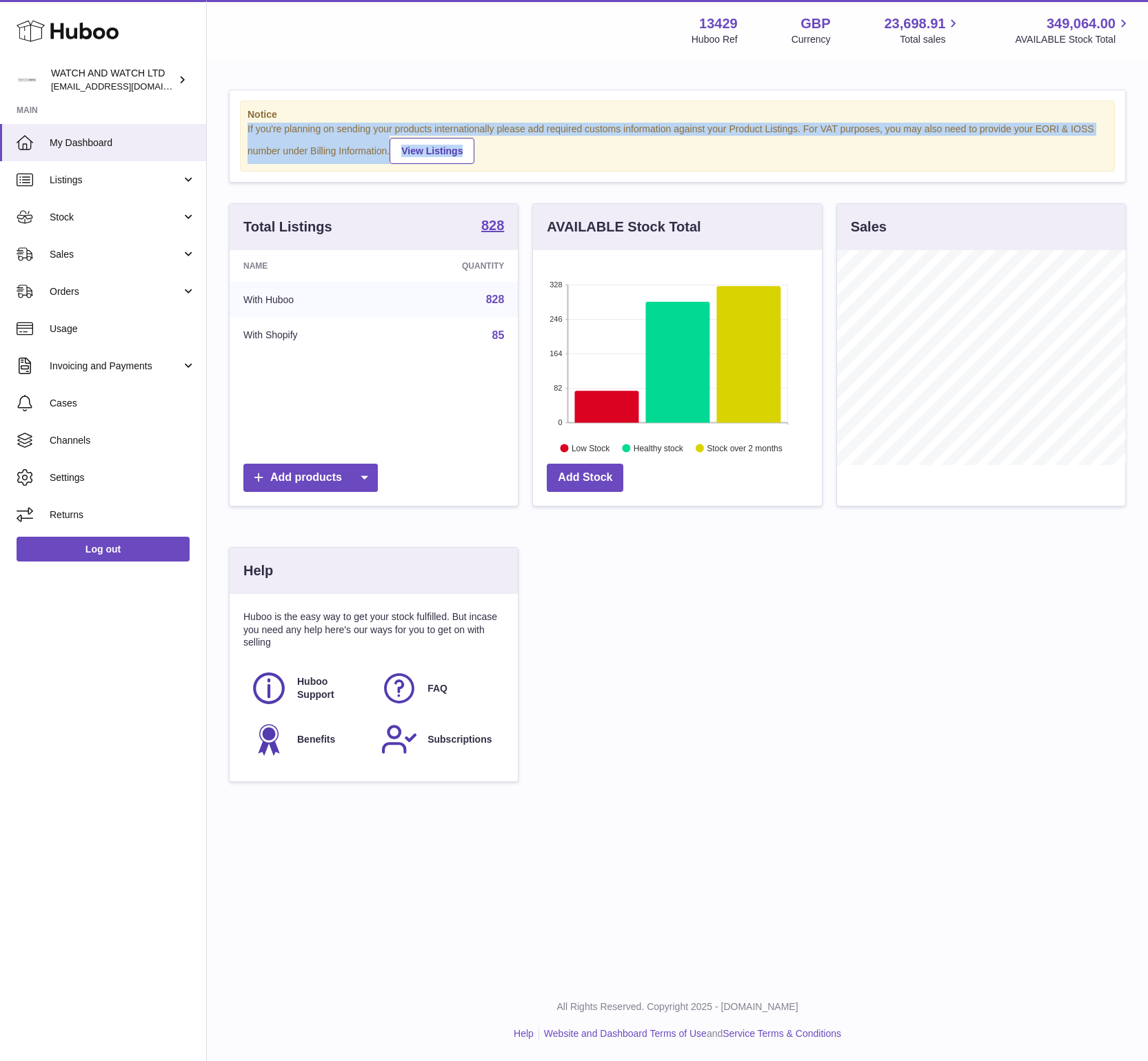
drag, startPoint x: 395, startPoint y: 128, endPoint x: 382, endPoint y: 131, distance: 13.3
click at [395, 128] on div "If you're planning on sending your products internationally please add required…" at bounding box center [676, 144] width 859 height 42
click at [322, 133] on div "If you're planning on sending your products internationally please add required…" at bounding box center [676, 144] width 859 height 42
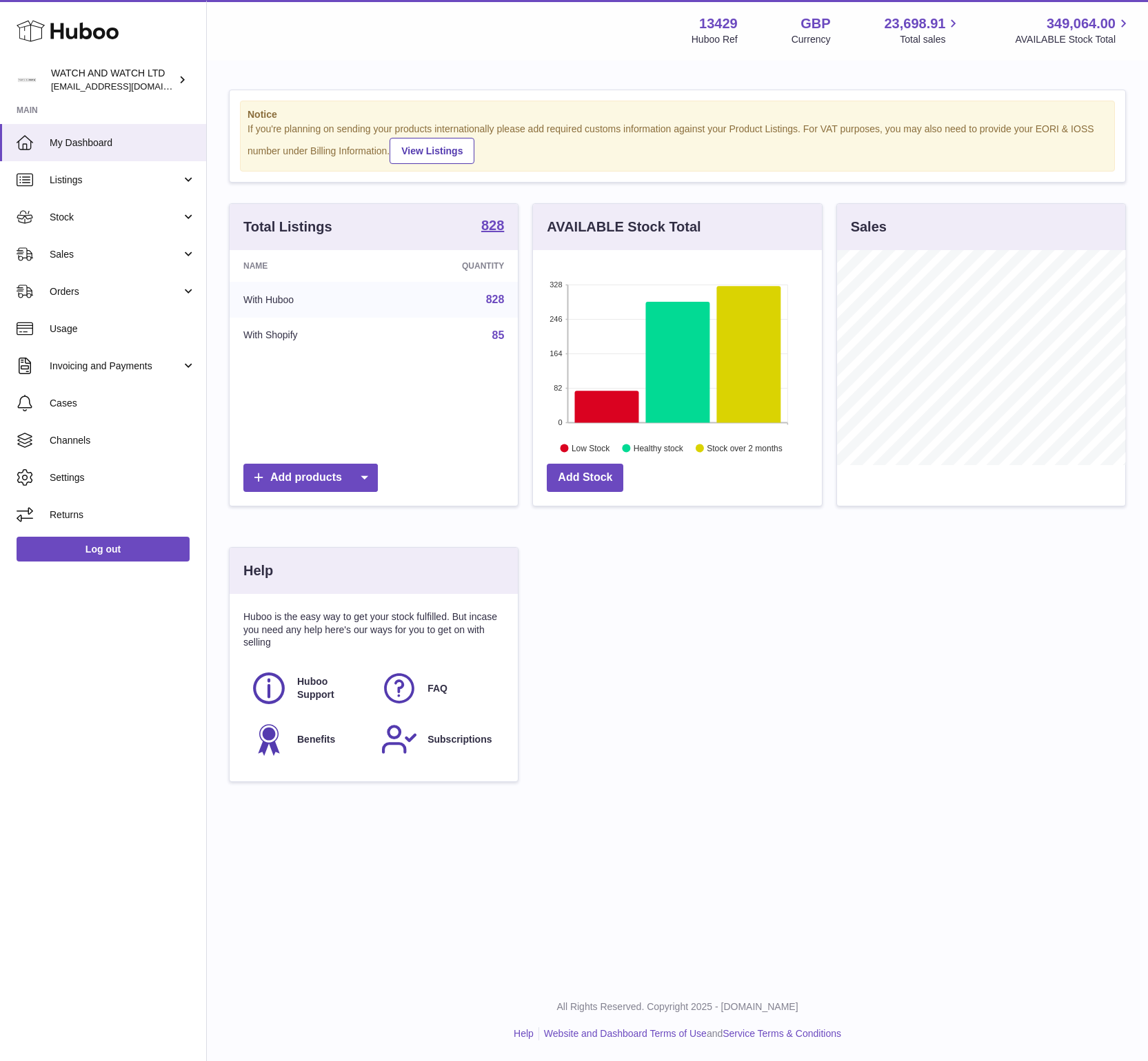
click at [320, 77] on div "Notice If you're planning on sending your products internationally please add r…" at bounding box center [677, 442] width 941 height 761
click at [117, 134] on link "My Dashboard" at bounding box center [103, 143] width 206 height 38
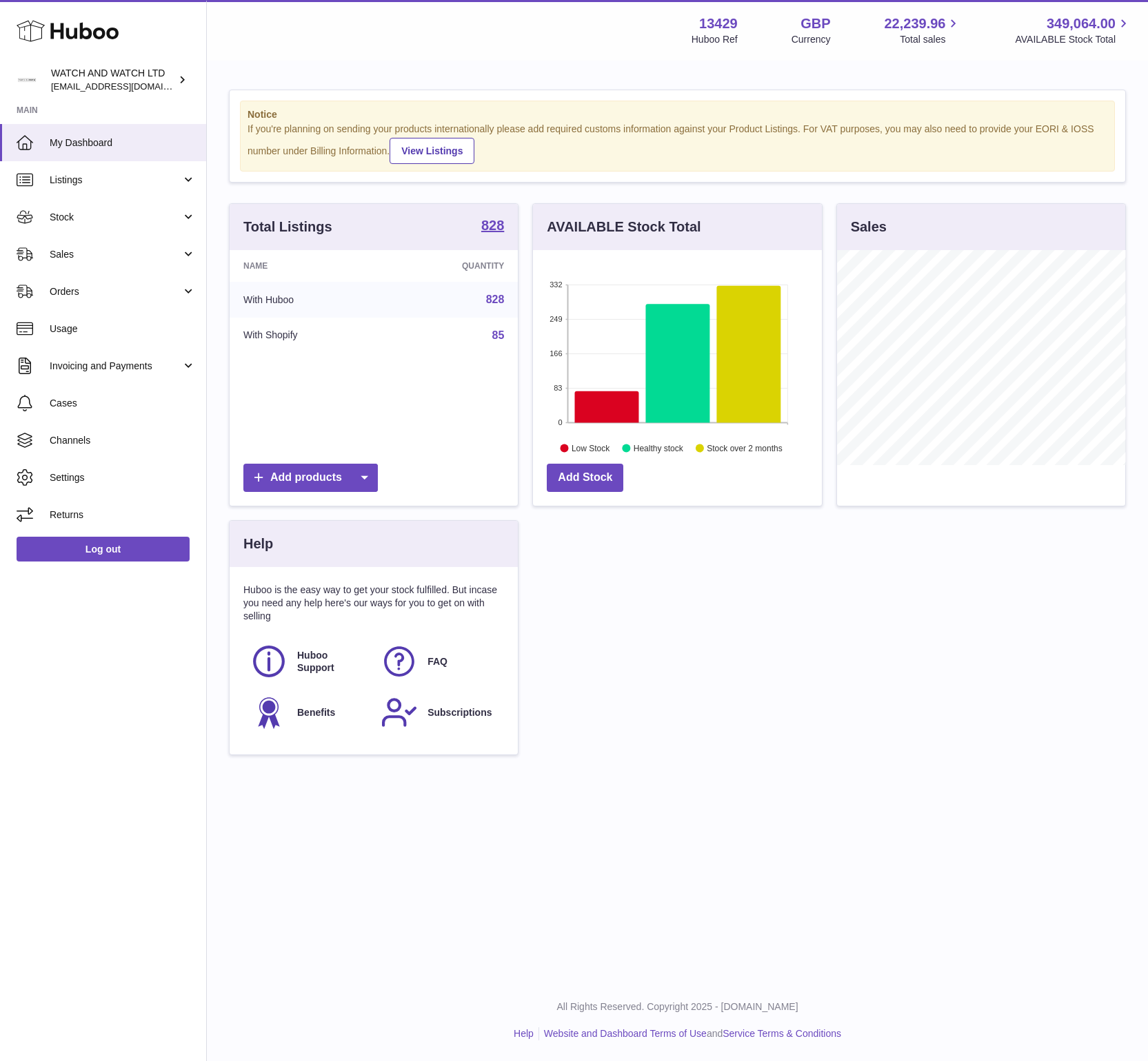
scroll to position [215, 289]
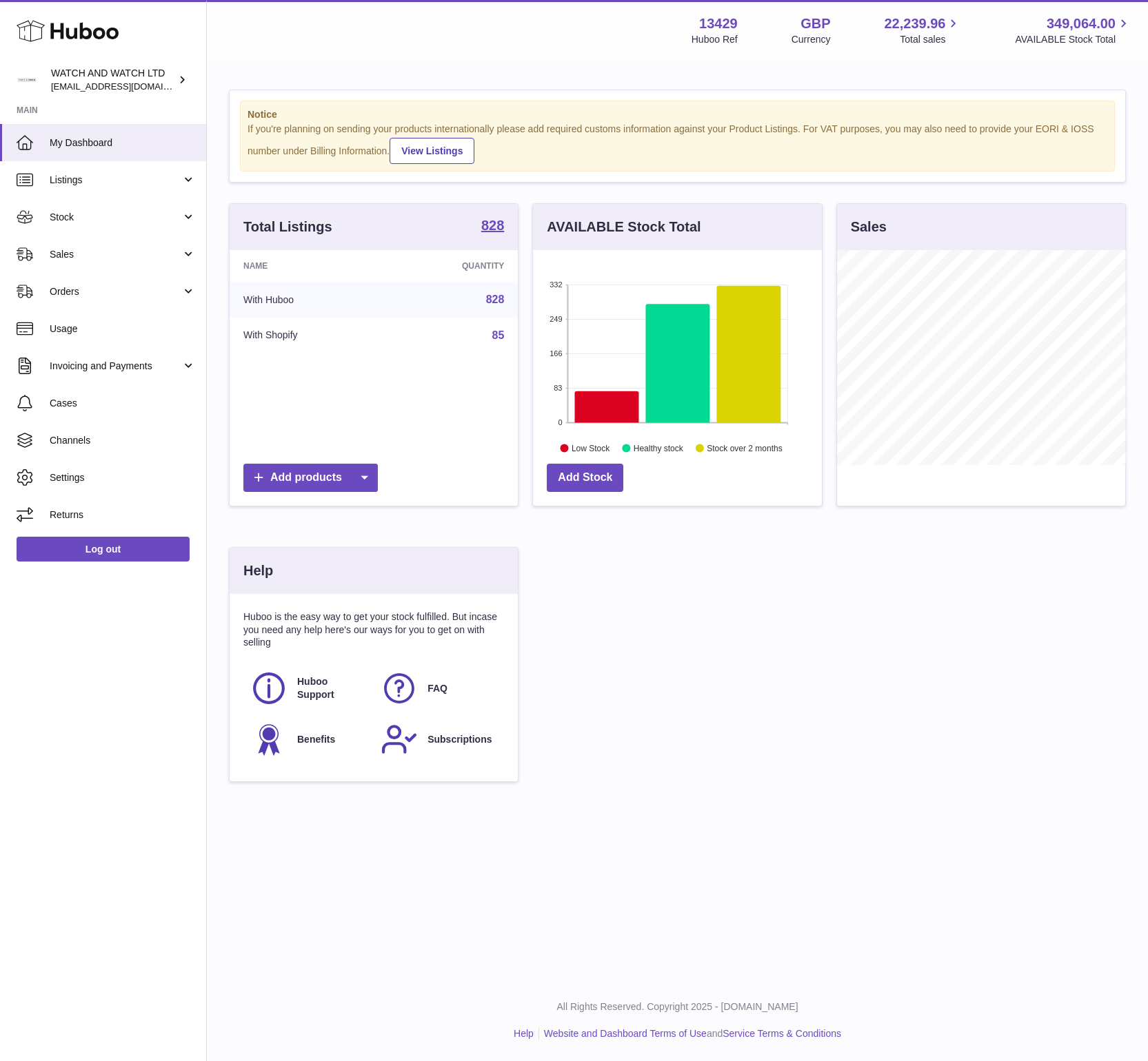
drag, startPoint x: 309, startPoint y: 99, endPoint x: 267, endPoint y: 96, distance: 42.1
click at [309, 98] on div "Notice If you're planning on sending your products internationally please add r…" at bounding box center [677, 136] width 895 height 92
click at [367, 47] on div "Menu Huboo 13429 Huboo Ref GBP Currency 22,239.96 Total sales 349,064.00 AVAILA…" at bounding box center [677, 30] width 941 height 61
click at [87, 265] on link "Sales" at bounding box center [103, 254] width 206 height 38
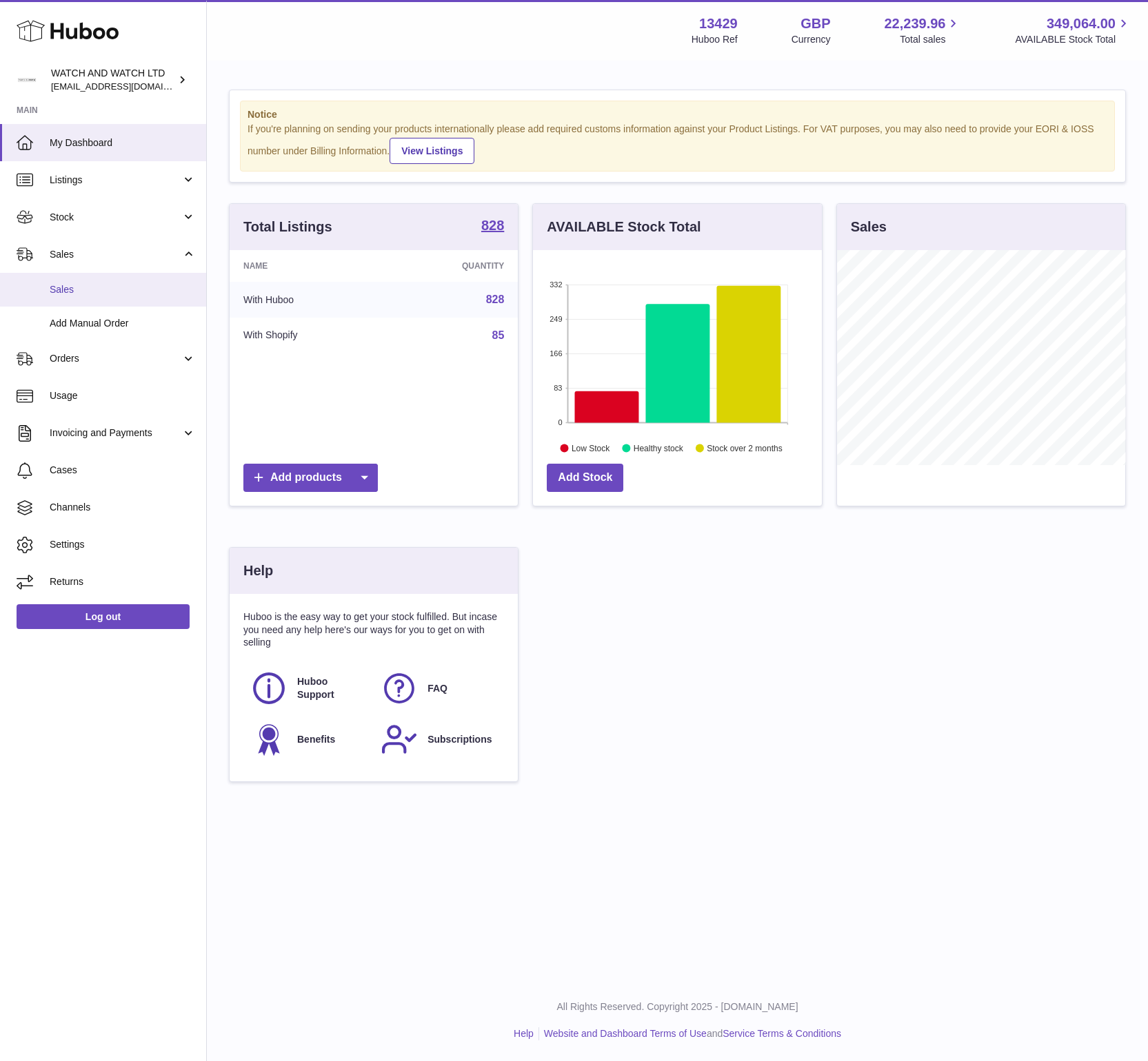
click at [86, 286] on span "Sales" at bounding box center [122, 290] width 146 height 13
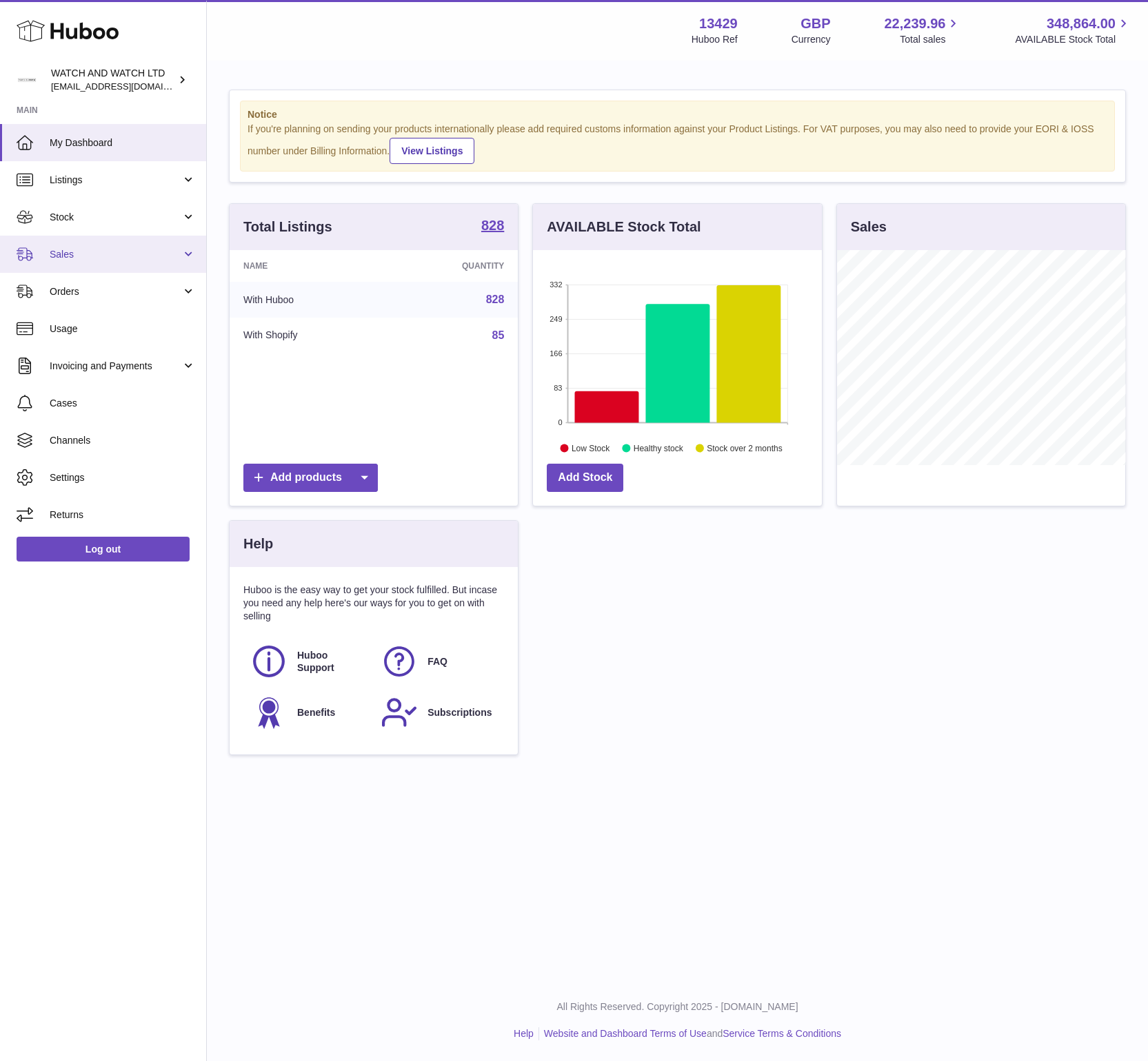
scroll to position [215, 289]
click at [122, 260] on span "Sales" at bounding box center [115, 255] width 132 height 13
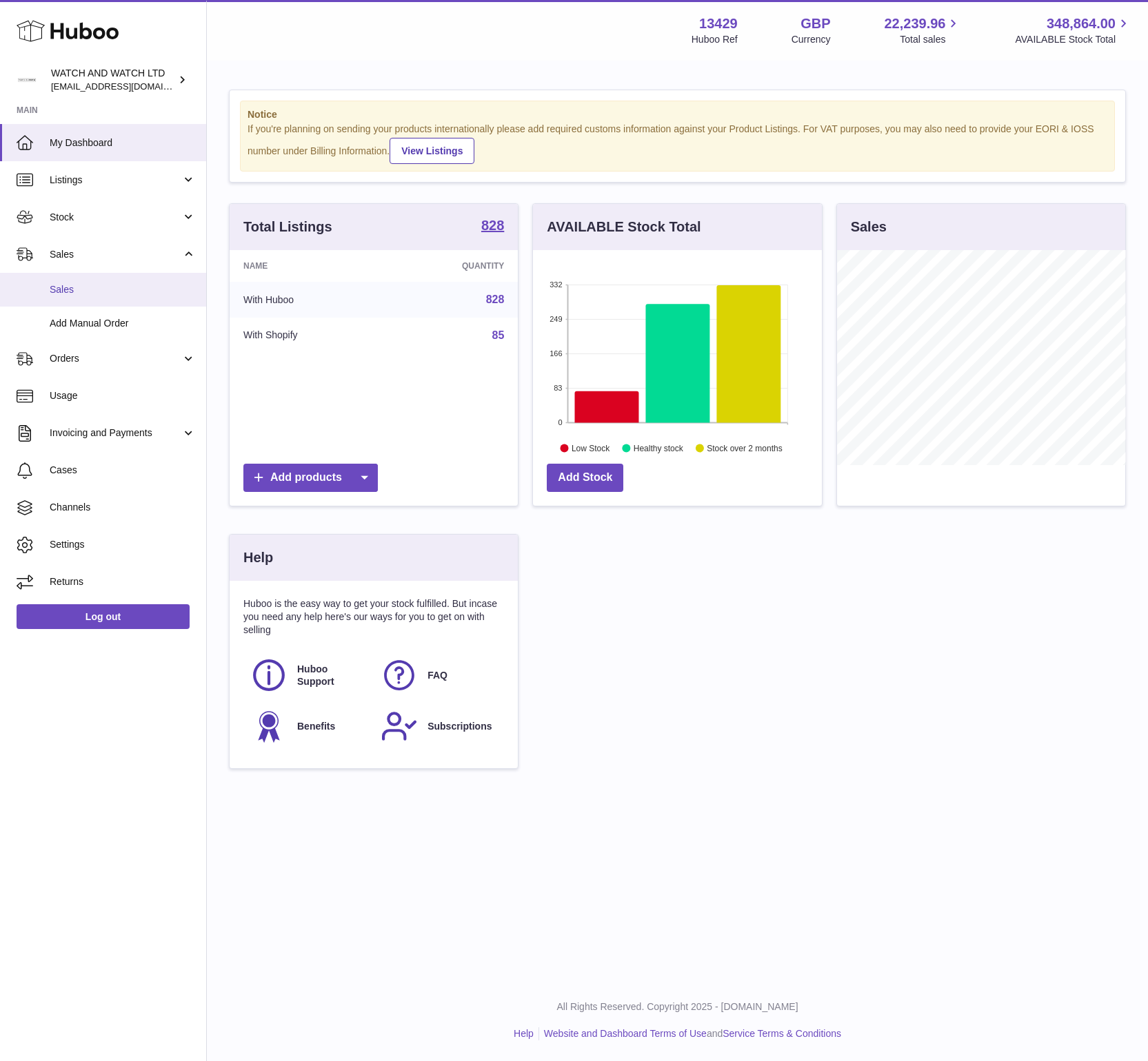
click at [99, 295] on span "Sales" at bounding box center [122, 290] width 146 height 13
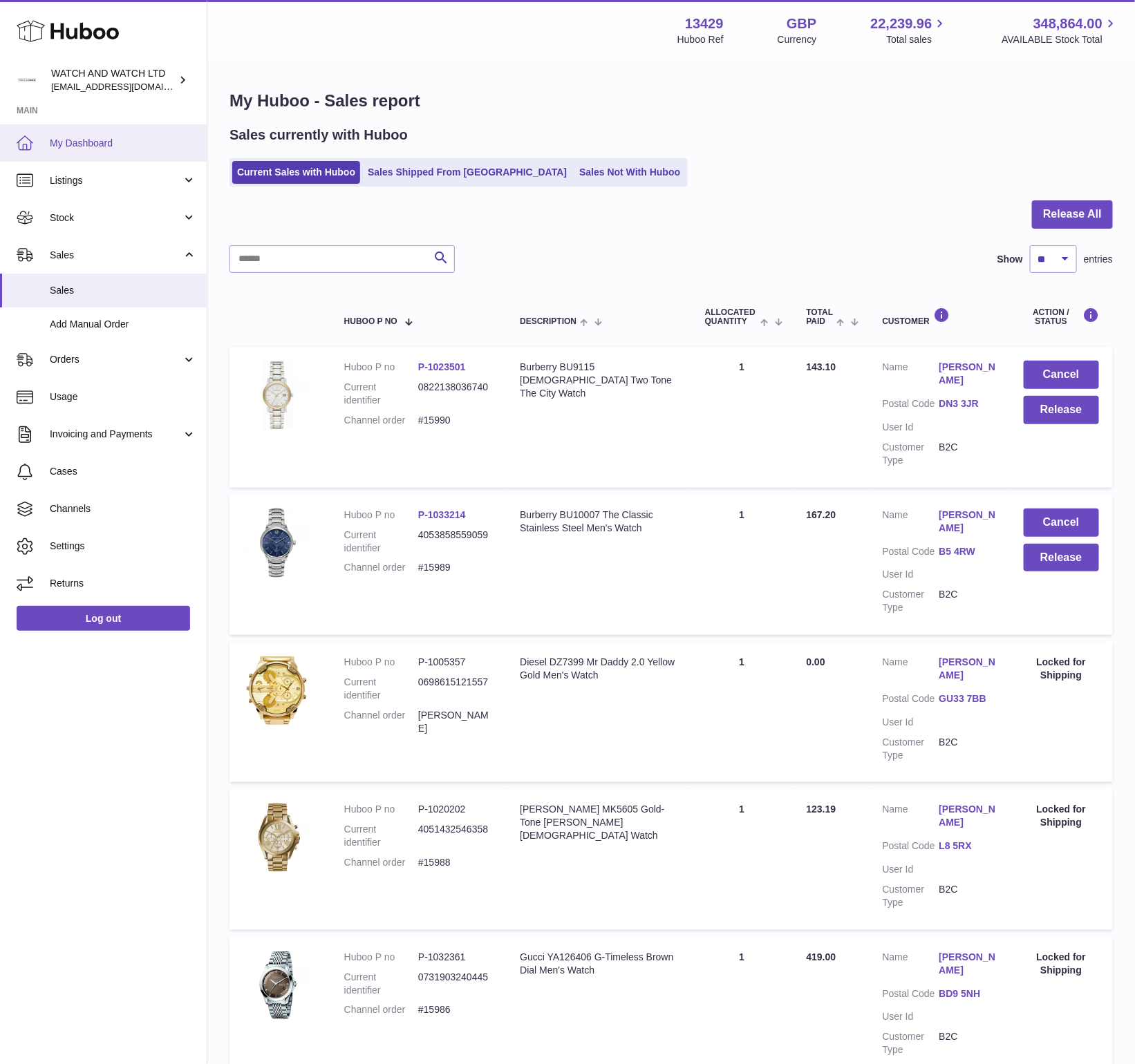
click at [122, 135] on link "My Dashboard" at bounding box center [103, 143] width 207 height 38
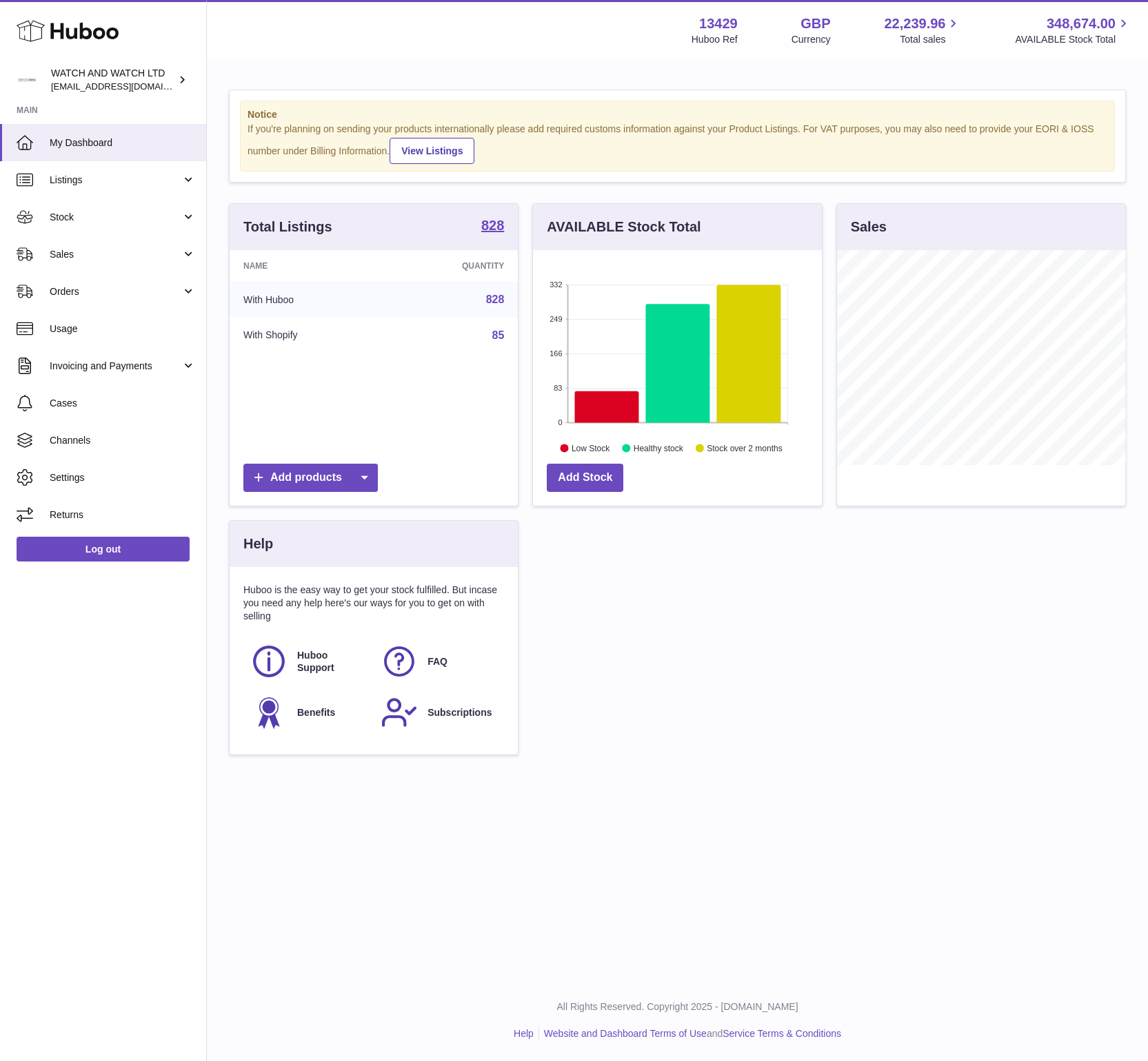
scroll to position [215, 289]
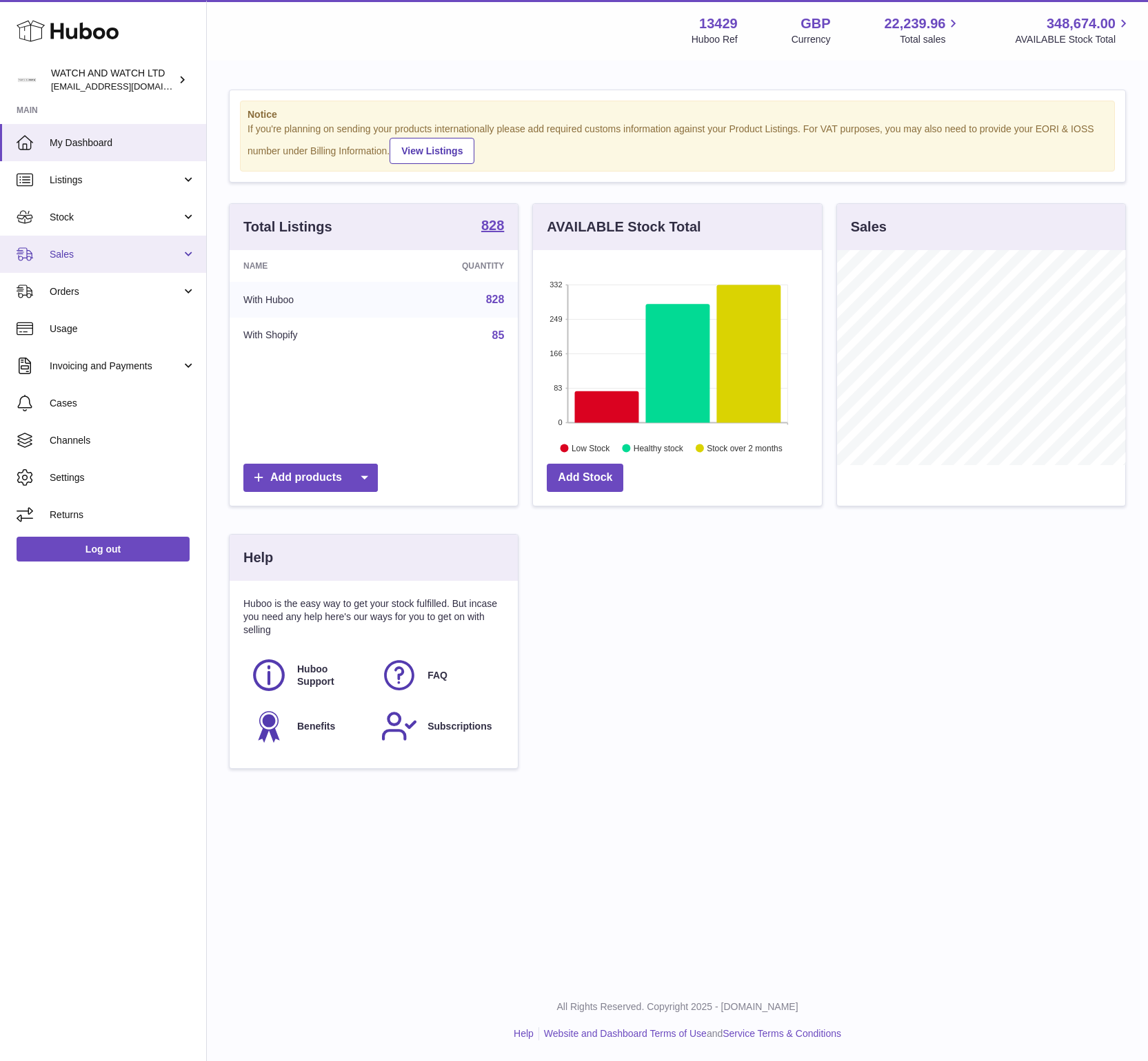
click at [83, 250] on span "Sales" at bounding box center [115, 255] width 132 height 13
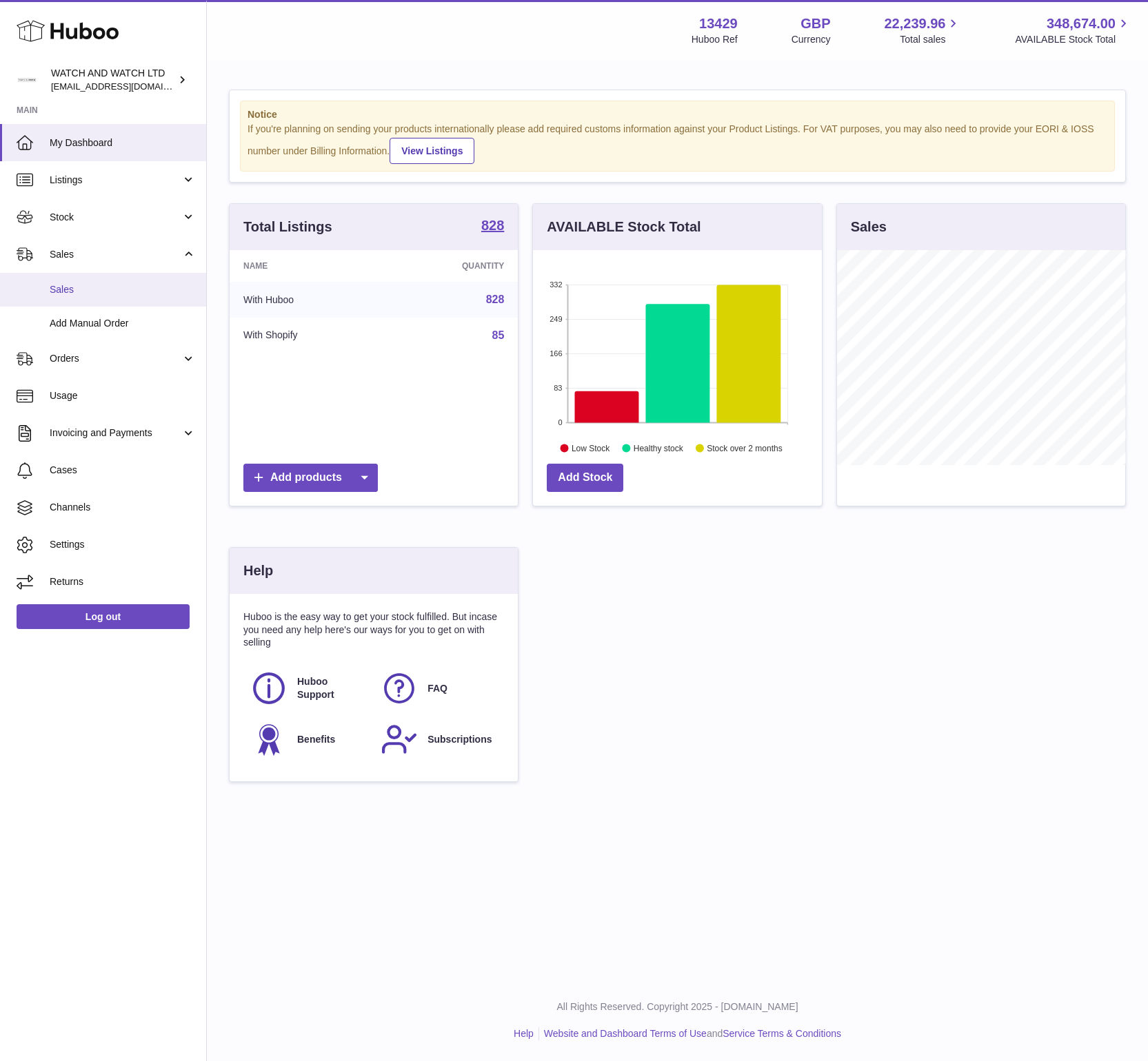
click at [89, 301] on link "Sales" at bounding box center [103, 290] width 206 height 33
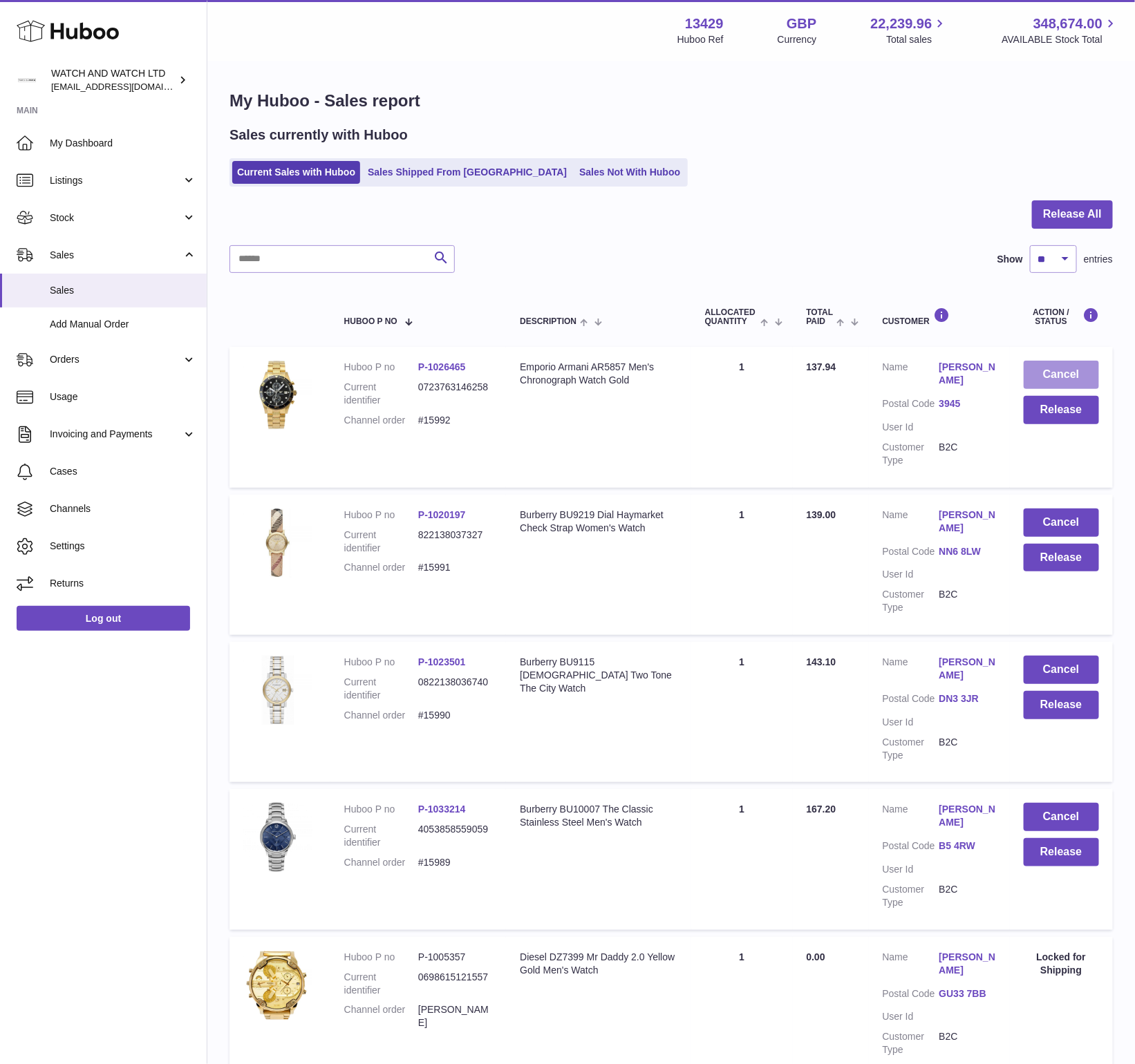
click at [1078, 370] on button "Cancel" at bounding box center [1061, 375] width 76 height 28
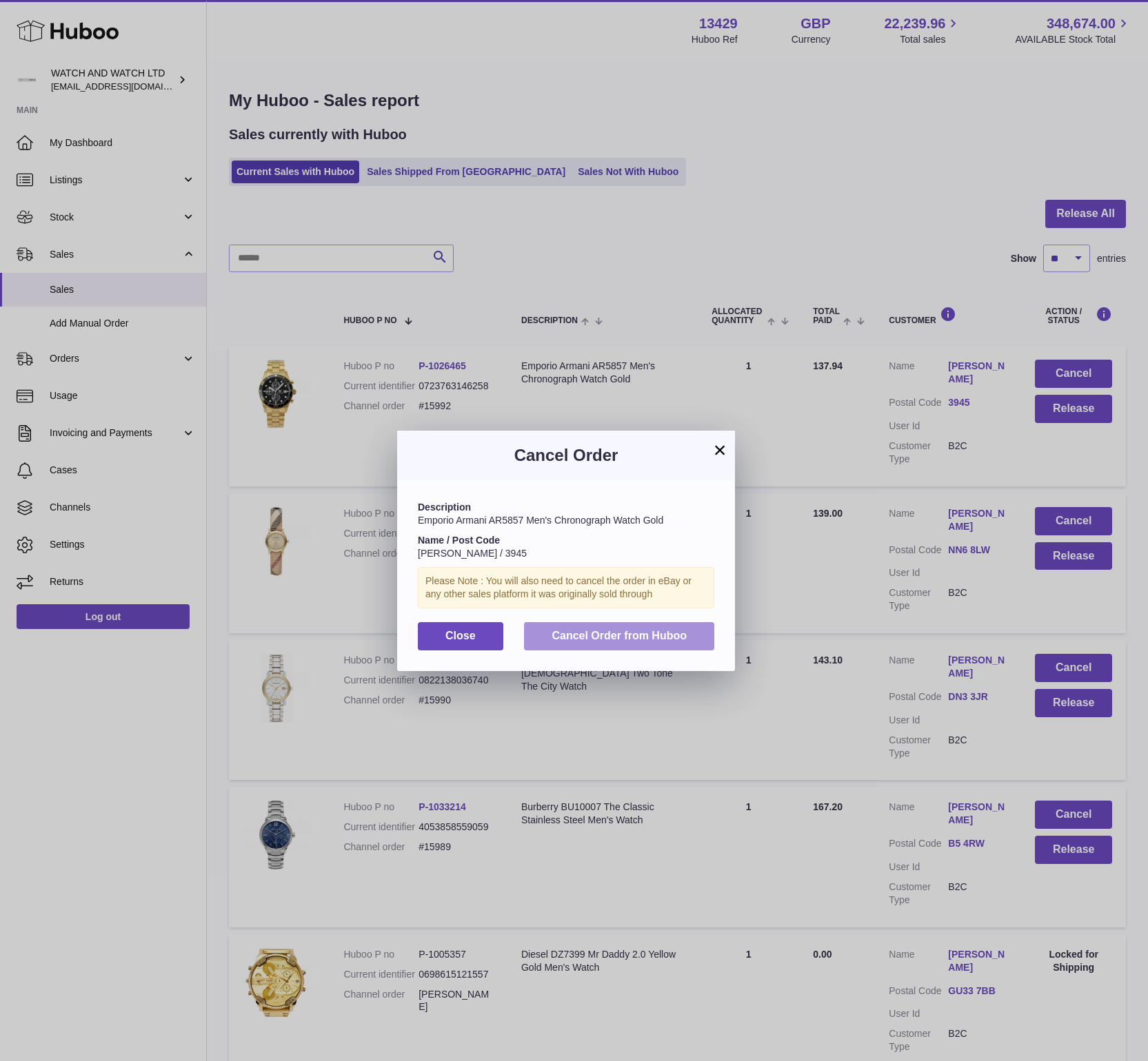
click at [593, 642] on button "Cancel Order from Huboo" at bounding box center [619, 636] width 190 height 28
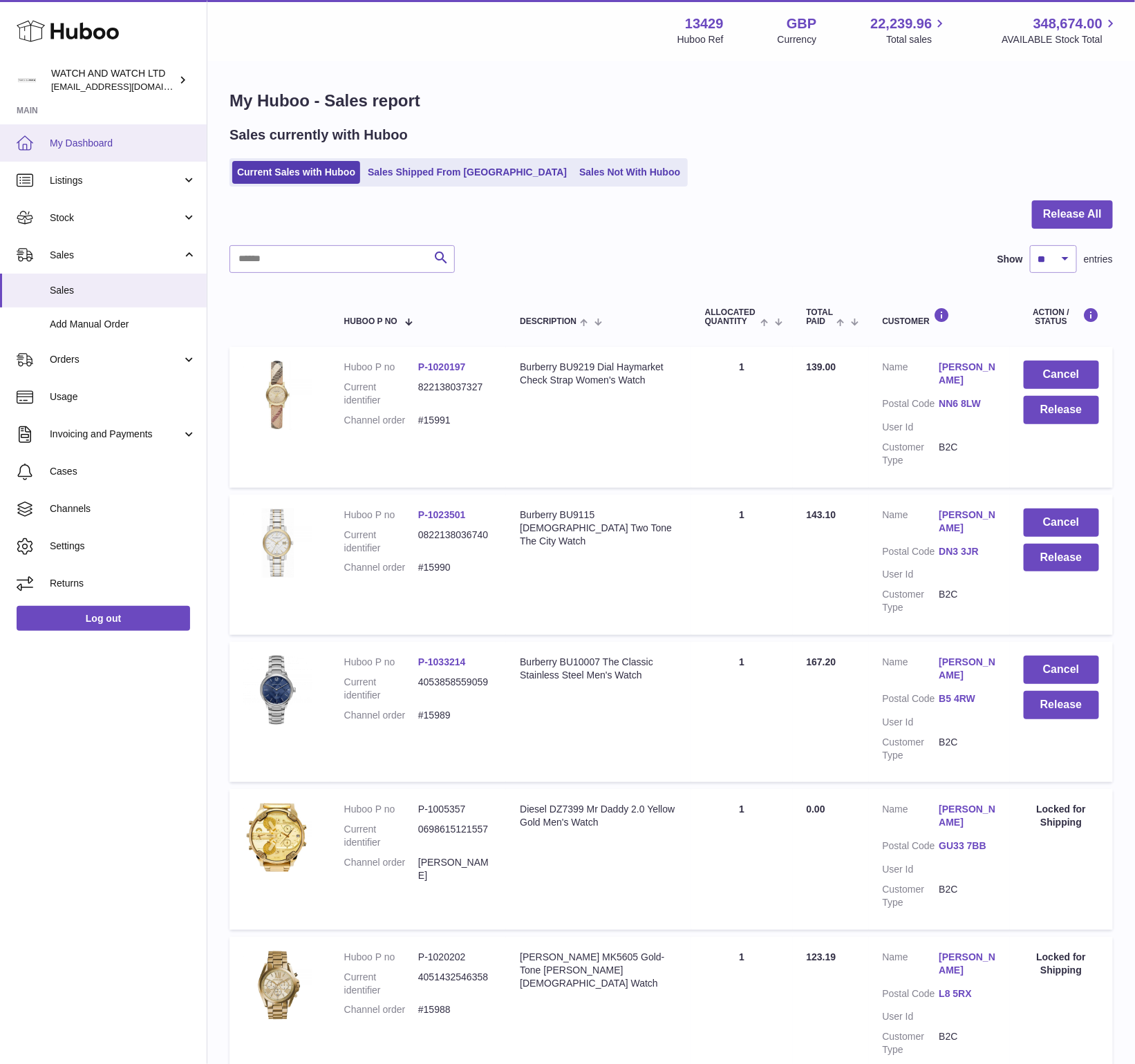
click at [129, 141] on span "My Dashboard" at bounding box center [122, 143] width 146 height 13
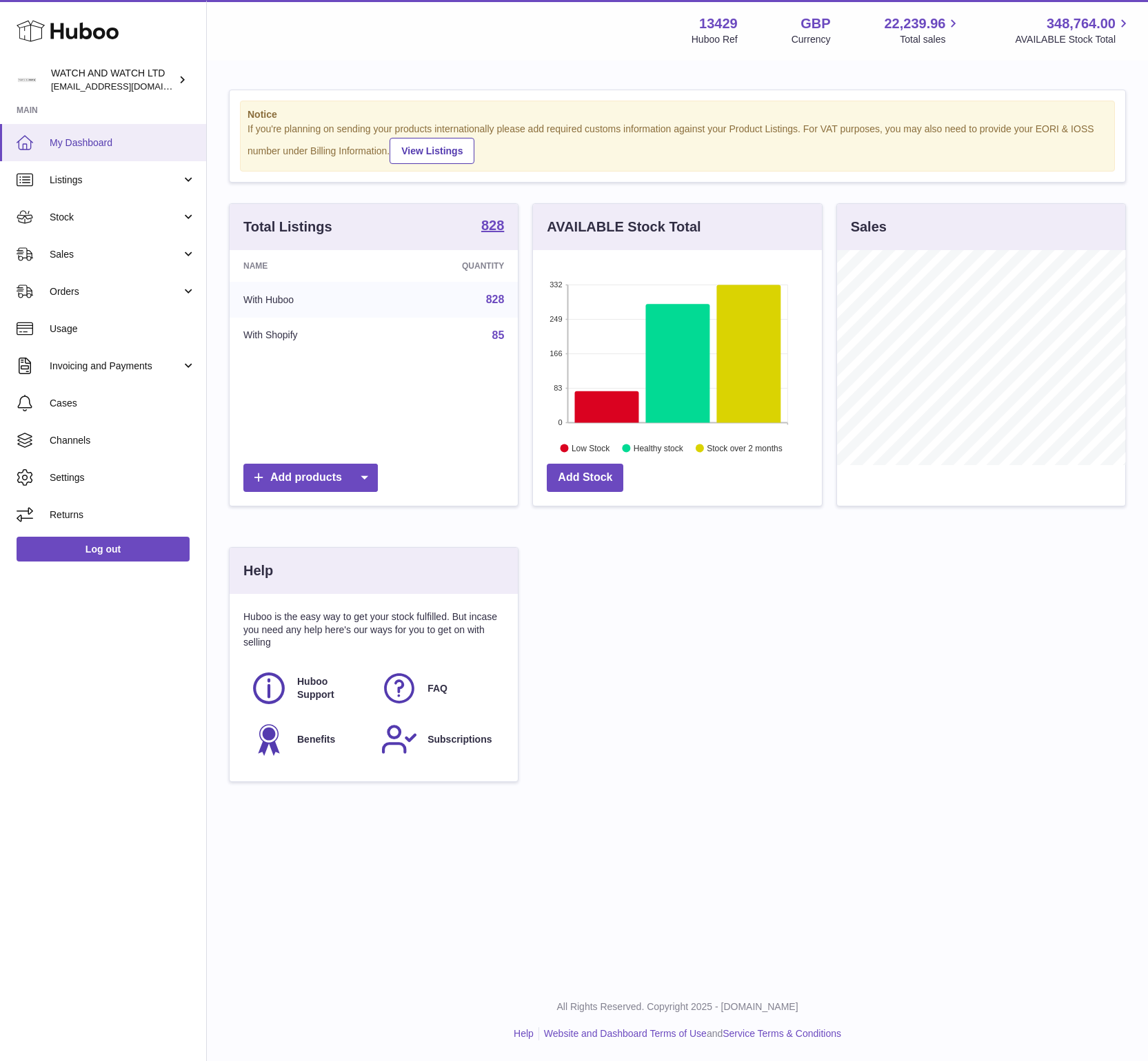
scroll to position [215, 289]
click at [83, 138] on span "My Dashboard" at bounding box center [122, 143] width 146 height 13
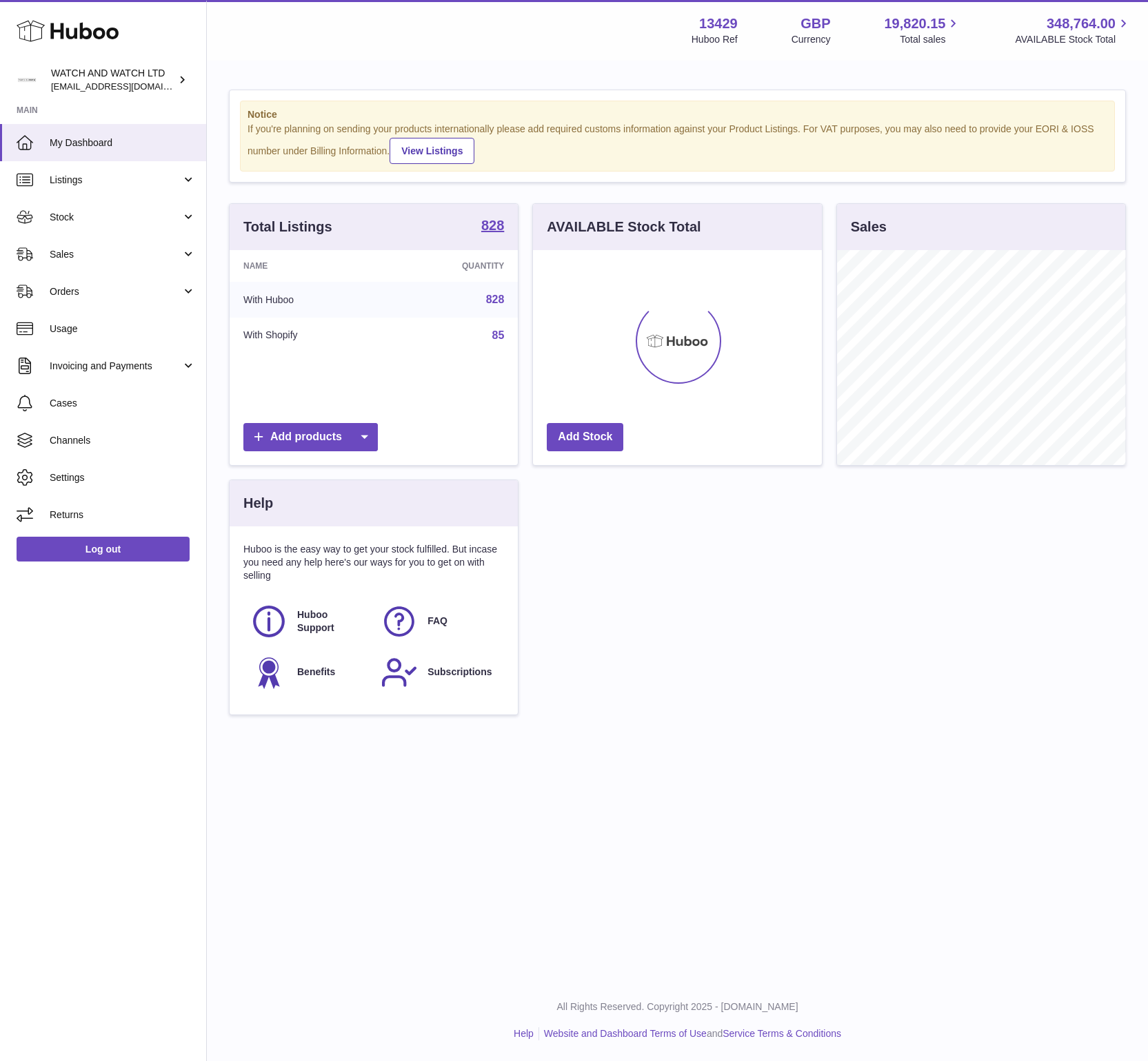
scroll to position [215, 289]
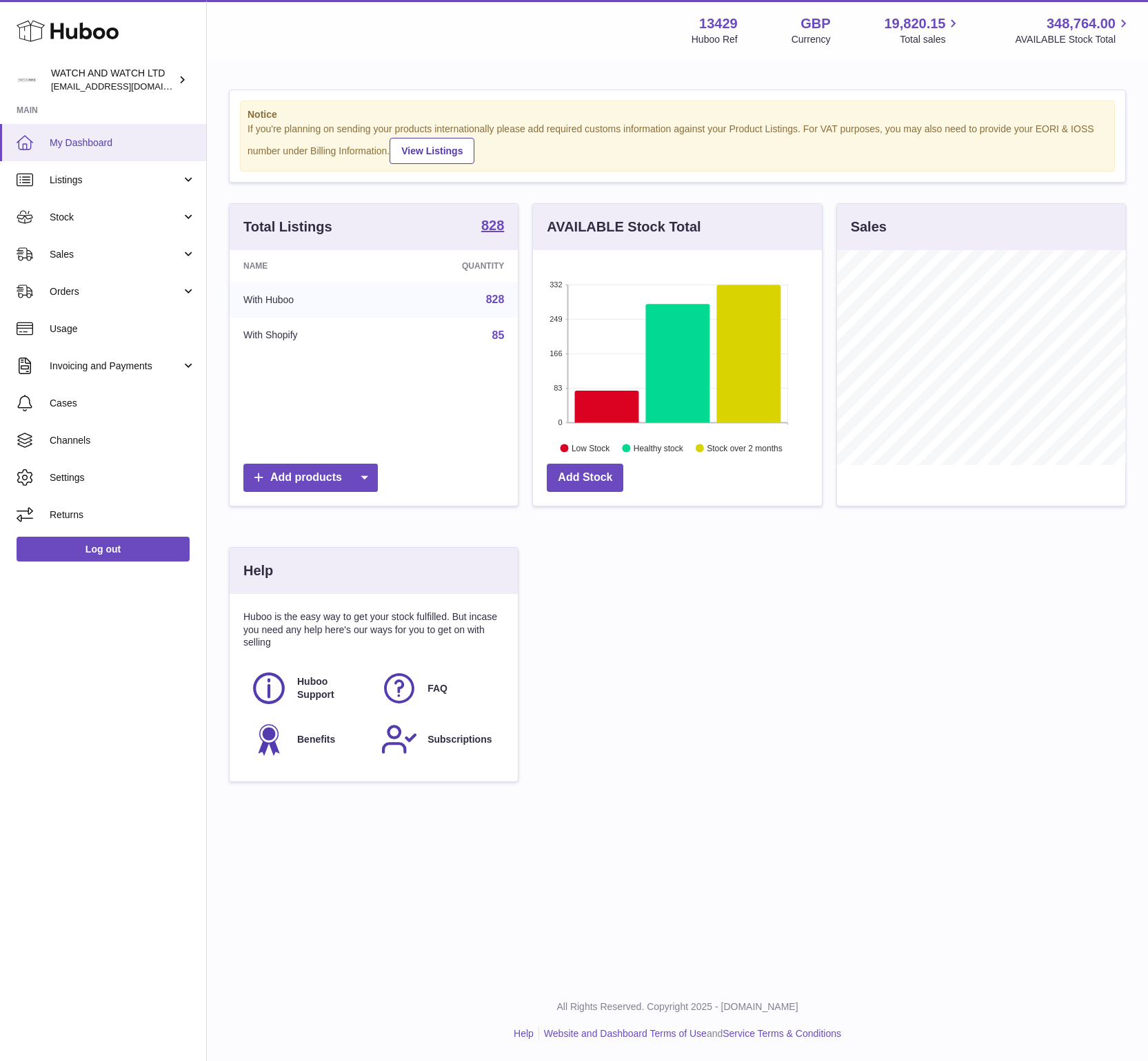
click at [161, 156] on link "My Dashboard" at bounding box center [103, 143] width 206 height 38
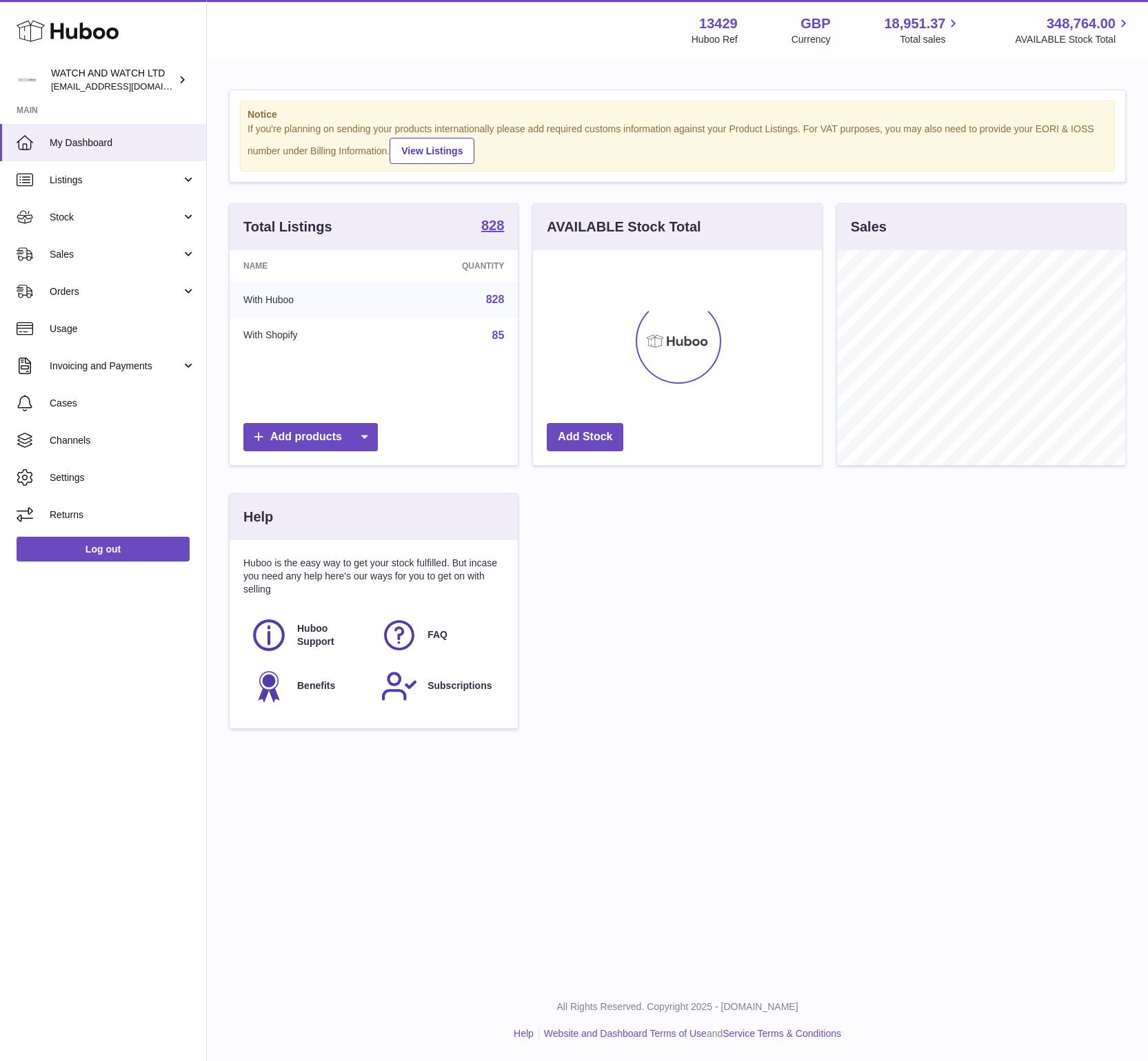
scroll to position [215, 289]
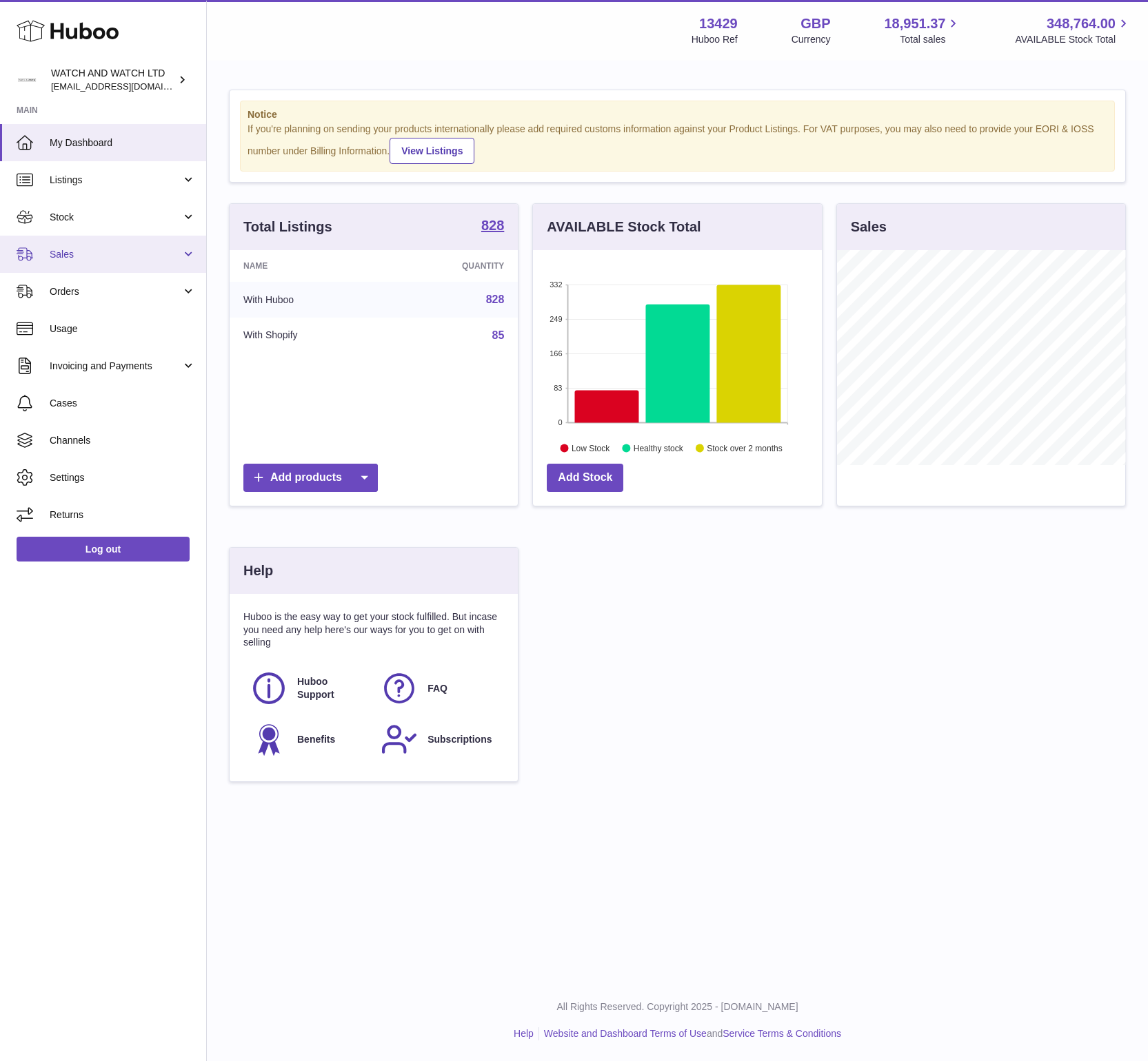
click at [93, 263] on link "Sales" at bounding box center [103, 254] width 206 height 38
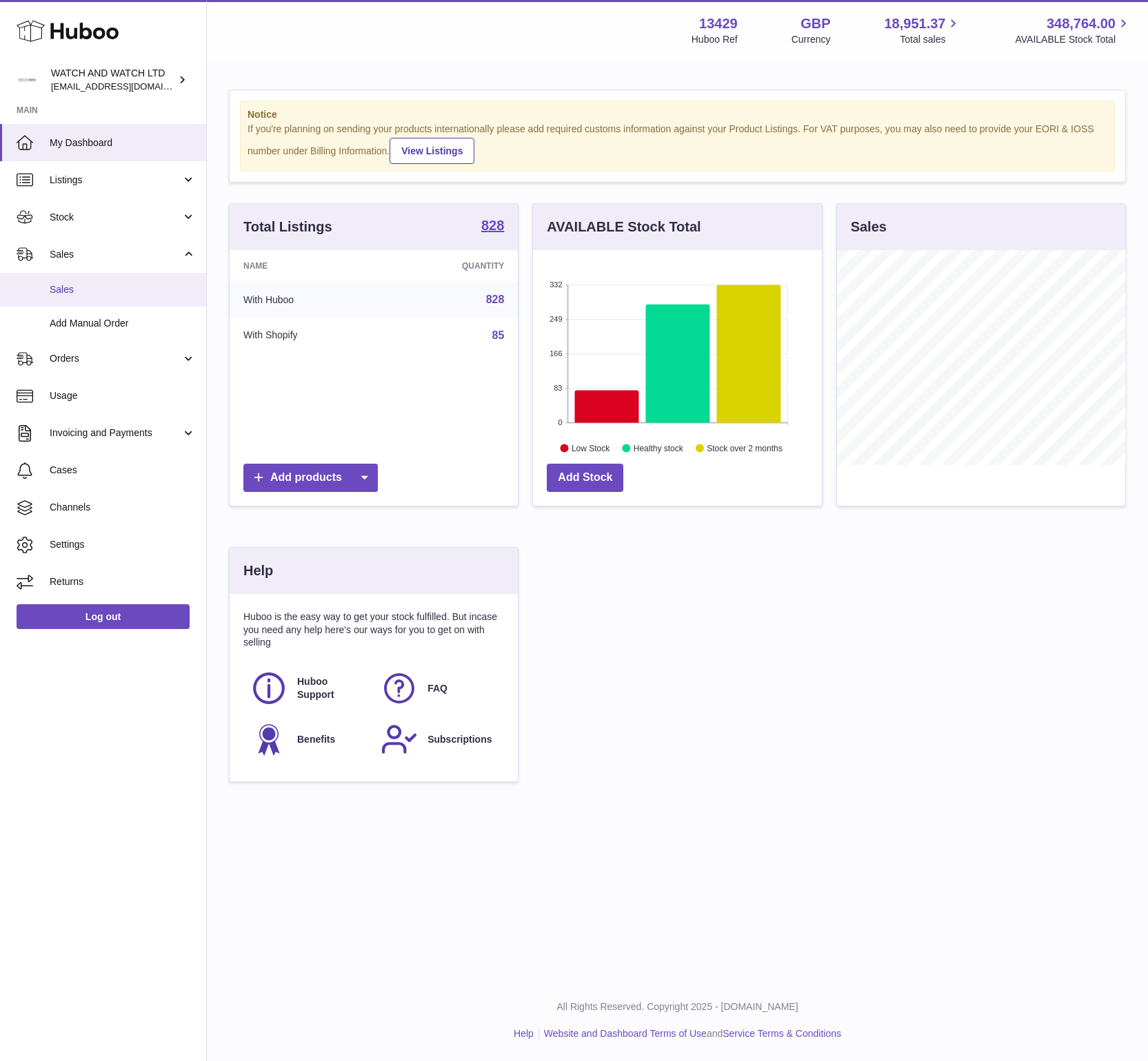
click at [94, 280] on link "Sales" at bounding box center [103, 290] width 206 height 33
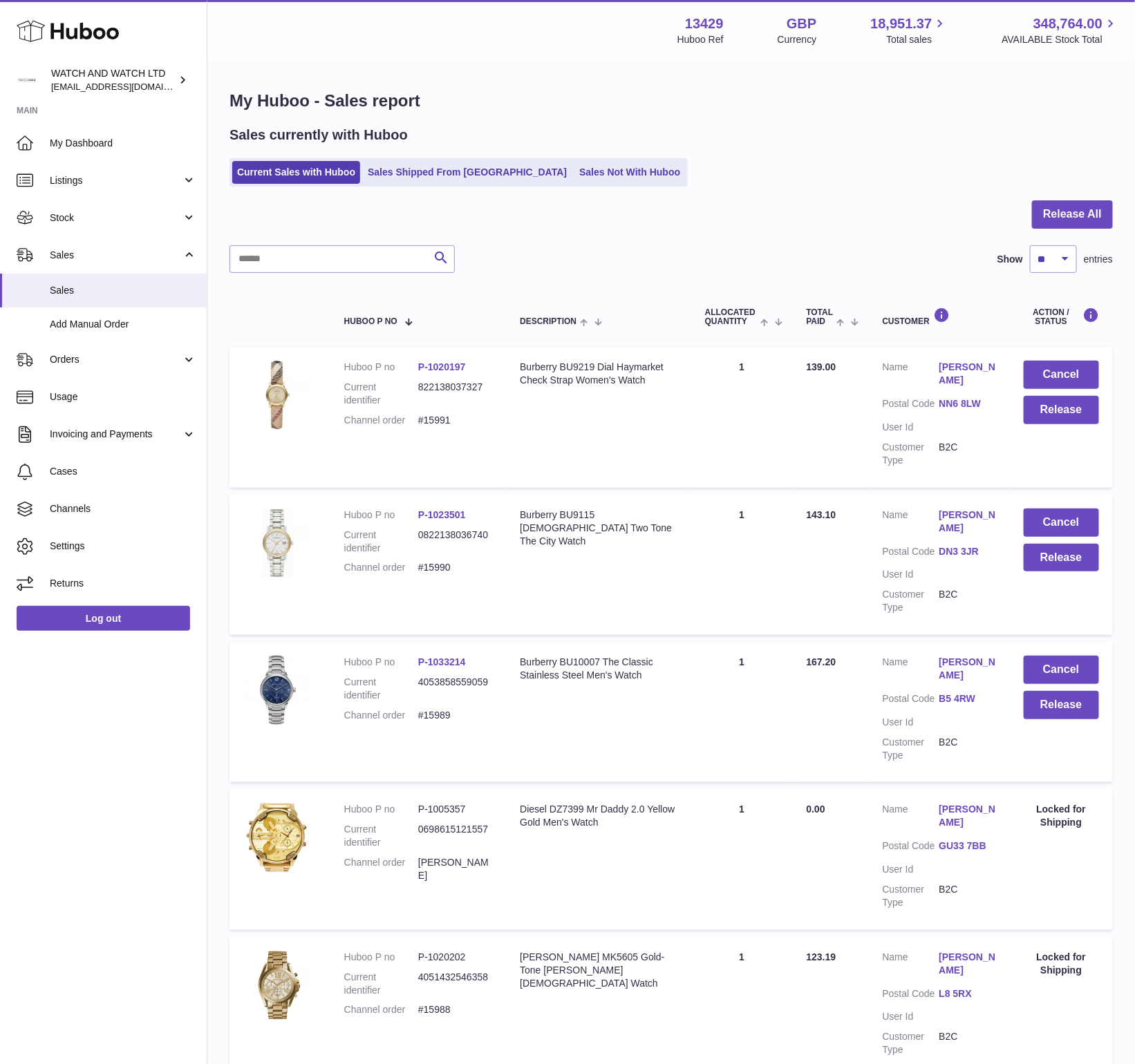
click at [670, 115] on div "My Huboo - Sales report Sales currently with Huboo Current Sales with Huboo Sal…" at bounding box center [671, 973] width 927 height 1822
click at [106, 157] on link "My Dashboard" at bounding box center [103, 143] width 207 height 38
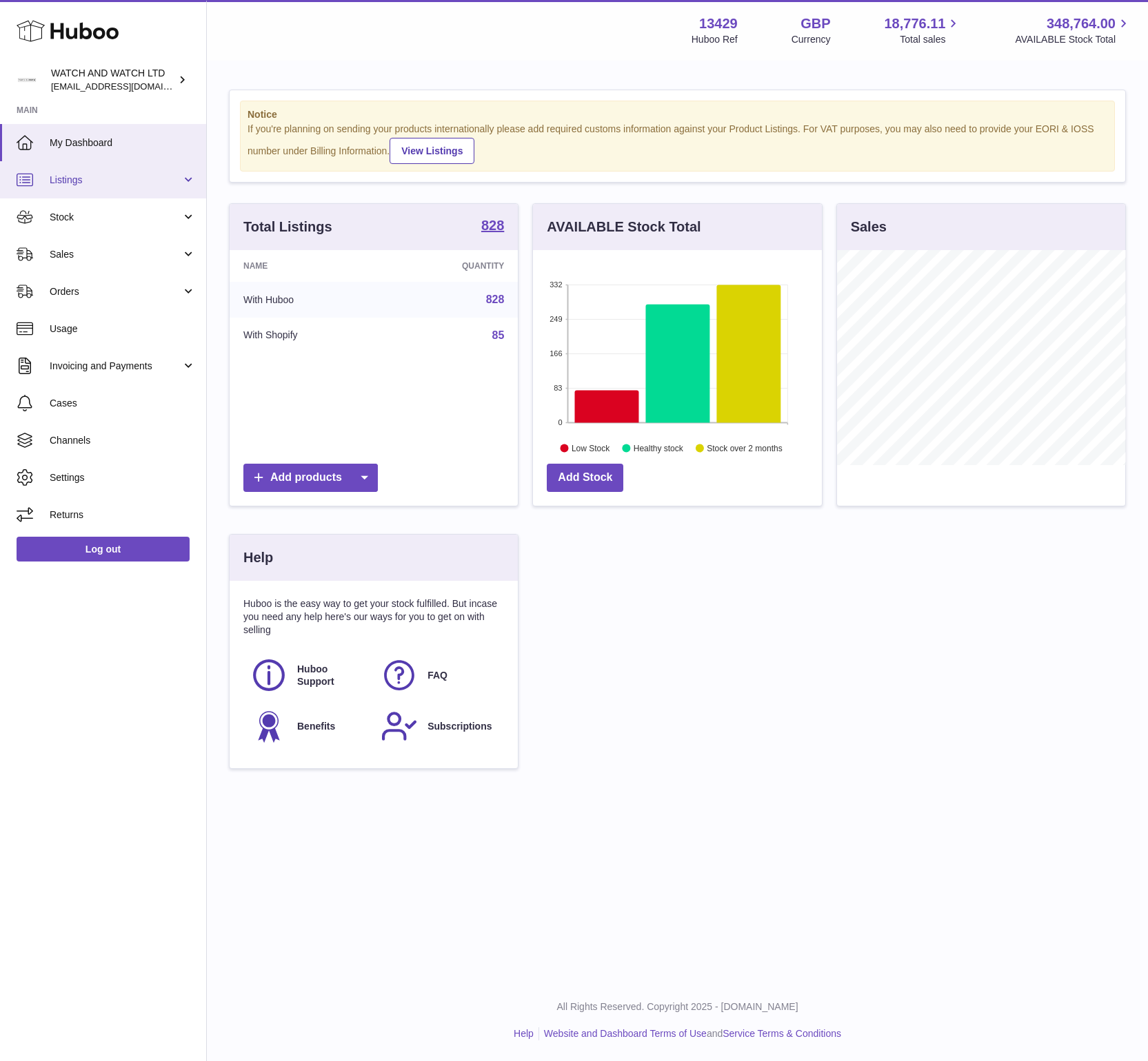
scroll to position [215, 289]
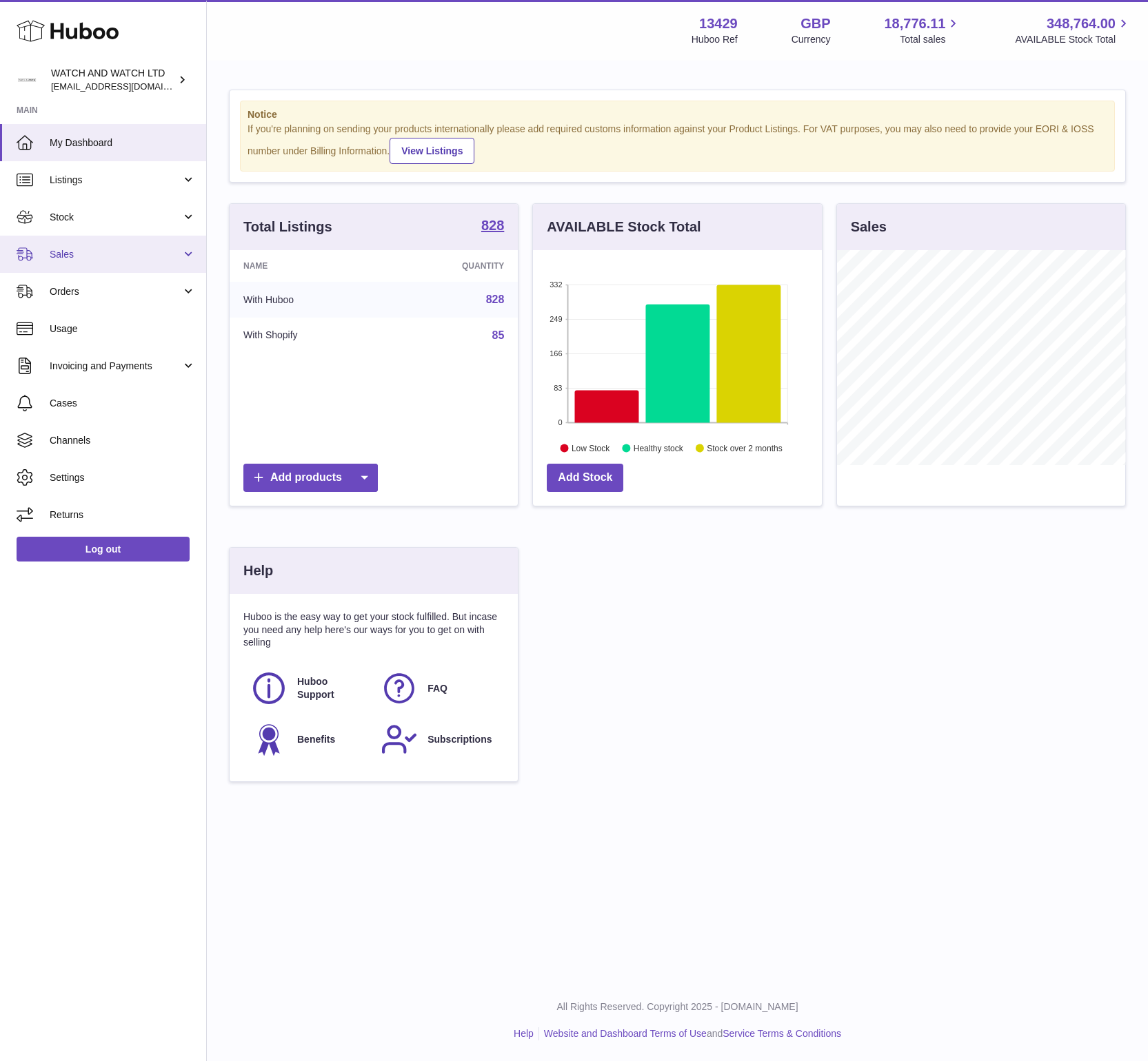
click at [82, 265] on link "Sales" at bounding box center [103, 254] width 206 height 38
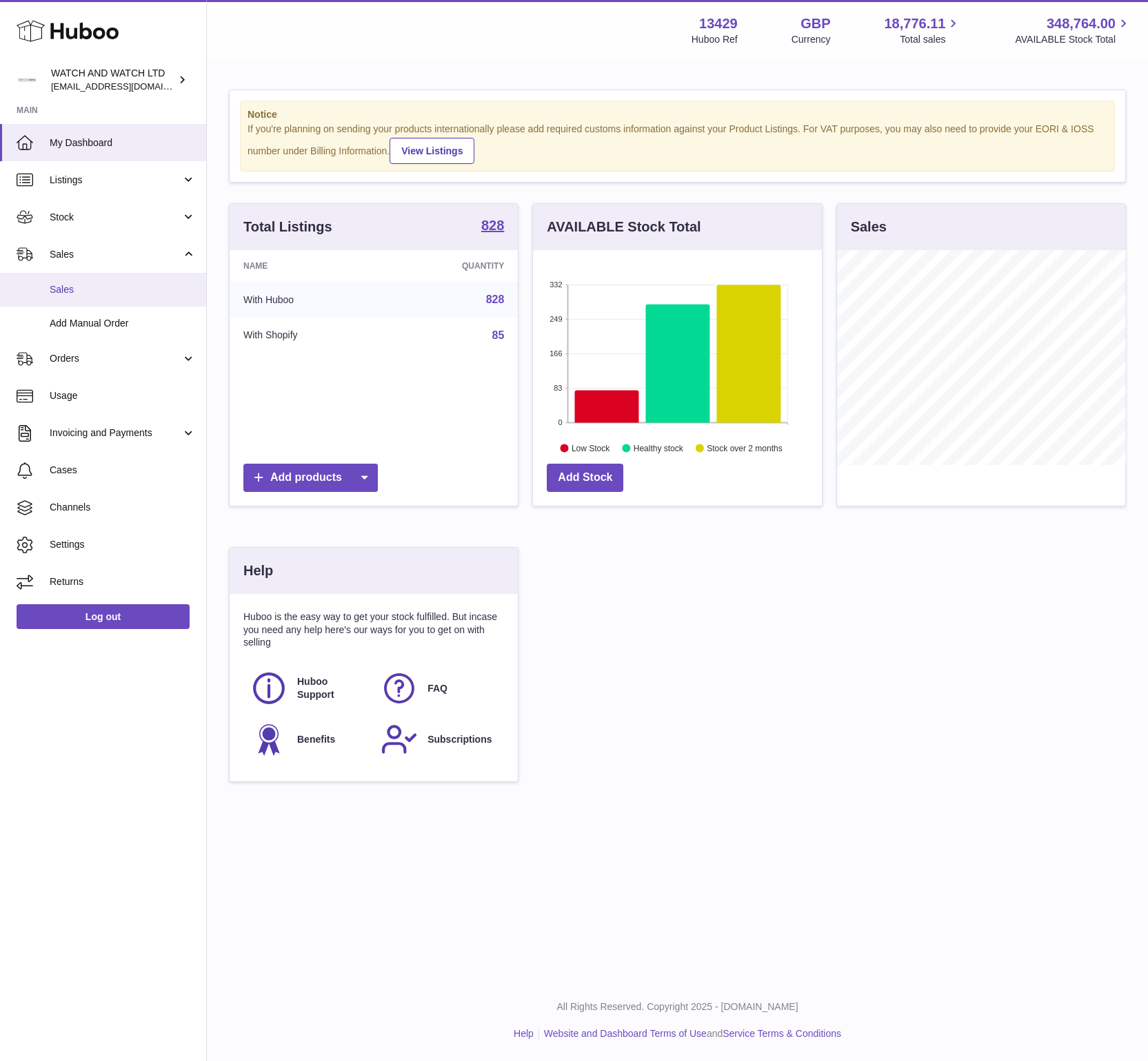
click at [93, 295] on span "Sales" at bounding box center [122, 290] width 146 height 13
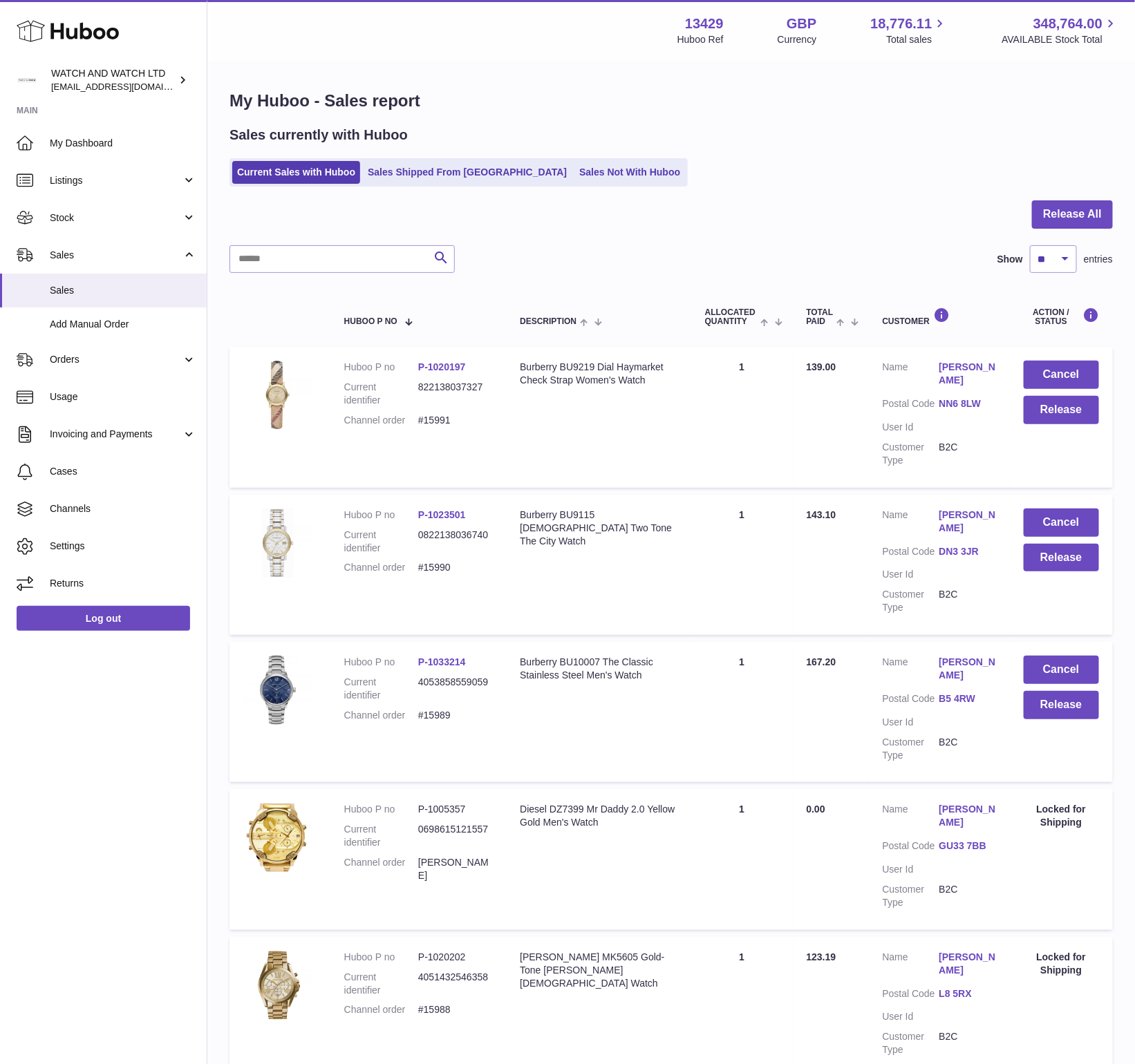
click at [259, 100] on h1 "My Huboo - Sales report" at bounding box center [670, 100] width 883 height 22
click at [245, 100] on h1 "My Huboo - Sales report" at bounding box center [670, 100] width 883 height 22
drag, startPoint x: 234, startPoint y: 97, endPoint x: 414, endPoint y: 103, distance: 180.1
click at [410, 116] on div "My Huboo - Sales report Sales currently with Huboo Current Sales with Huboo Sal…" at bounding box center [671, 973] width 927 height 1822
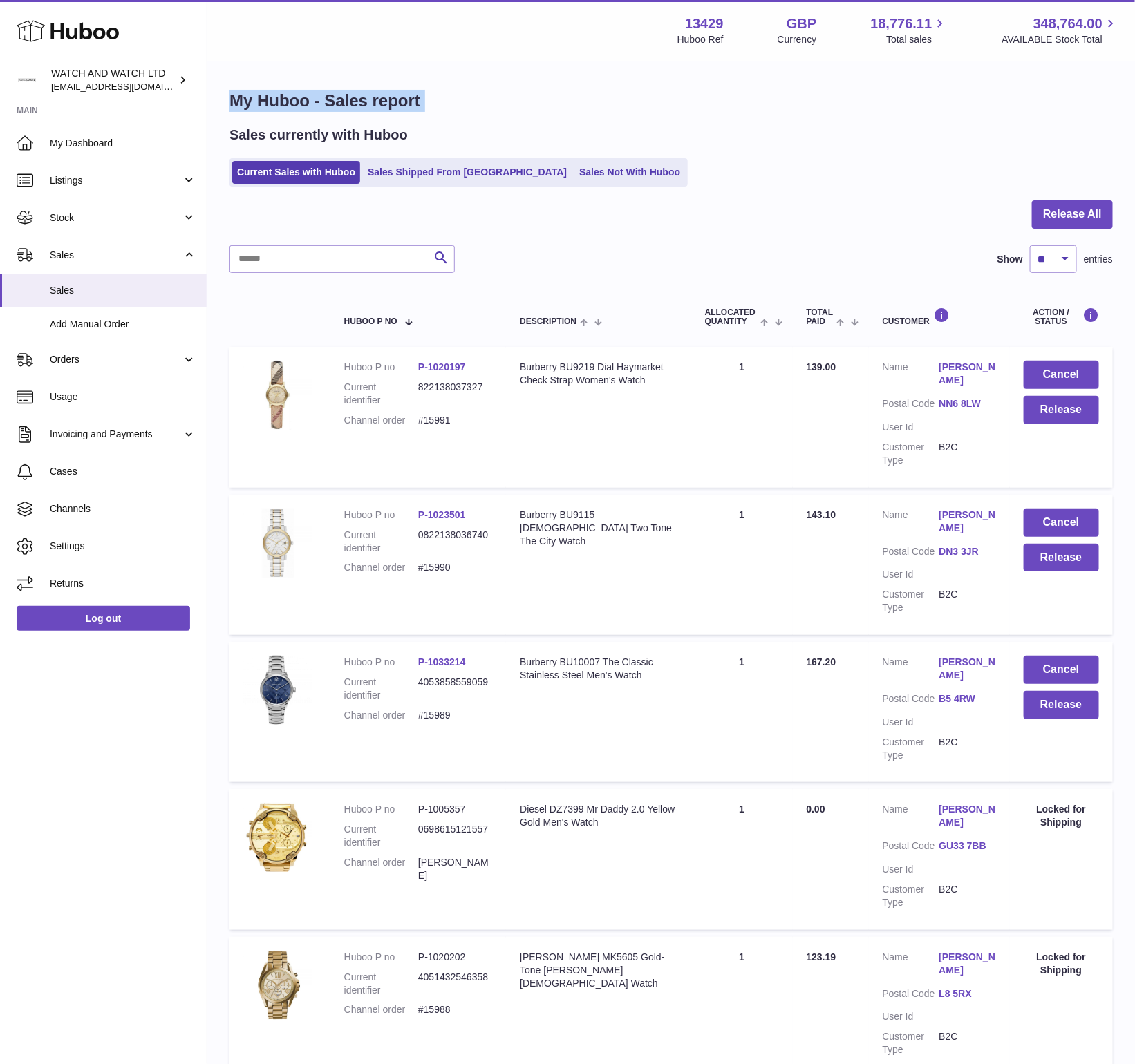
click at [415, 102] on h1 "My Huboo - Sales report" at bounding box center [670, 100] width 883 height 22
drag, startPoint x: 326, startPoint y: 94, endPoint x: 226, endPoint y: 100, distance: 100.2
click at [226, 100] on div "My Huboo - Sales report Sales currently with Huboo Current Sales with Huboo Sal…" at bounding box center [671, 973] width 927 height 1822
click at [228, 100] on div "My Huboo - Sales report Sales currently with Huboo Current Sales with Huboo Sal…" at bounding box center [671, 973] width 927 height 1822
drag, startPoint x: 232, startPoint y: 100, endPoint x: 401, endPoint y: 105, distance: 169.1
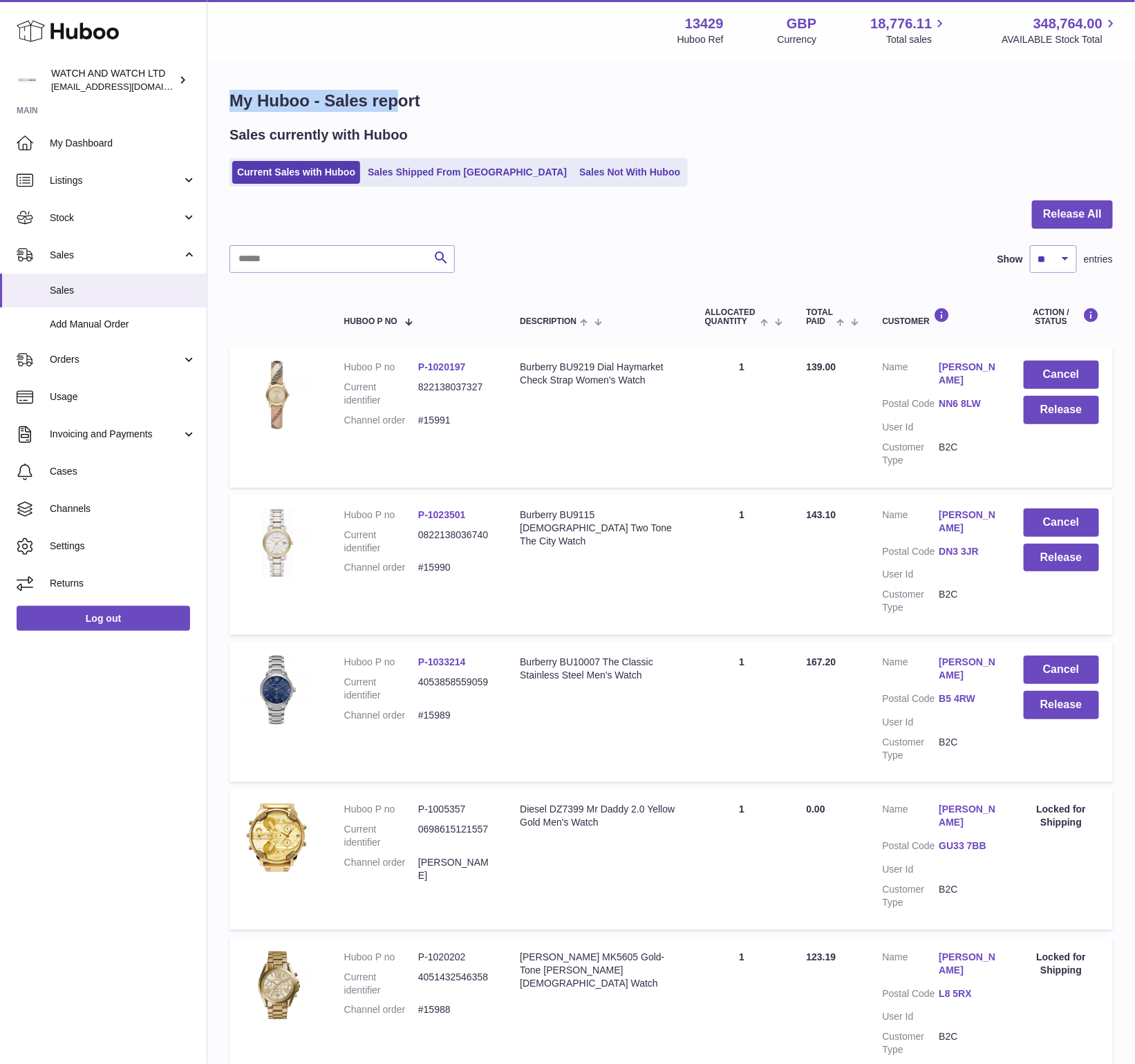
click at [401, 105] on h1 "My Huboo - Sales report" at bounding box center [670, 100] width 883 height 22
click at [400, 105] on h1 "My Huboo - Sales report" at bounding box center [670, 100] width 883 height 22
click at [346, 101] on h1 "My Huboo - Sales report" at bounding box center [670, 100] width 883 height 22
click at [278, 104] on h1 "My Huboo - Sales report" at bounding box center [670, 100] width 883 height 22
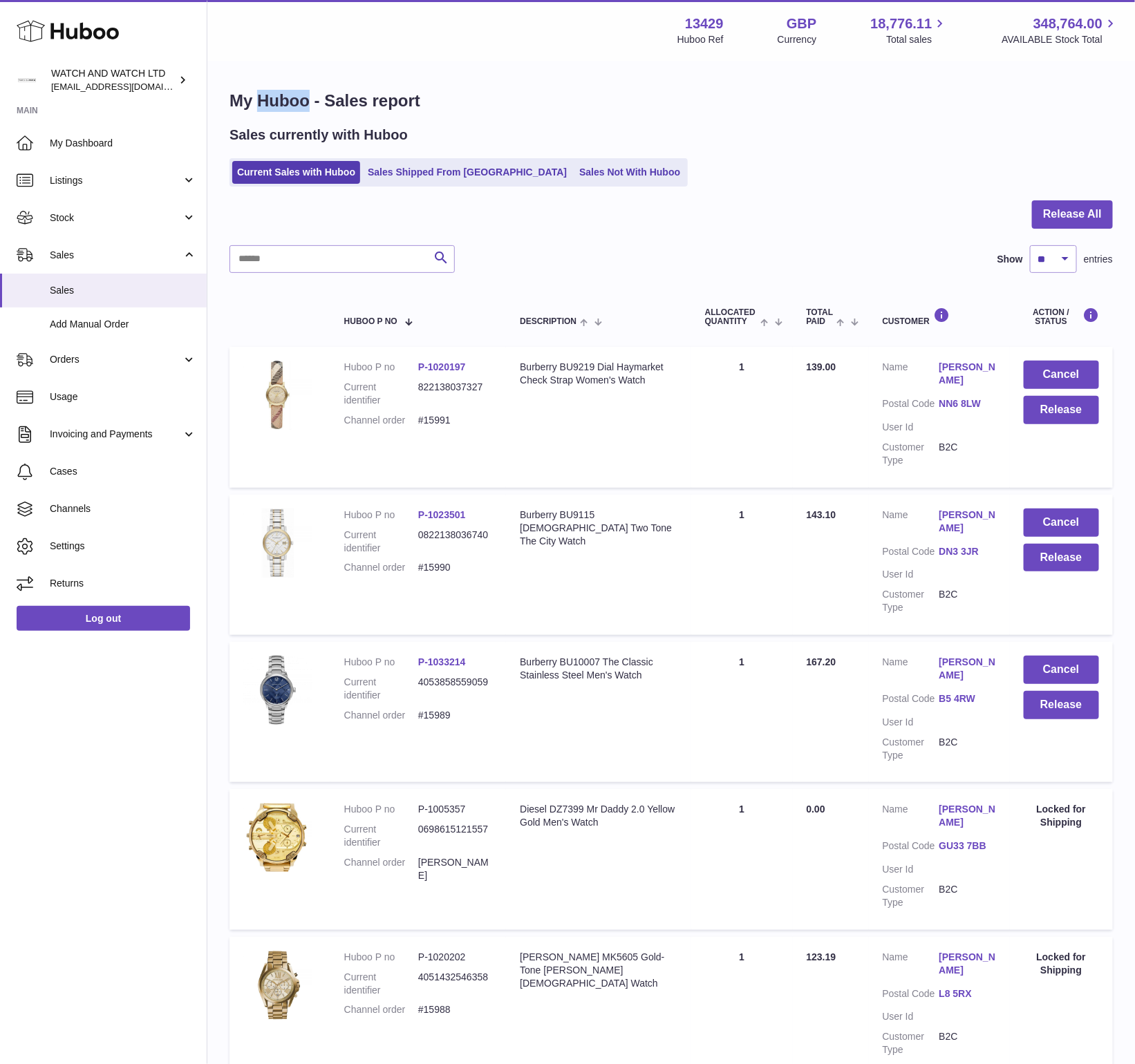
click at [278, 104] on h1 "My Huboo - Sales report" at bounding box center [670, 100] width 883 height 22
click at [228, 101] on div "My Huboo - Sales report Sales currently with Huboo Current Sales with Huboo Sal…" at bounding box center [671, 973] width 927 height 1822
drag, startPoint x: 238, startPoint y: 104, endPoint x: 409, endPoint y: 105, distance: 171.0
click at [403, 113] on div "My Huboo - Sales report Sales currently with Huboo Current Sales with Huboo Sal…" at bounding box center [671, 973] width 927 height 1822
click at [409, 105] on h1 "My Huboo - Sales report" at bounding box center [670, 100] width 883 height 22
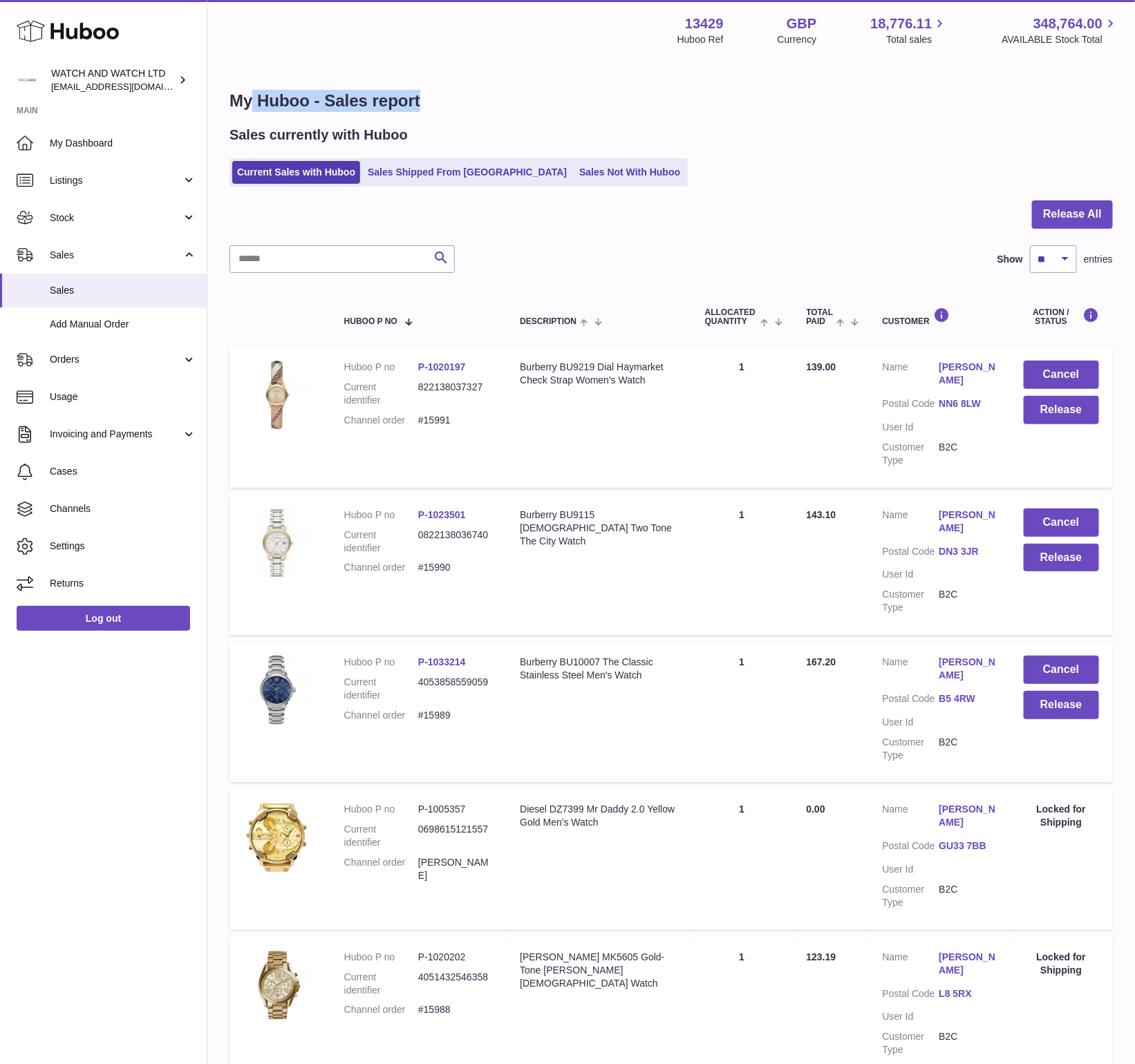
drag, startPoint x: 436, startPoint y: 105, endPoint x: 254, endPoint y: 101, distance: 182.0
click at [254, 101] on h1 "My Huboo - Sales report" at bounding box center [670, 100] width 883 height 22
click at [258, 101] on h1 "My Huboo - Sales report" at bounding box center [670, 100] width 883 height 22
click at [359, 102] on h1 "My Huboo - Sales report" at bounding box center [670, 100] width 883 height 22
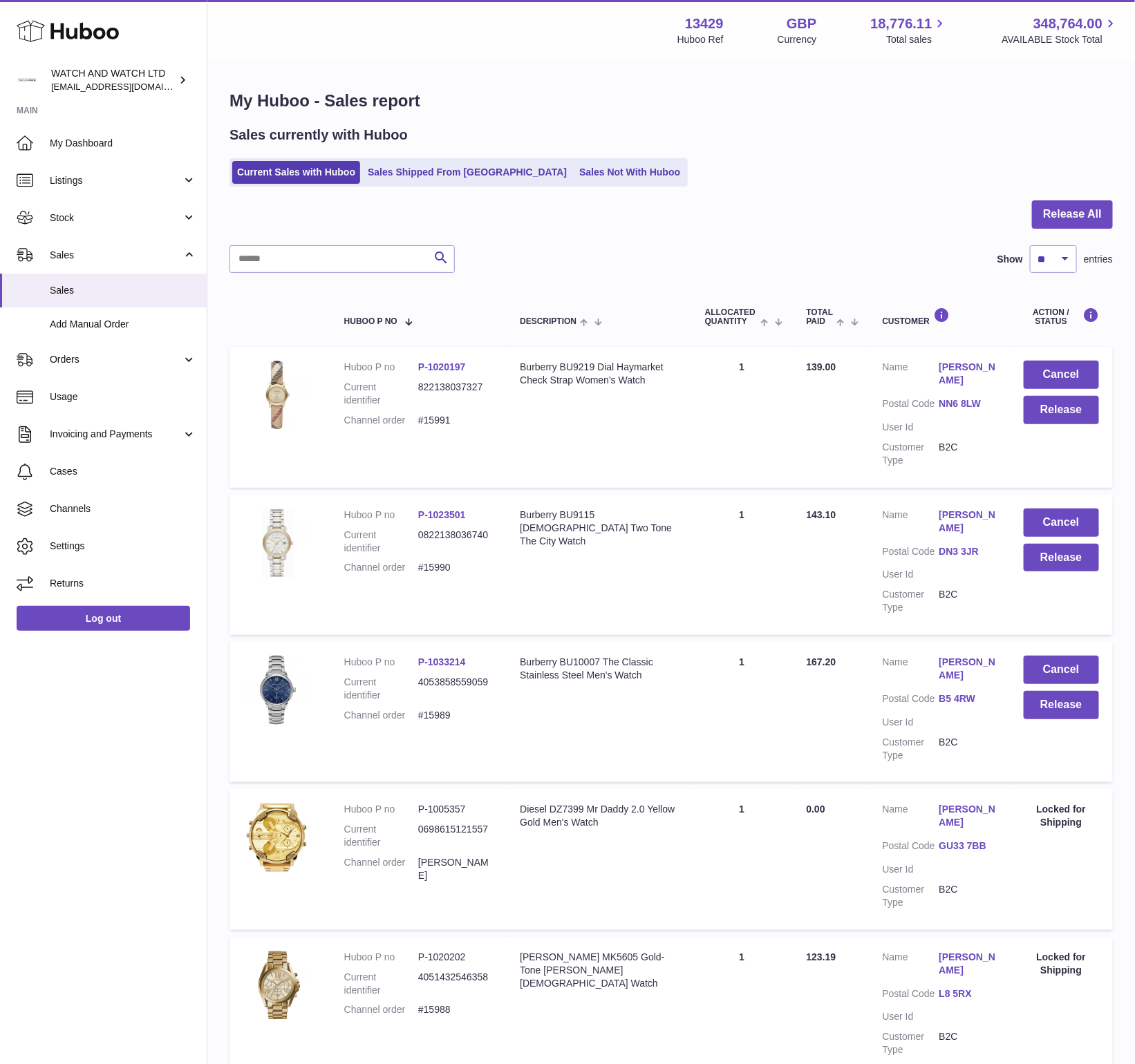
click at [429, 103] on h1 "My Huboo - Sales report" at bounding box center [670, 100] width 883 height 22
click at [331, 108] on h1 "My Huboo - Sales report" at bounding box center [670, 100] width 883 height 22
click at [267, 106] on h1 "My Huboo - Sales report" at bounding box center [670, 100] width 883 height 22
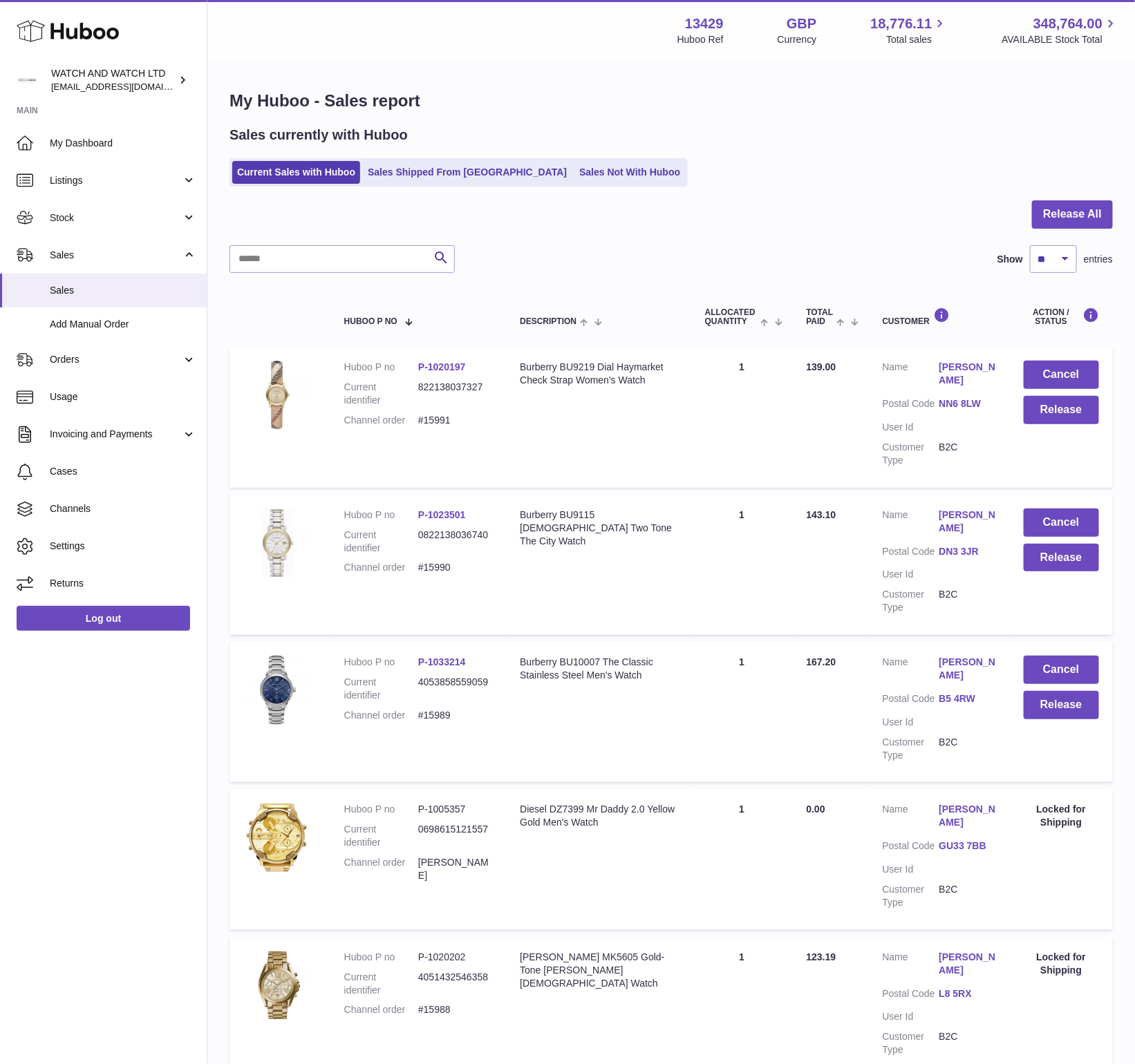
click at [339, 105] on h1 "My Huboo - Sales report" at bounding box center [670, 100] width 883 height 22
click at [433, 94] on h1 "My Huboo - Sales report" at bounding box center [670, 100] width 883 height 22
click at [401, 99] on h1 "My Huboo - Sales report" at bounding box center [670, 100] width 883 height 22
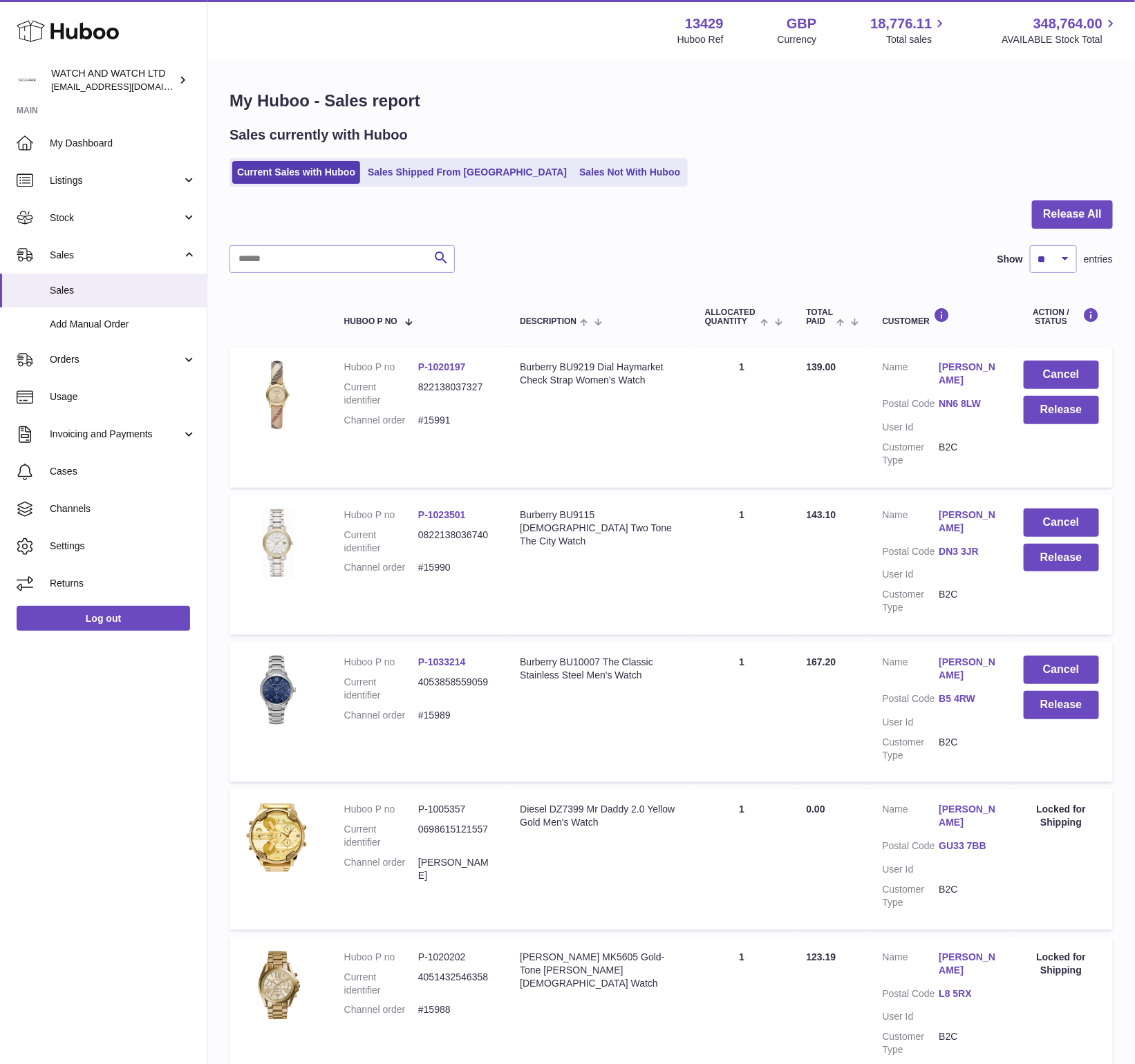
click at [350, 100] on h1 "My Huboo - Sales report" at bounding box center [670, 100] width 883 height 22
click at [268, 103] on h1 "My Huboo - Sales report" at bounding box center [670, 100] width 883 height 22
drag, startPoint x: 268, startPoint y: 103, endPoint x: 234, endPoint y: 100, distance: 34.1
click at [267, 103] on h1 "My Huboo - Sales report" at bounding box center [670, 100] width 883 height 22
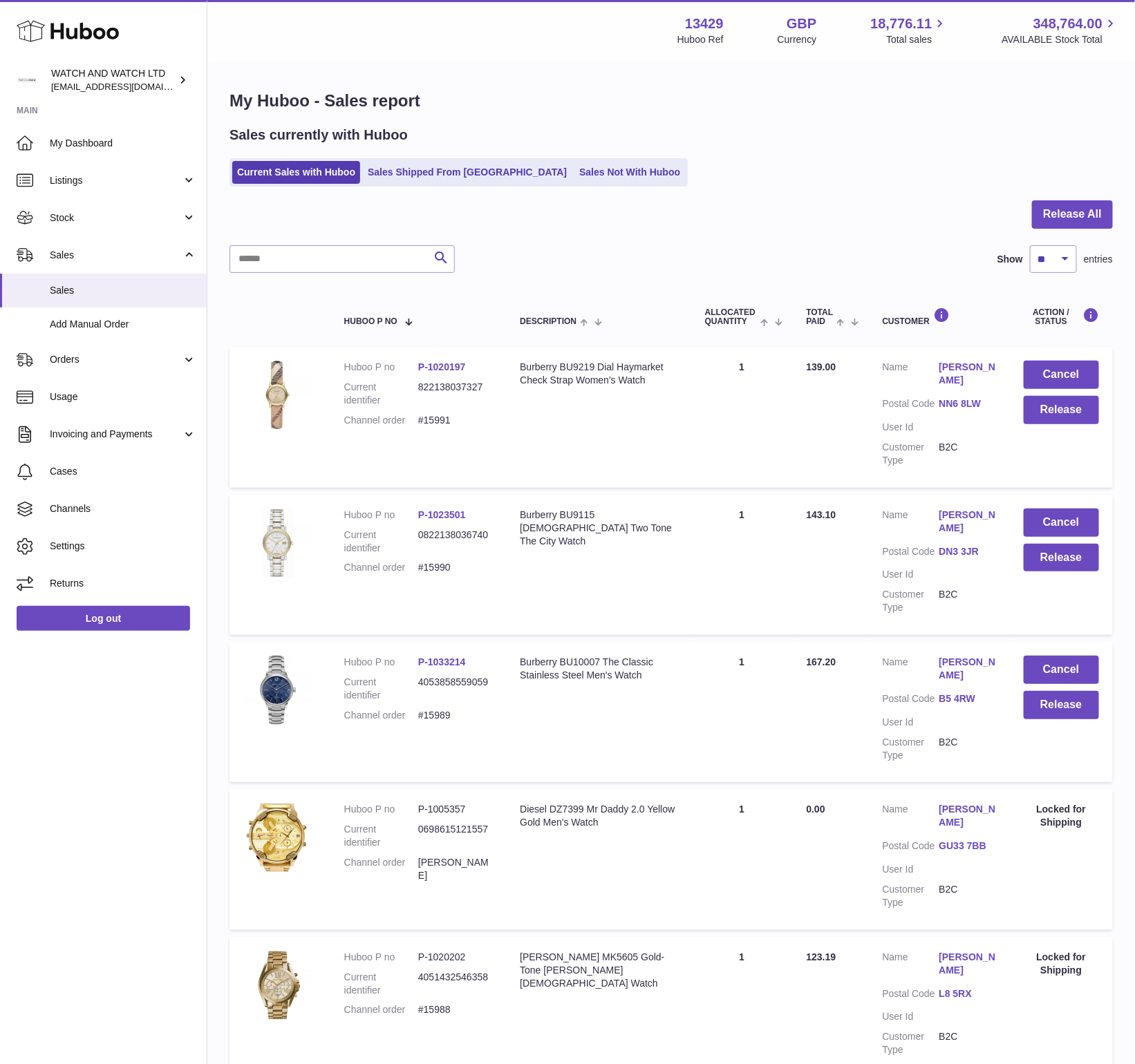
click at [233, 100] on h1 "My Huboo - Sales report" at bounding box center [670, 100] width 883 height 22
click at [322, 98] on h1 "My Huboo - Sales report" at bounding box center [670, 100] width 883 height 22
click at [331, 98] on h1 "My Huboo - Sales report" at bounding box center [670, 100] width 883 height 22
click at [254, 105] on h1 "My Huboo - Sales report" at bounding box center [670, 100] width 883 height 22
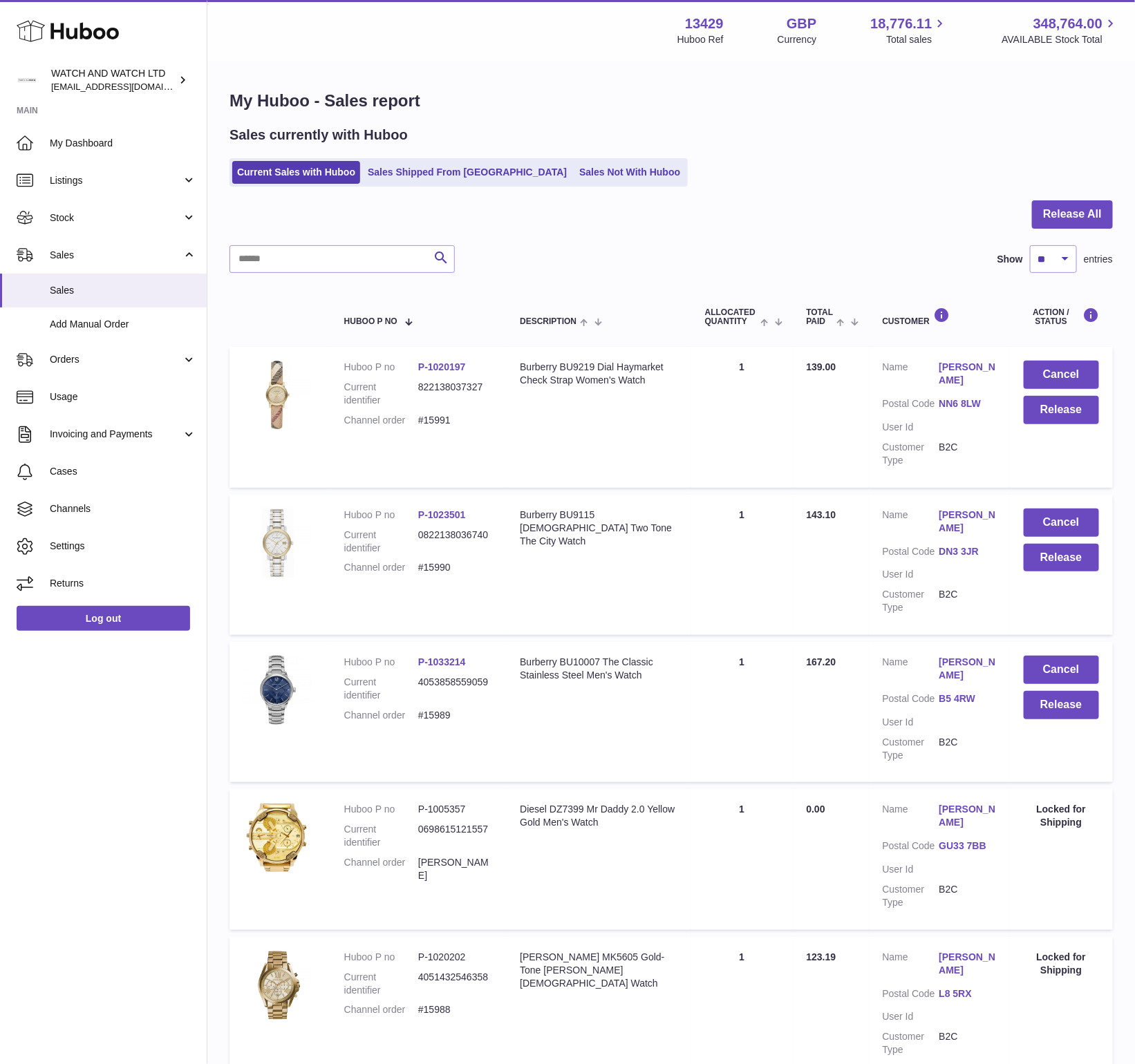
click at [279, 103] on h1 "My Huboo - Sales report" at bounding box center [670, 100] width 883 height 22
click at [315, 107] on h1 "My Huboo - Sales report" at bounding box center [670, 100] width 883 height 22
click at [358, 101] on h1 "My Huboo - Sales report" at bounding box center [670, 100] width 883 height 22
click at [397, 100] on h1 "My Huboo - Sales report" at bounding box center [670, 100] width 883 height 22
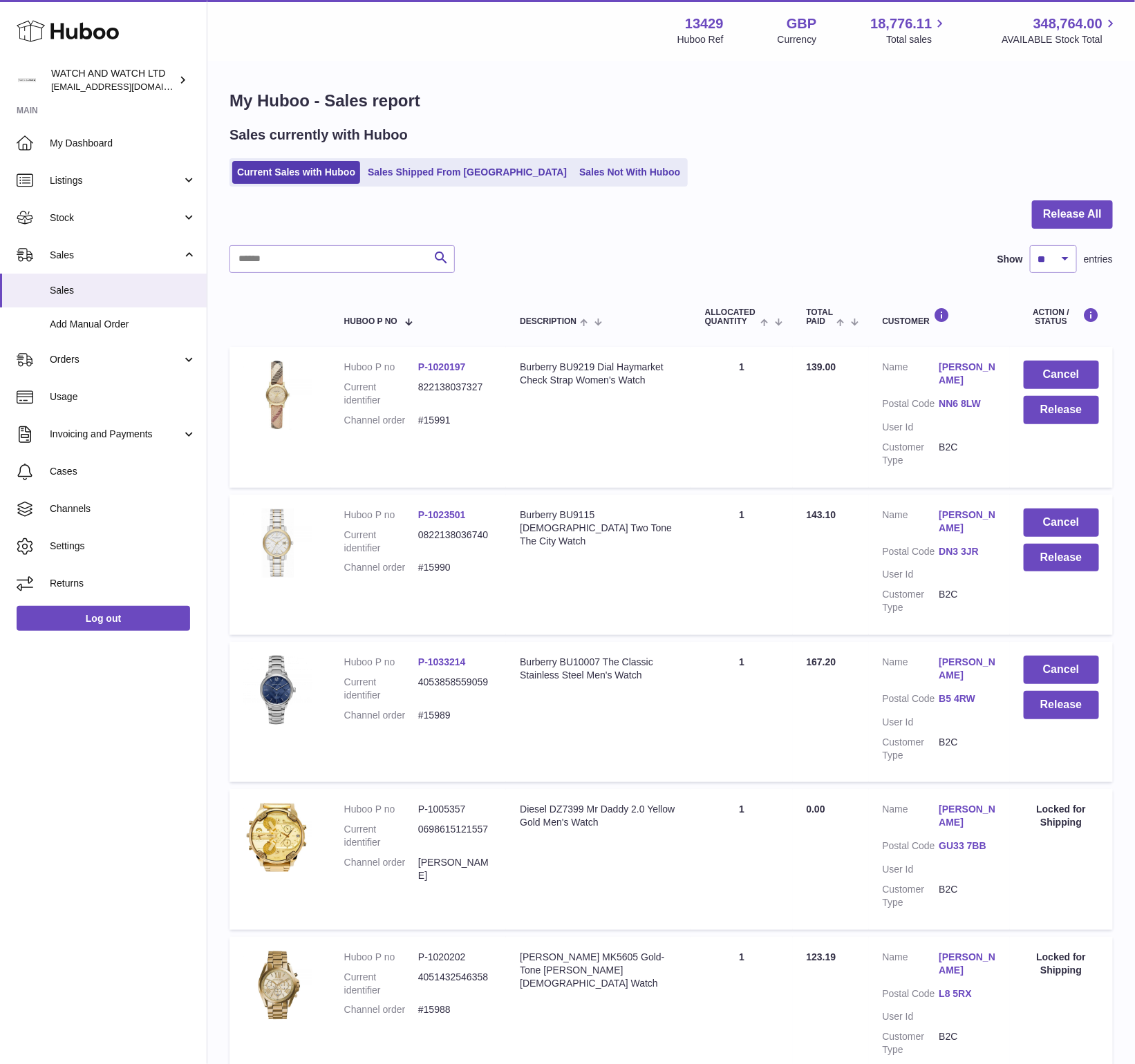
click at [283, 140] on h2 "Sales currently with Huboo" at bounding box center [318, 135] width 178 height 18
click at [285, 102] on h1 "My Huboo - Sales report" at bounding box center [670, 100] width 883 height 22
click at [338, 105] on h1 "My Huboo - Sales report" at bounding box center [670, 100] width 883 height 22
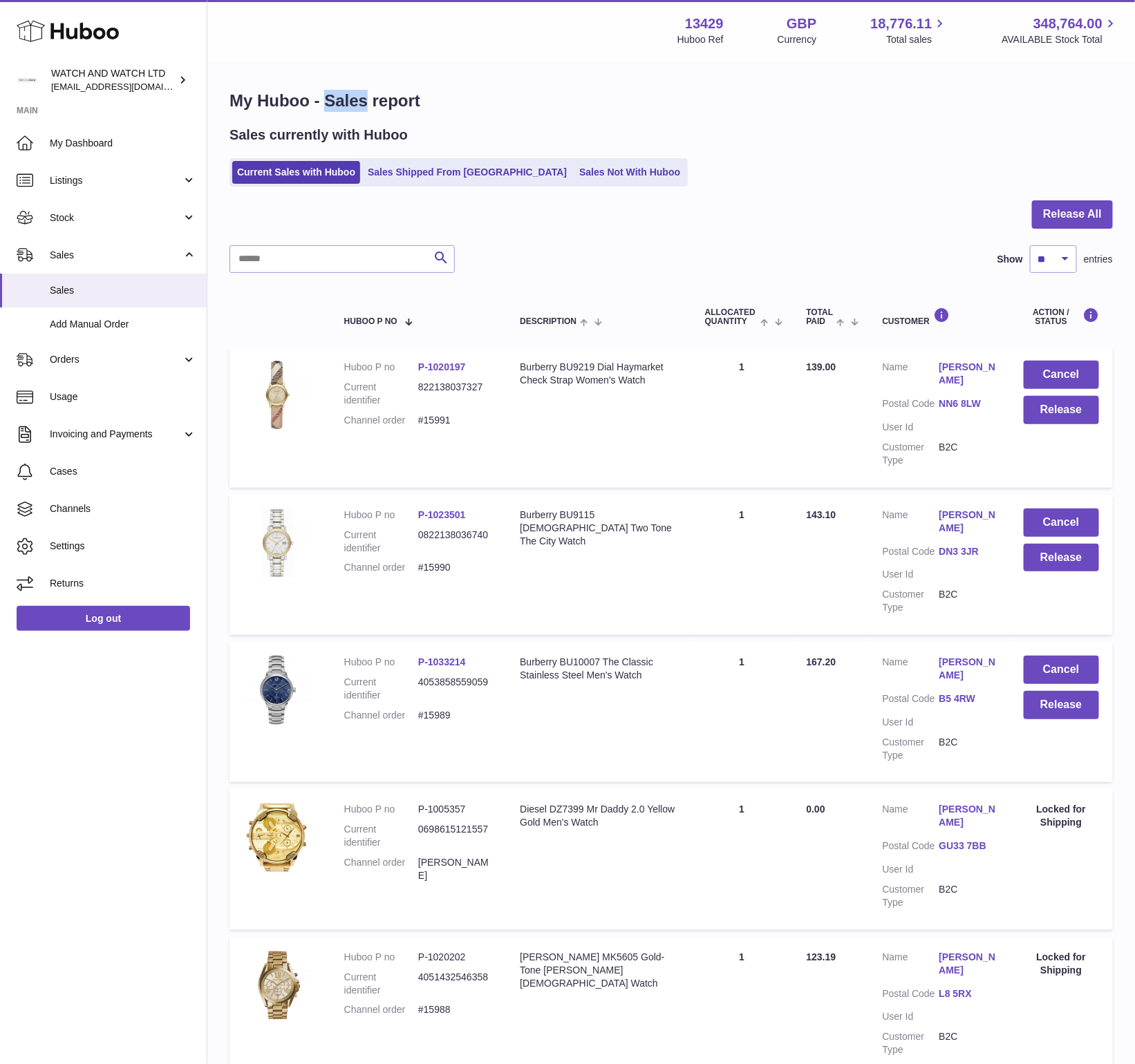
click at [338, 105] on h1 "My Huboo - Sales report" at bounding box center [670, 100] width 883 height 22
click at [438, 101] on h1 "My Huboo - Sales report" at bounding box center [670, 100] width 883 height 22
click at [395, 105] on h1 "My Huboo - Sales report" at bounding box center [670, 100] width 883 height 22
click at [386, 133] on h2 "Sales currently with Huboo" at bounding box center [318, 135] width 178 height 18
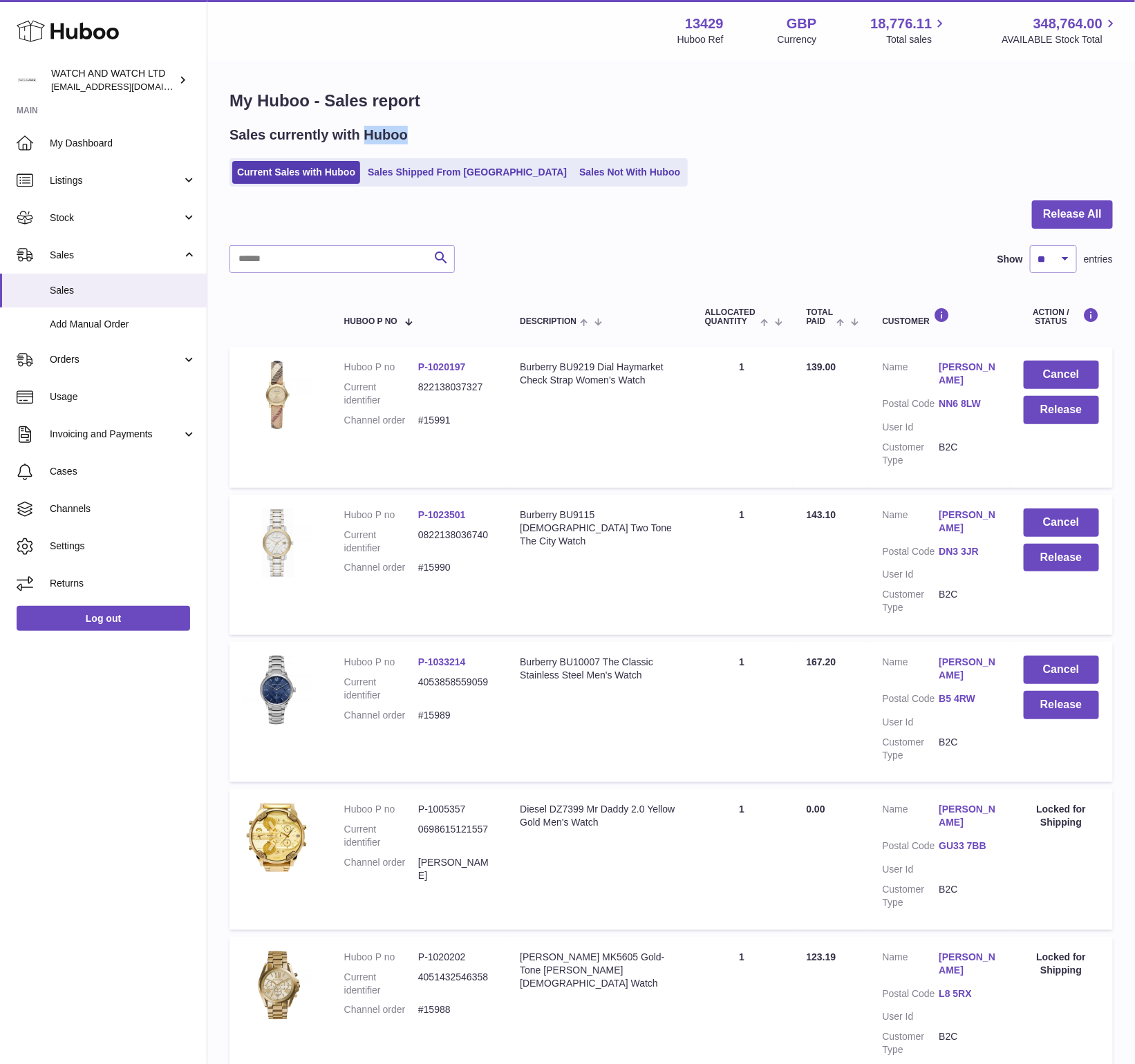
click at [386, 133] on h2 "Sales currently with Huboo" at bounding box center [318, 135] width 178 height 18
click at [258, 144] on h2 "Sales currently with Huboo" at bounding box center [318, 135] width 178 height 18
click at [255, 138] on h2 "Sales currently with Huboo" at bounding box center [318, 135] width 178 height 18
click at [318, 136] on h2 "Sales currently with Huboo" at bounding box center [318, 135] width 178 height 18
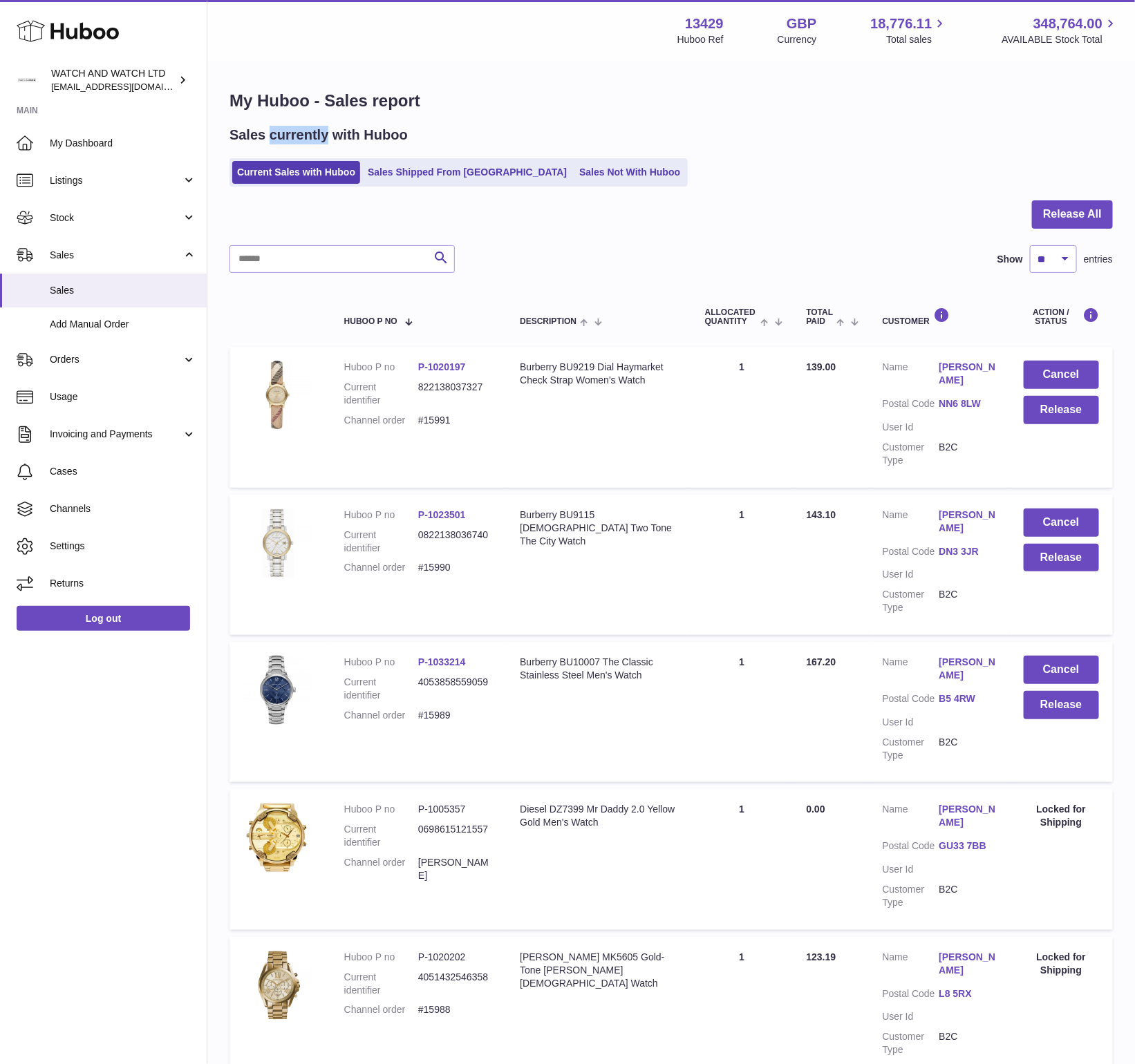
click at [318, 136] on h2 "Sales currently with Huboo" at bounding box center [318, 135] width 178 height 18
click at [344, 136] on h2 "Sales currently with Huboo" at bounding box center [318, 135] width 178 height 18
drag, startPoint x: 344, startPoint y: 136, endPoint x: 389, endPoint y: 133, distance: 45.1
click at [344, 136] on h2 "Sales currently with Huboo" at bounding box center [318, 135] width 178 height 18
click at [389, 133] on h2 "Sales currently with Huboo" at bounding box center [318, 135] width 178 height 18
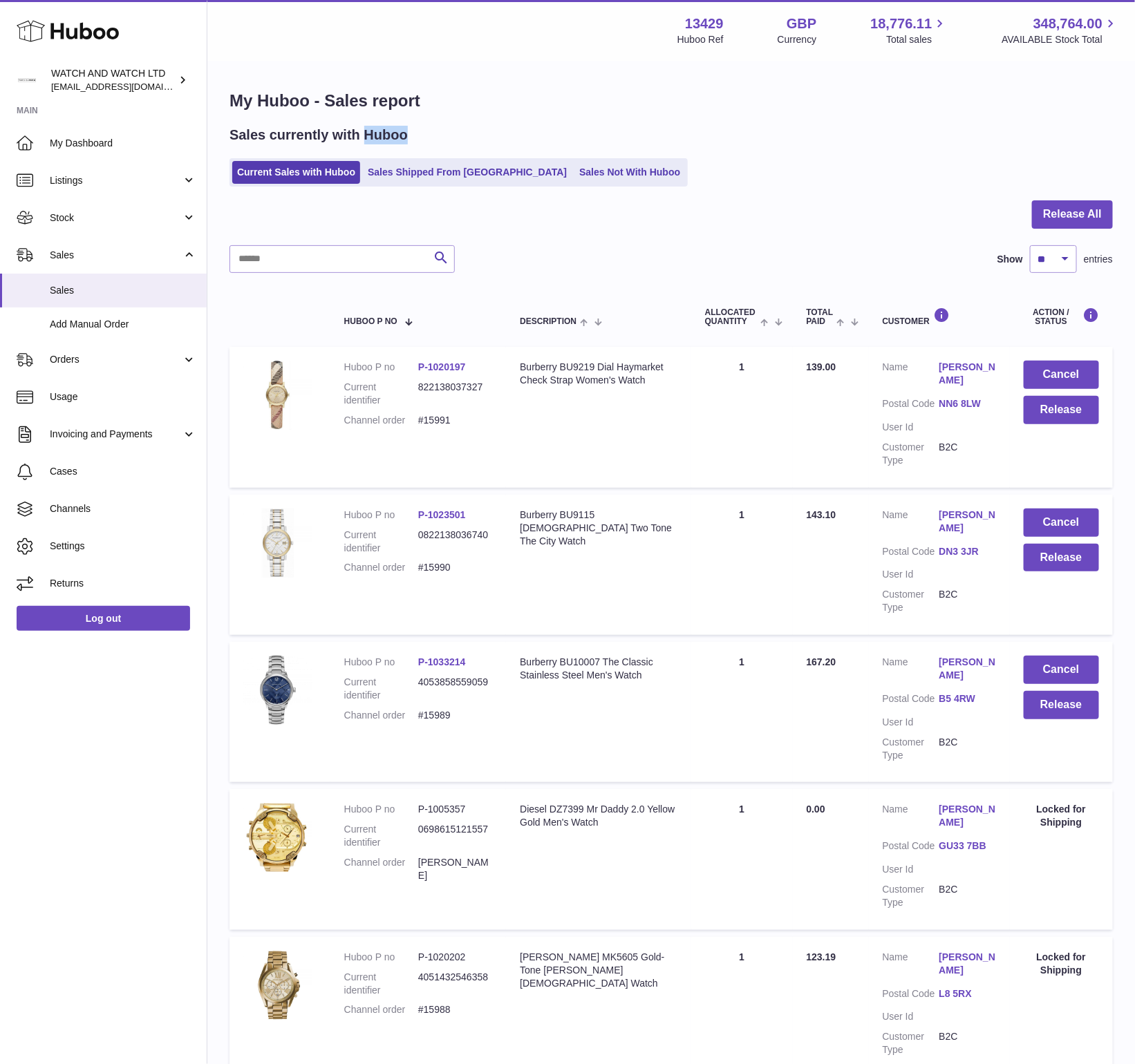
click at [389, 133] on h2 "Sales currently with Huboo" at bounding box center [318, 135] width 178 height 18
click at [392, 102] on h1 "My Huboo - Sales report" at bounding box center [670, 100] width 883 height 22
click at [587, 101] on h1 "My Huboo - Sales report" at bounding box center [670, 100] width 883 height 22
click at [381, 100] on h1 "My Huboo - Sales report" at bounding box center [670, 100] width 883 height 22
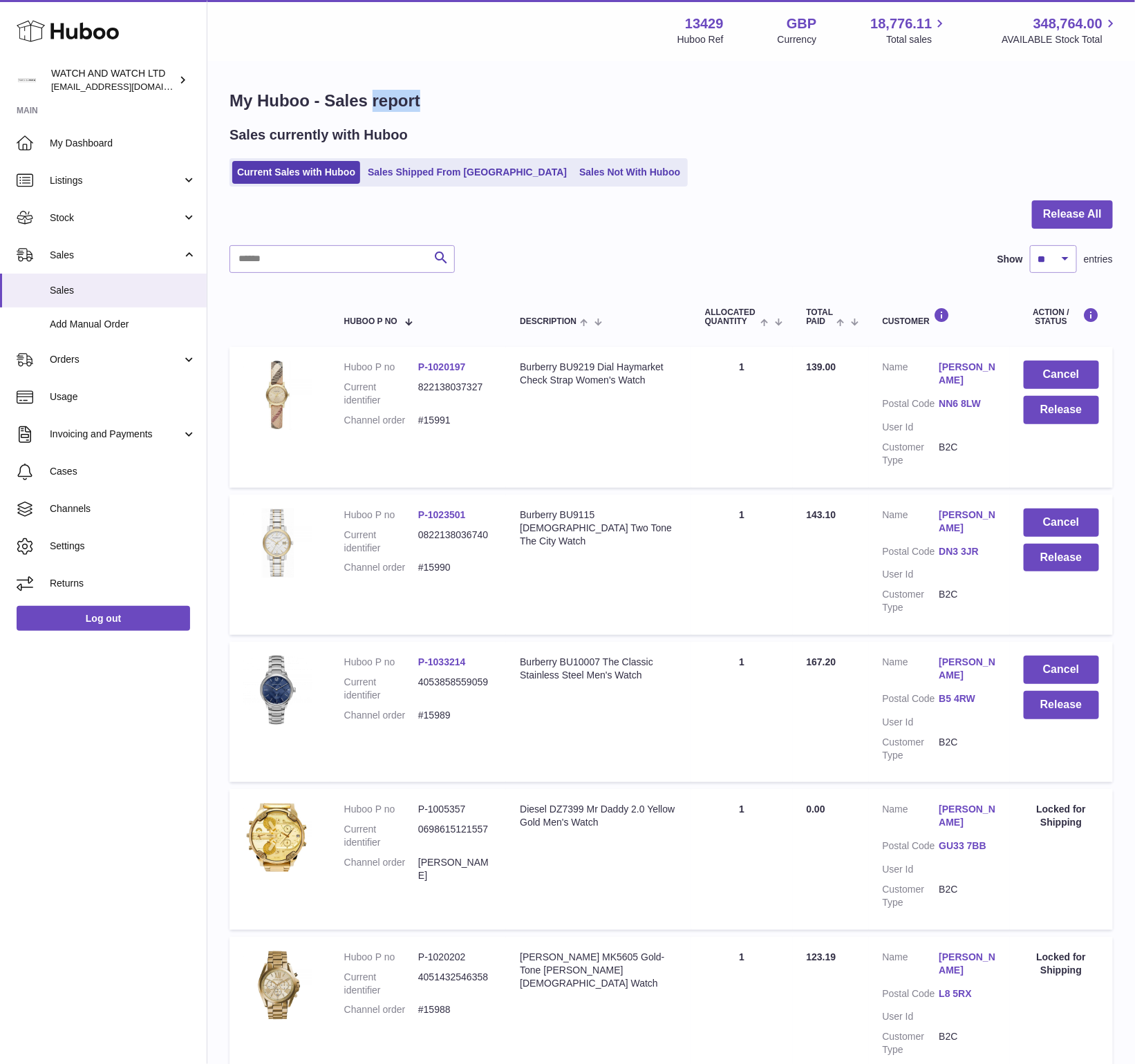
click at [381, 100] on h1 "My Huboo - Sales report" at bounding box center [670, 100] width 883 height 22
click at [332, 93] on h1 "My Huboo - Sales report" at bounding box center [670, 100] width 883 height 22
click at [274, 103] on h1 "My Huboo - Sales report" at bounding box center [670, 100] width 883 height 22
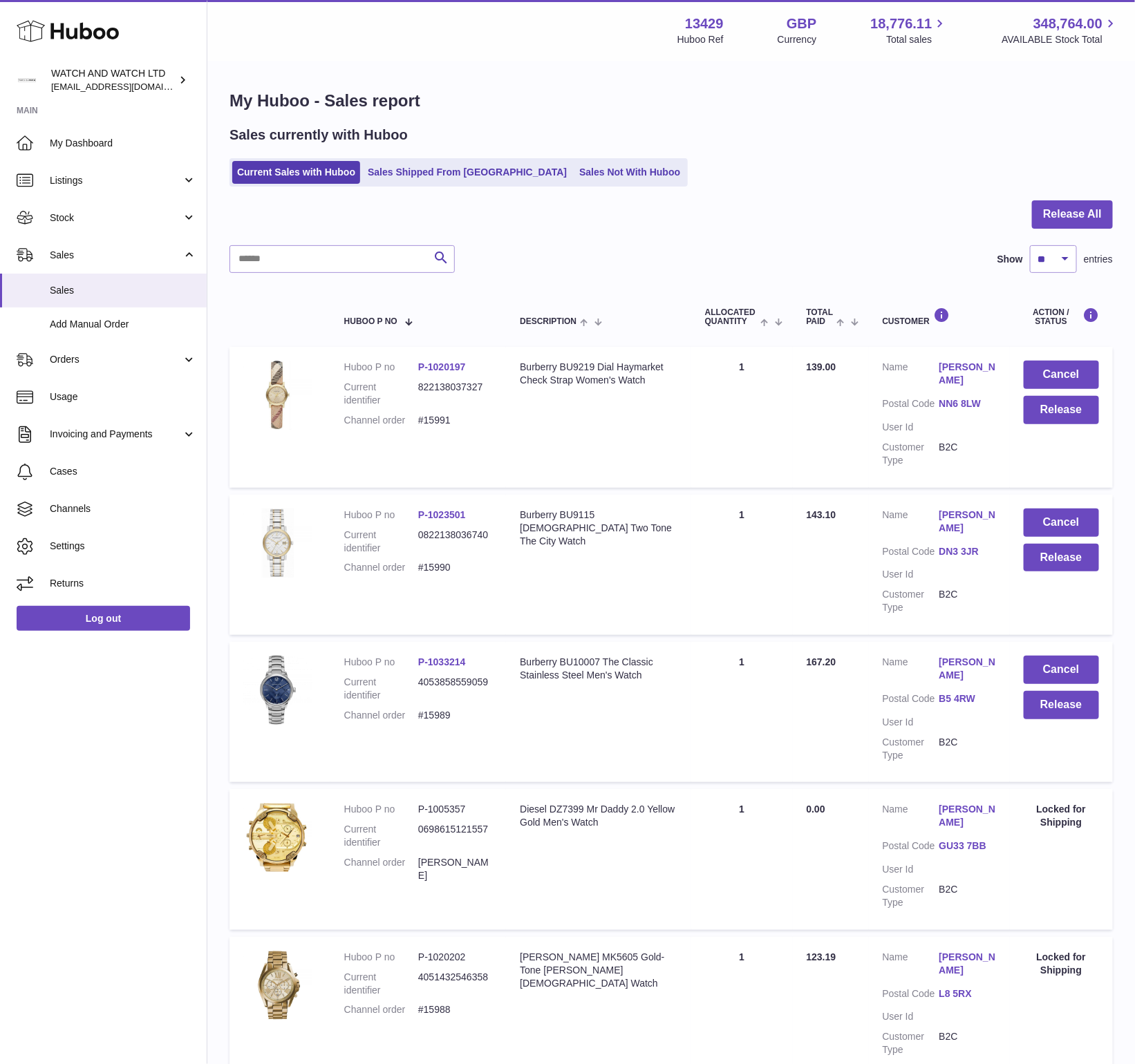
click at [239, 99] on h1 "My Huboo - Sales report" at bounding box center [670, 100] width 883 height 22
drag, startPoint x: 239, startPoint y: 99, endPoint x: 366, endPoint y: 94, distance: 127.1
click at [242, 97] on h1 "My Huboo - Sales report" at bounding box center [670, 100] width 883 height 22
click at [353, 100] on h1 "My Huboo - Sales report" at bounding box center [670, 100] width 883 height 22
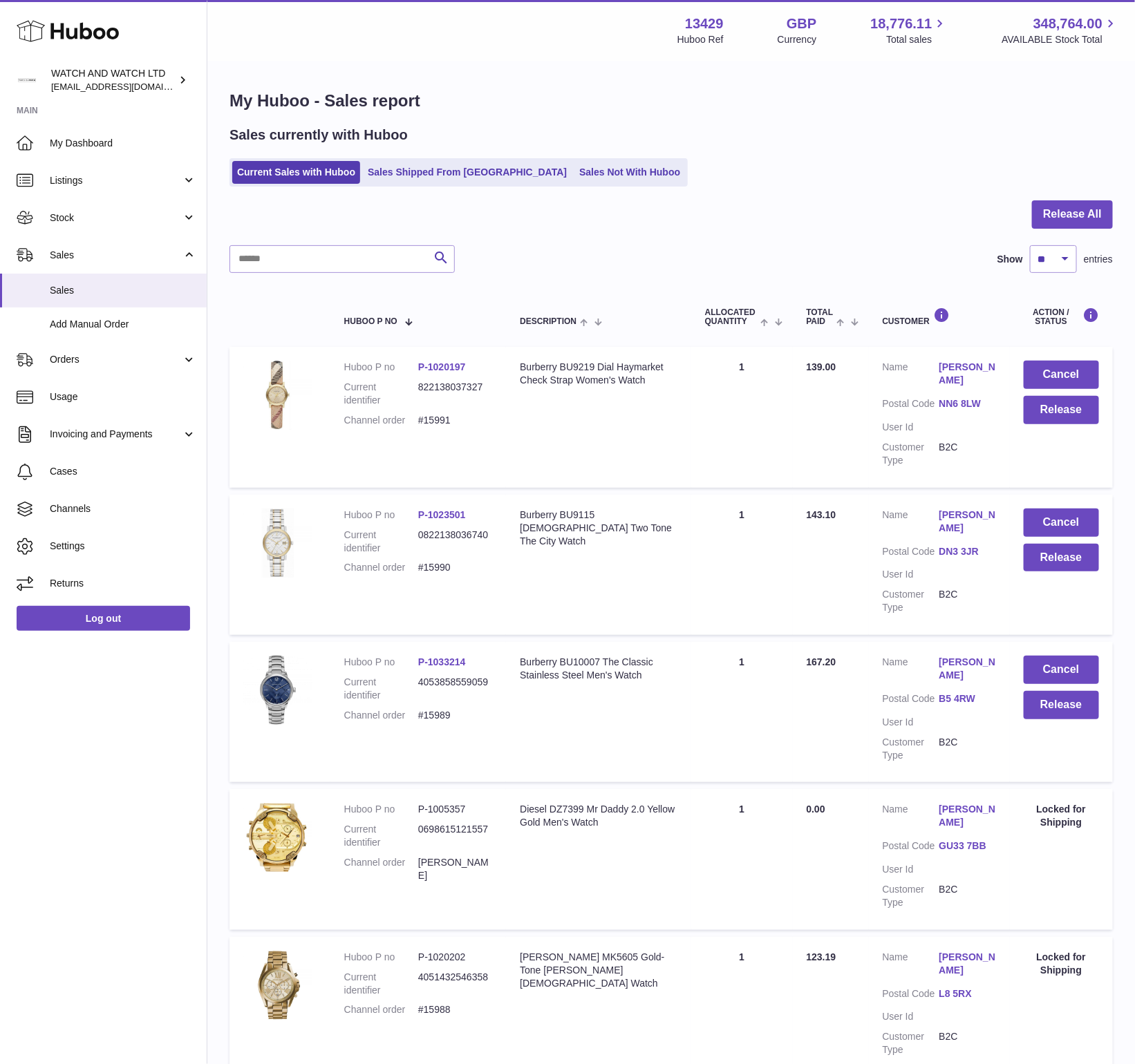
click at [410, 100] on h1 "My Huboo - Sales report" at bounding box center [670, 100] width 883 height 22
click at [382, 137] on h2 "Sales currently with Huboo" at bounding box center [318, 135] width 178 height 18
click at [277, 141] on h2 "Sales currently with Huboo" at bounding box center [318, 135] width 178 height 18
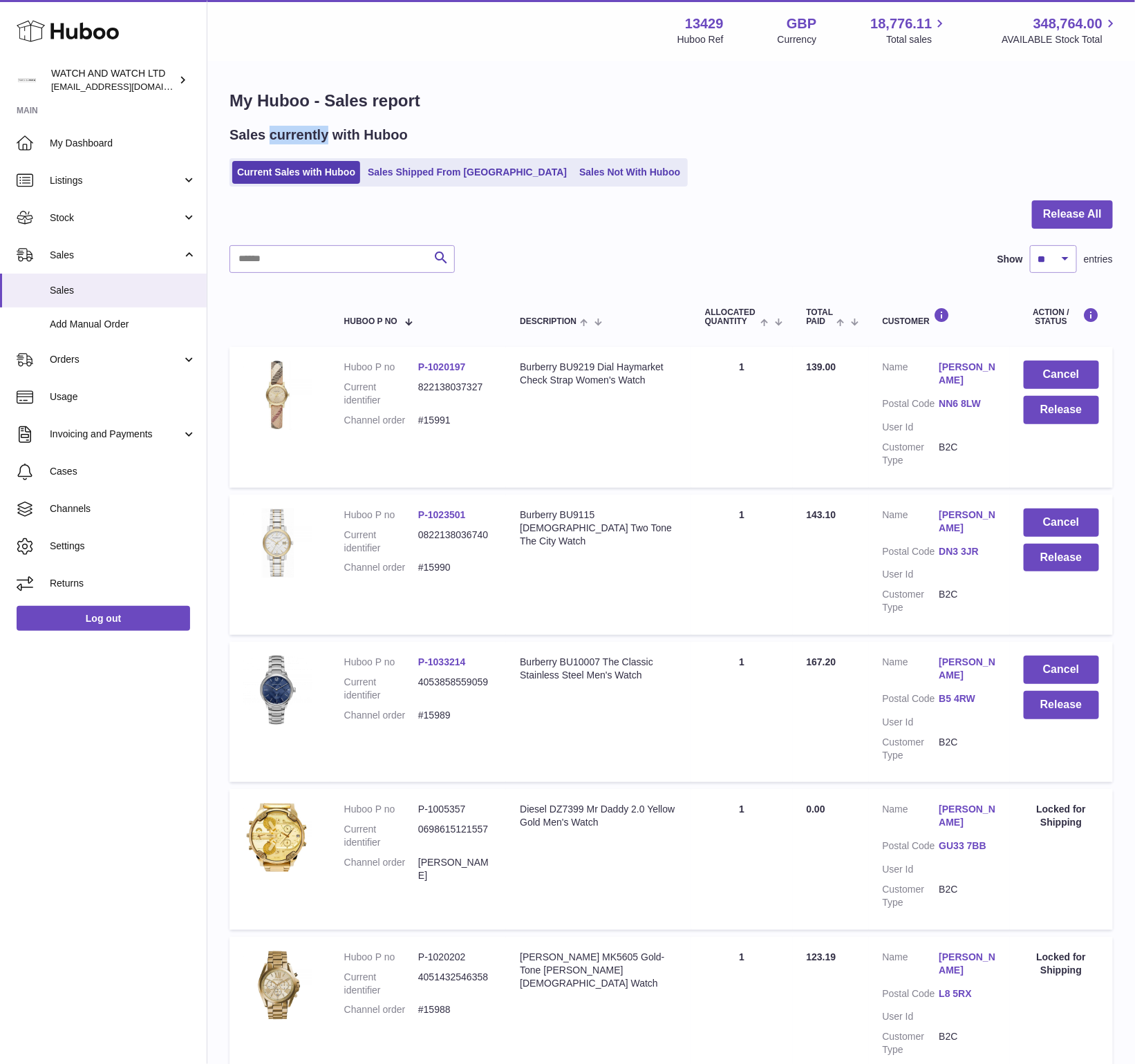
click at [277, 141] on h2 "Sales currently with Huboo" at bounding box center [318, 135] width 178 height 18
click at [233, 136] on h2 "Sales currently with Huboo" at bounding box center [318, 135] width 178 height 18
click at [242, 101] on h1 "My Huboo - Sales report" at bounding box center [670, 100] width 883 height 22
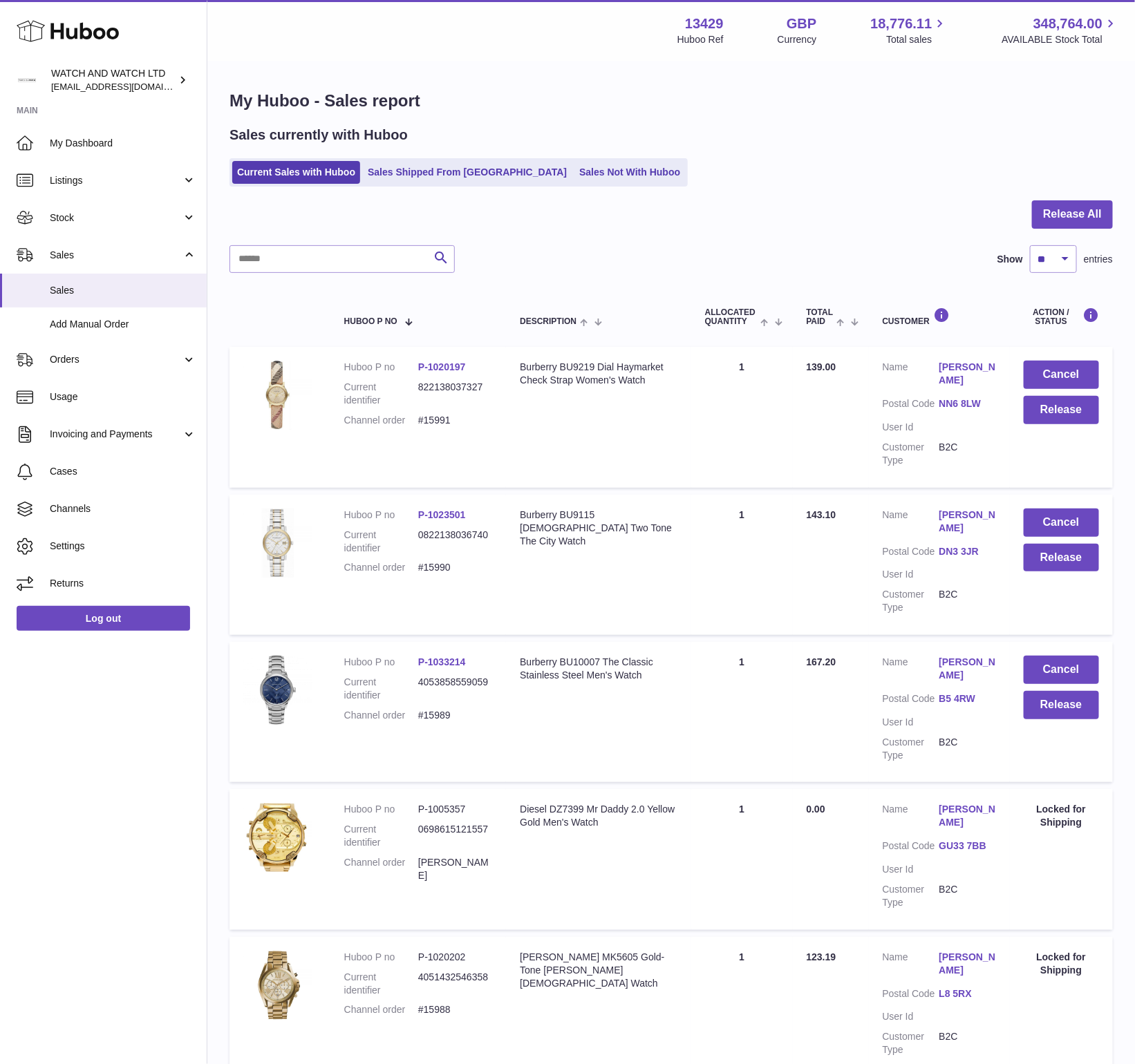
click at [271, 105] on h1 "My Huboo - Sales report" at bounding box center [670, 100] width 883 height 22
click at [347, 101] on h1 "My Huboo - Sales report" at bounding box center [670, 100] width 883 height 22
click at [349, 101] on h1 "My Huboo - Sales report" at bounding box center [670, 100] width 883 height 22
click at [388, 96] on h1 "My Huboo - Sales report" at bounding box center [670, 100] width 883 height 22
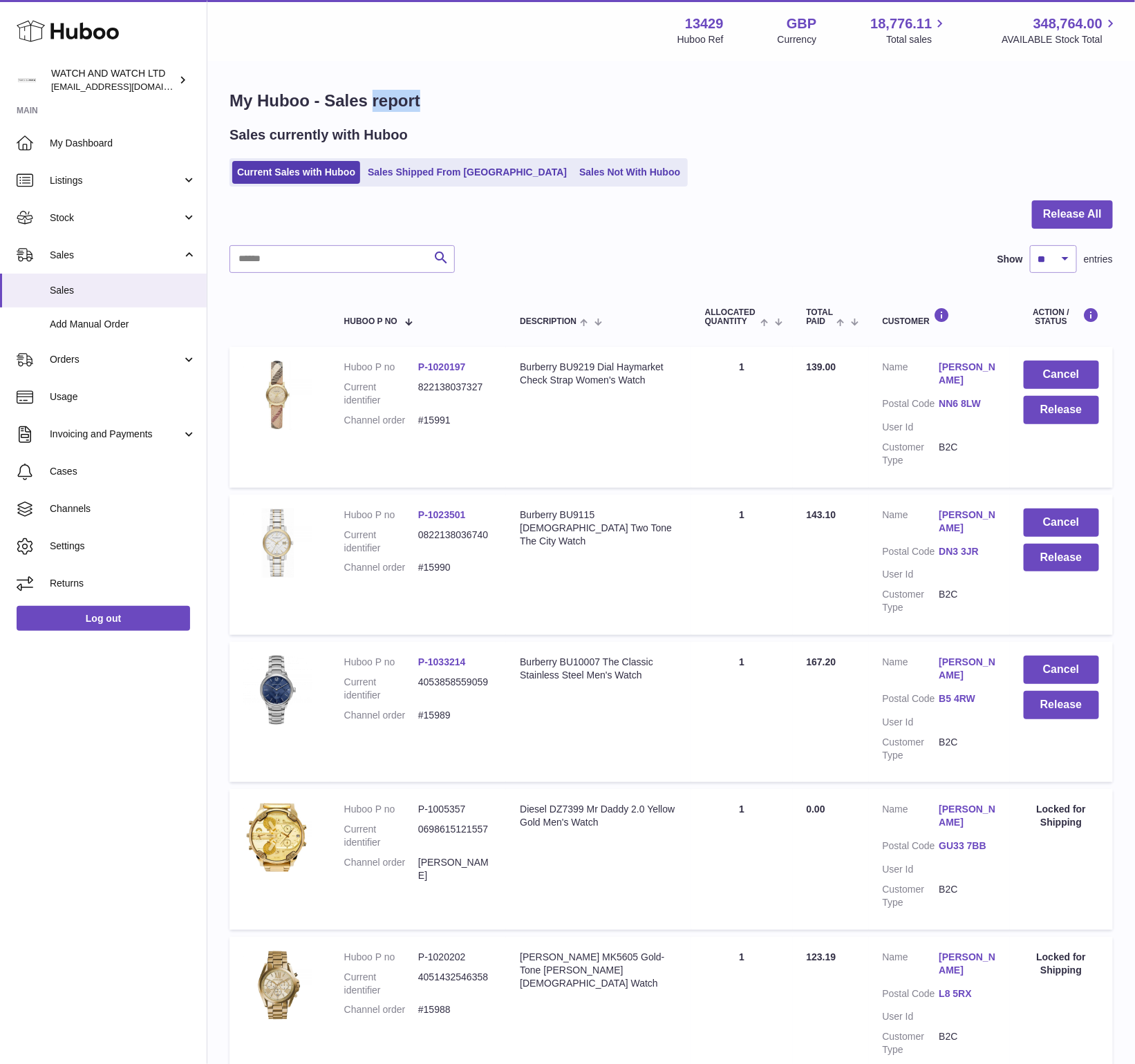
click at [388, 96] on h1 "My Huboo - Sales report" at bounding box center [670, 100] width 883 height 22
click at [377, 139] on h2 "Sales currently with Huboo" at bounding box center [318, 135] width 178 height 18
click at [685, 101] on h1 "My Huboo - Sales report" at bounding box center [670, 100] width 883 height 22
